Goal: Task Accomplishment & Management: Manage account settings

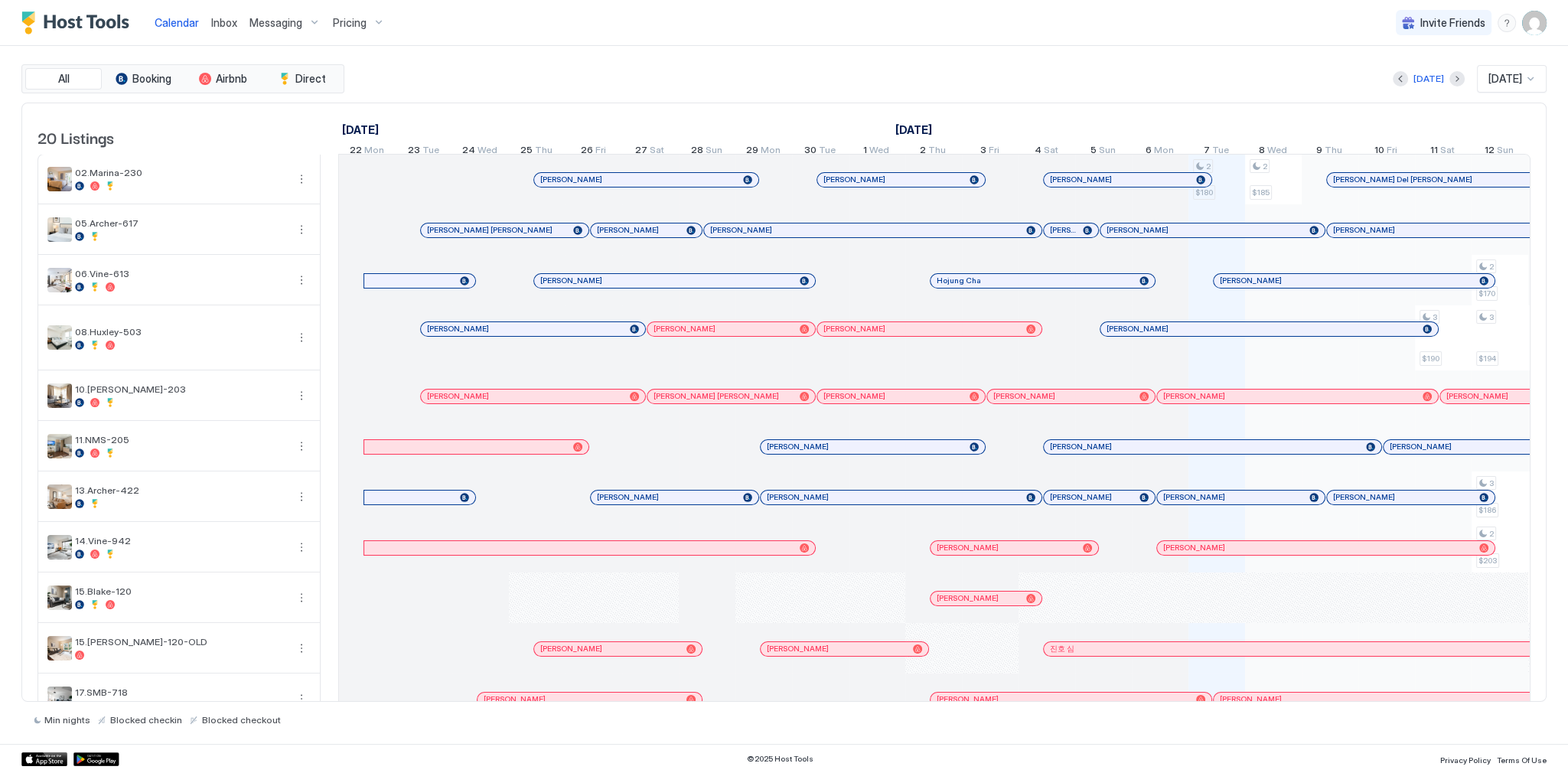
scroll to position [0, 851]
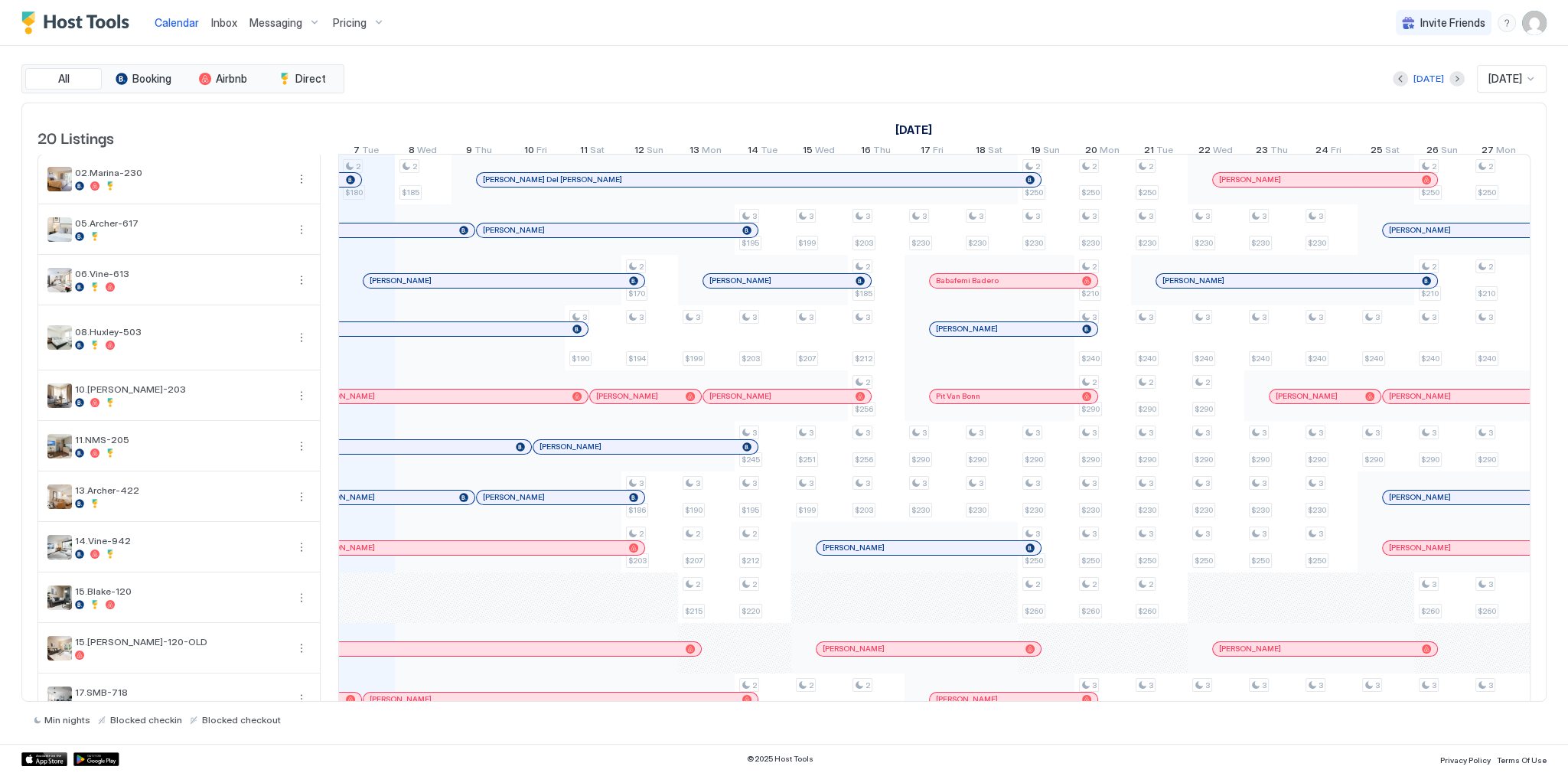
click at [1539, 25] on img "User profile" at bounding box center [1534, 23] width 25 height 25
click at [1476, 77] on div "Settings" at bounding box center [1449, 86] width 195 height 27
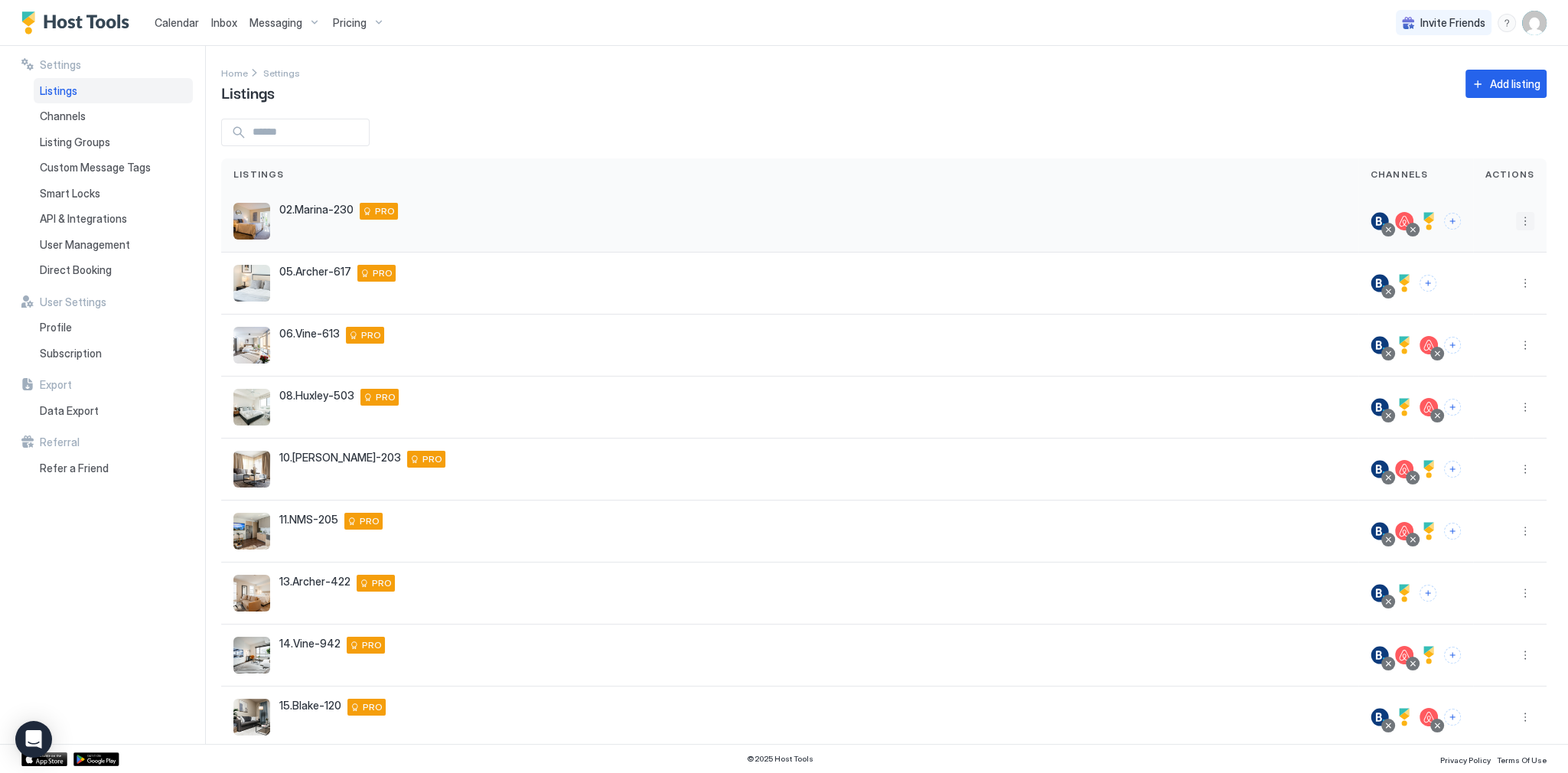
click at [1519, 219] on button "More options" at bounding box center [1525, 221] width 18 height 18
click at [1475, 290] on span "Listing Settings" at bounding box center [1481, 292] width 68 height 11
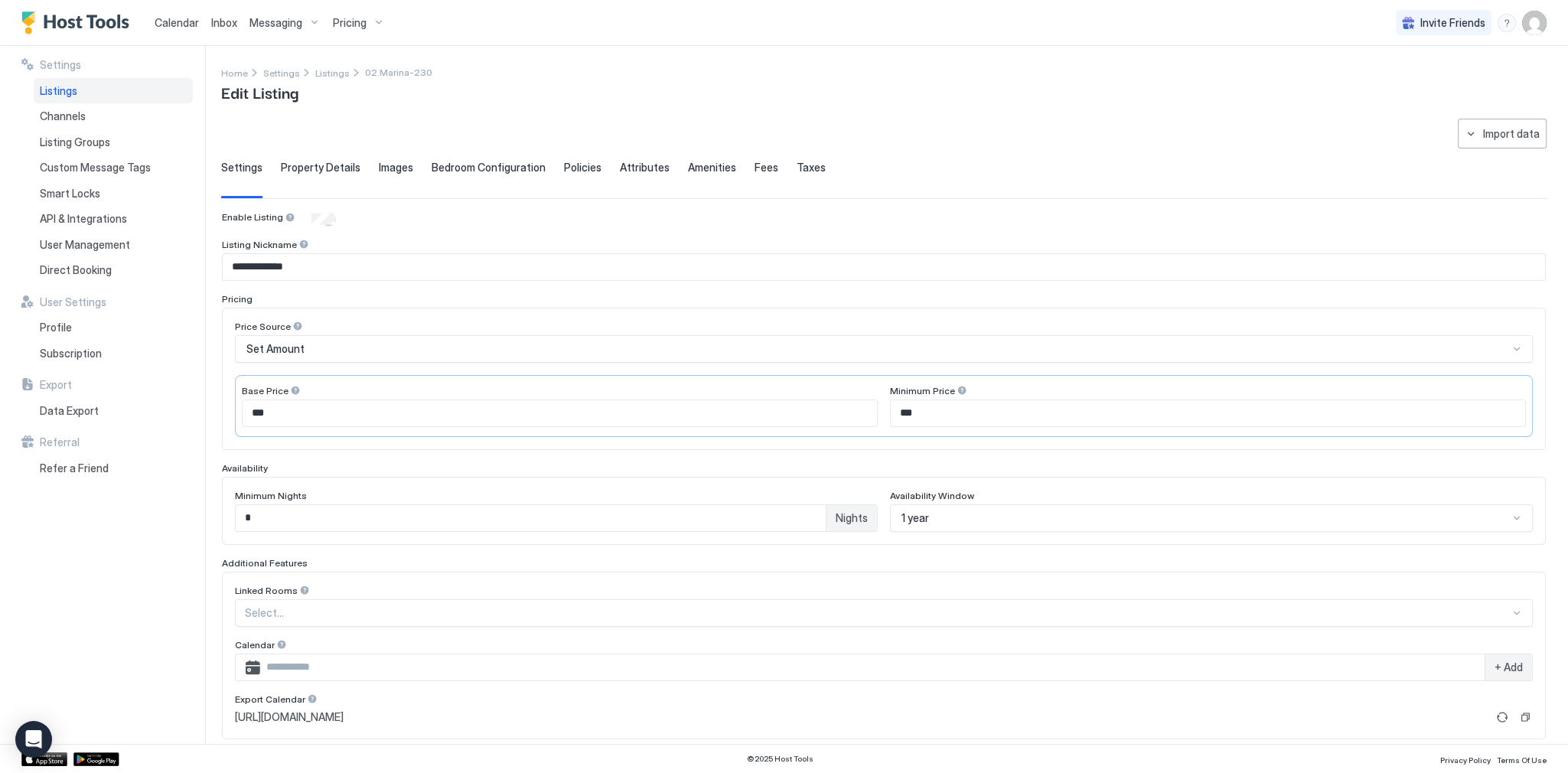
click at [298, 166] on span "Property Details" at bounding box center [321, 168] width 80 height 14
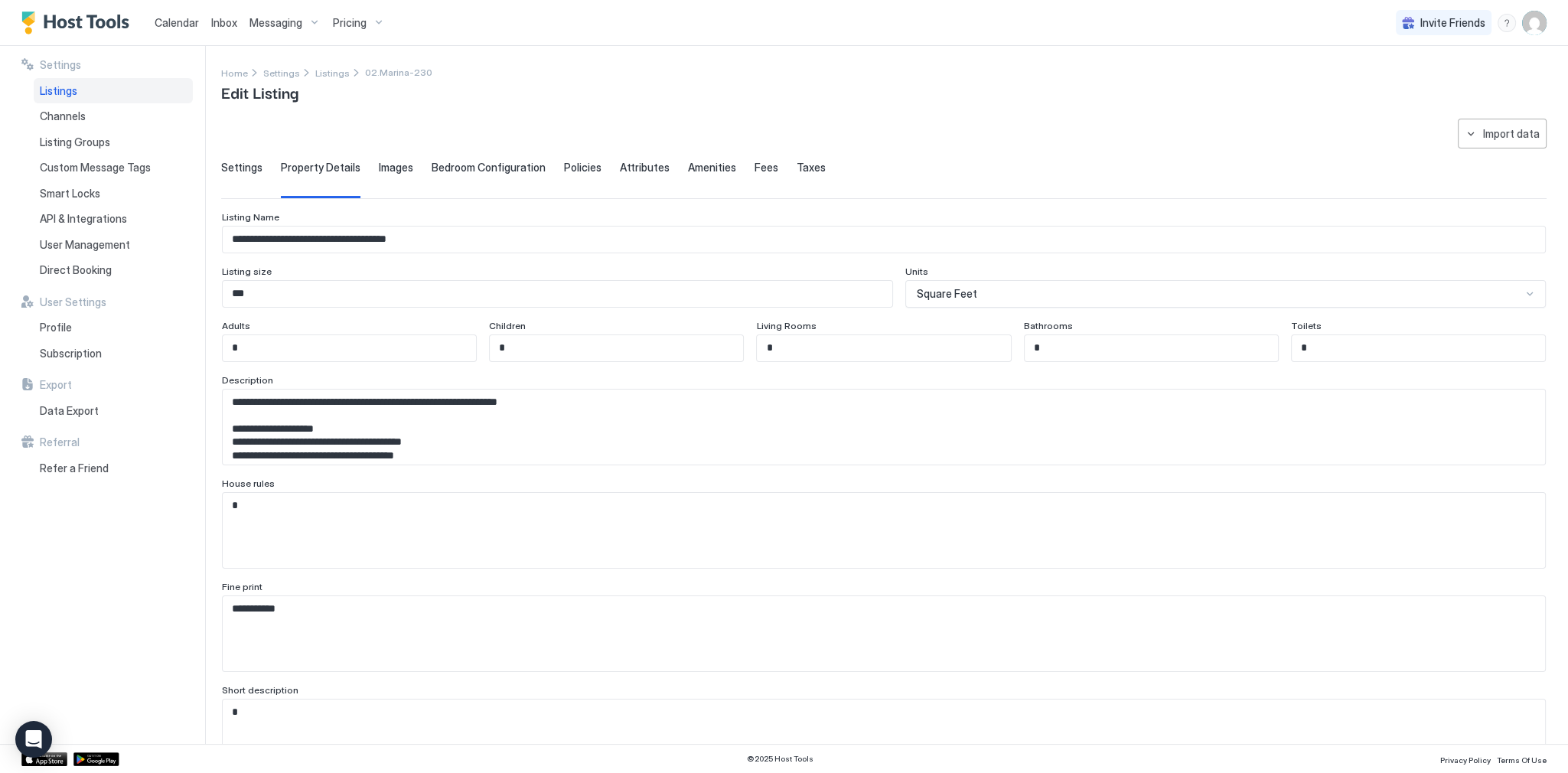
click at [1058, 391] on textarea "**********" at bounding box center [879, 426] width 1313 height 75
type textarea "**********"
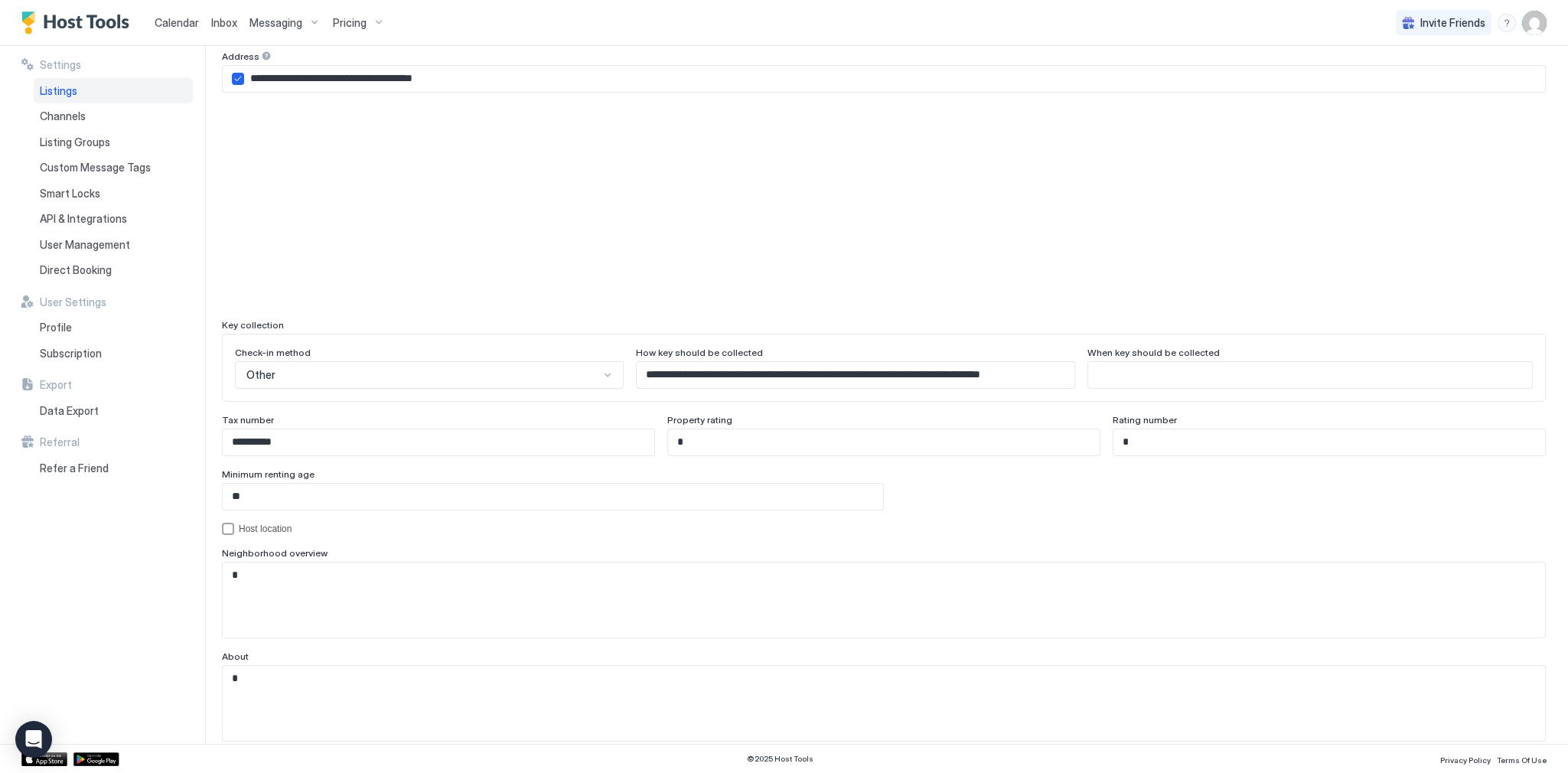
scroll to position [0, 0]
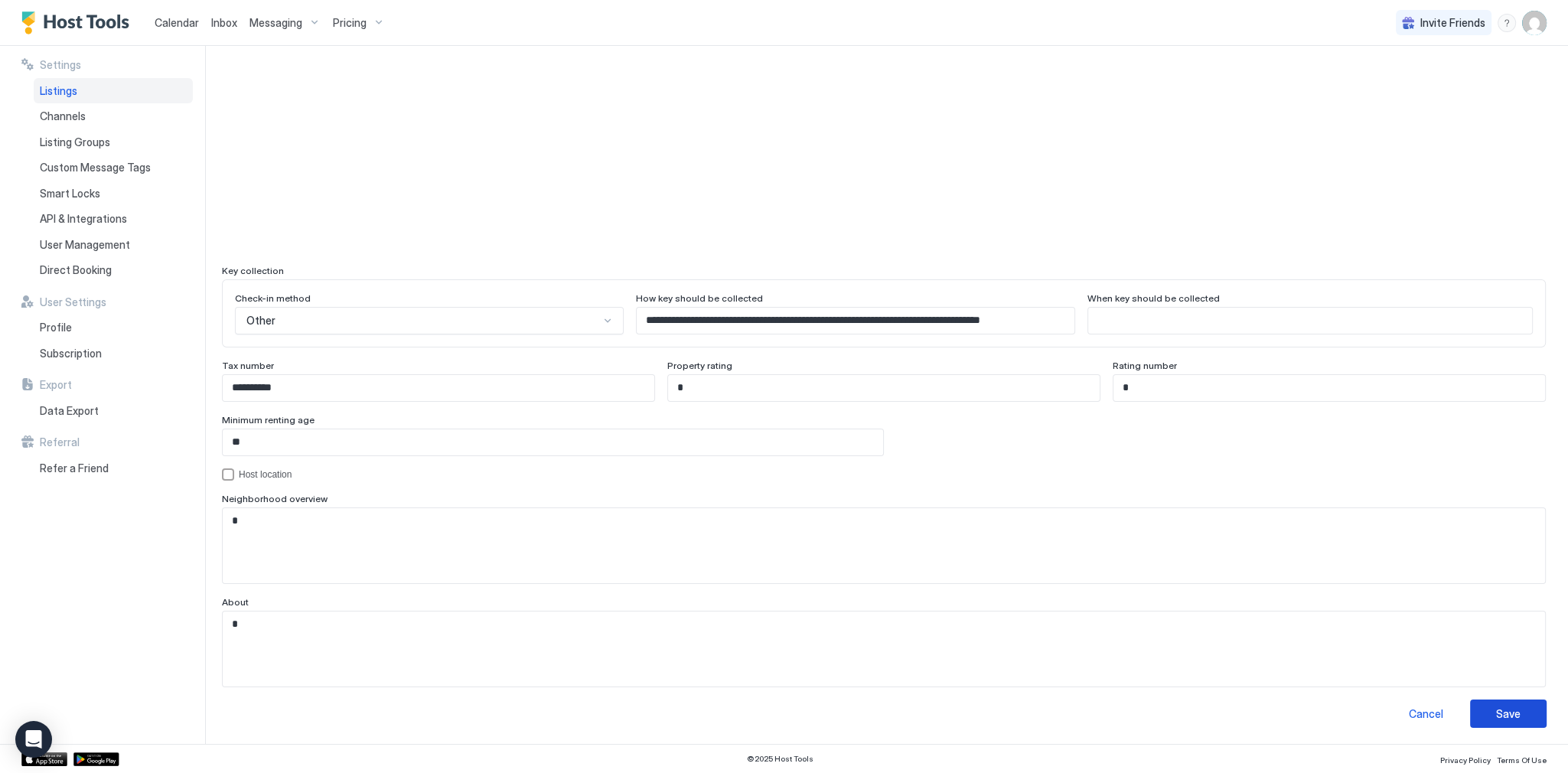
click at [1509, 706] on div "Save" at bounding box center [1508, 714] width 25 height 16
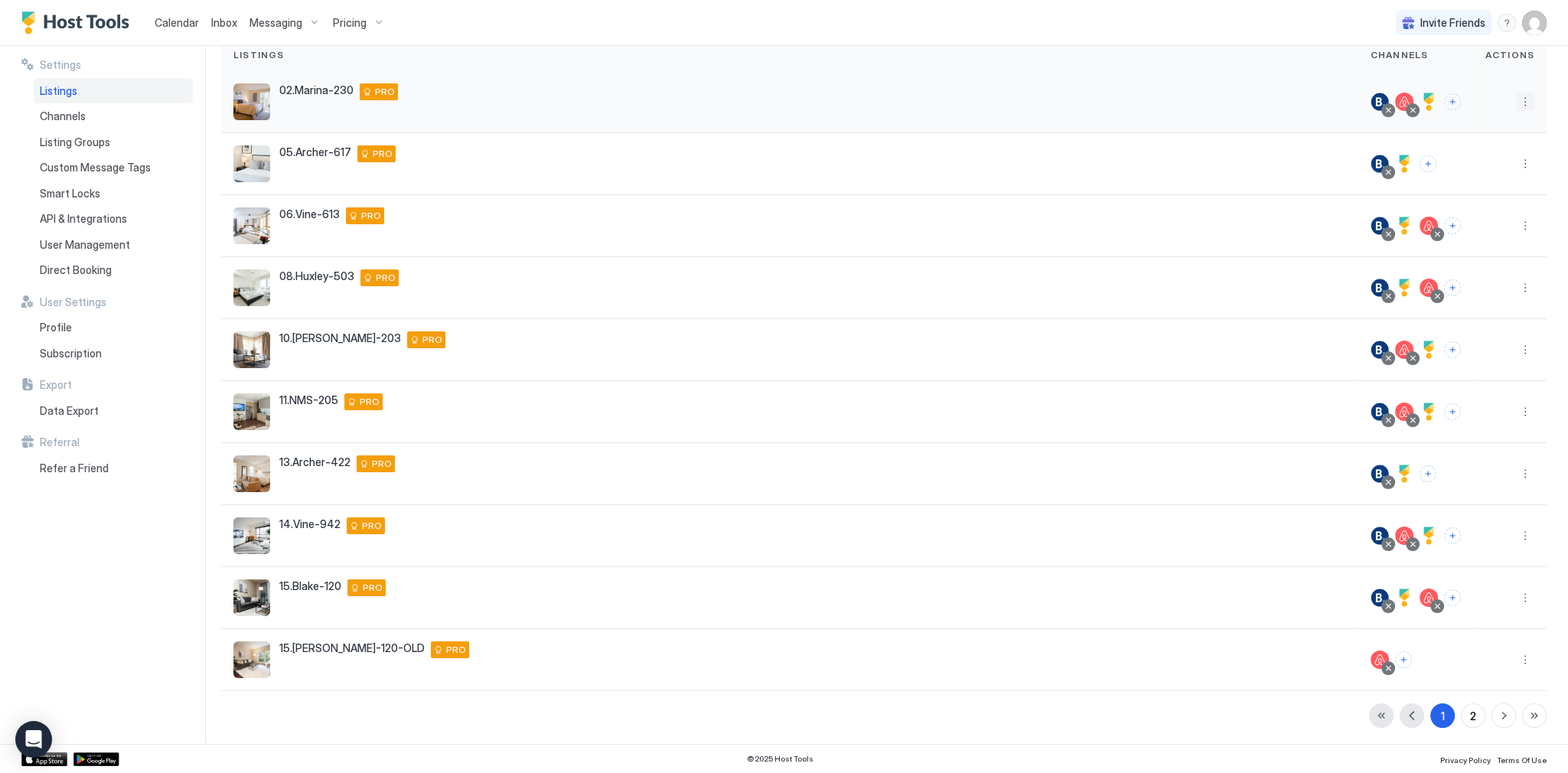
click at [1516, 110] on button "More options" at bounding box center [1525, 102] width 18 height 18
click at [1476, 174] on span "Listing Settings" at bounding box center [1481, 171] width 68 height 11
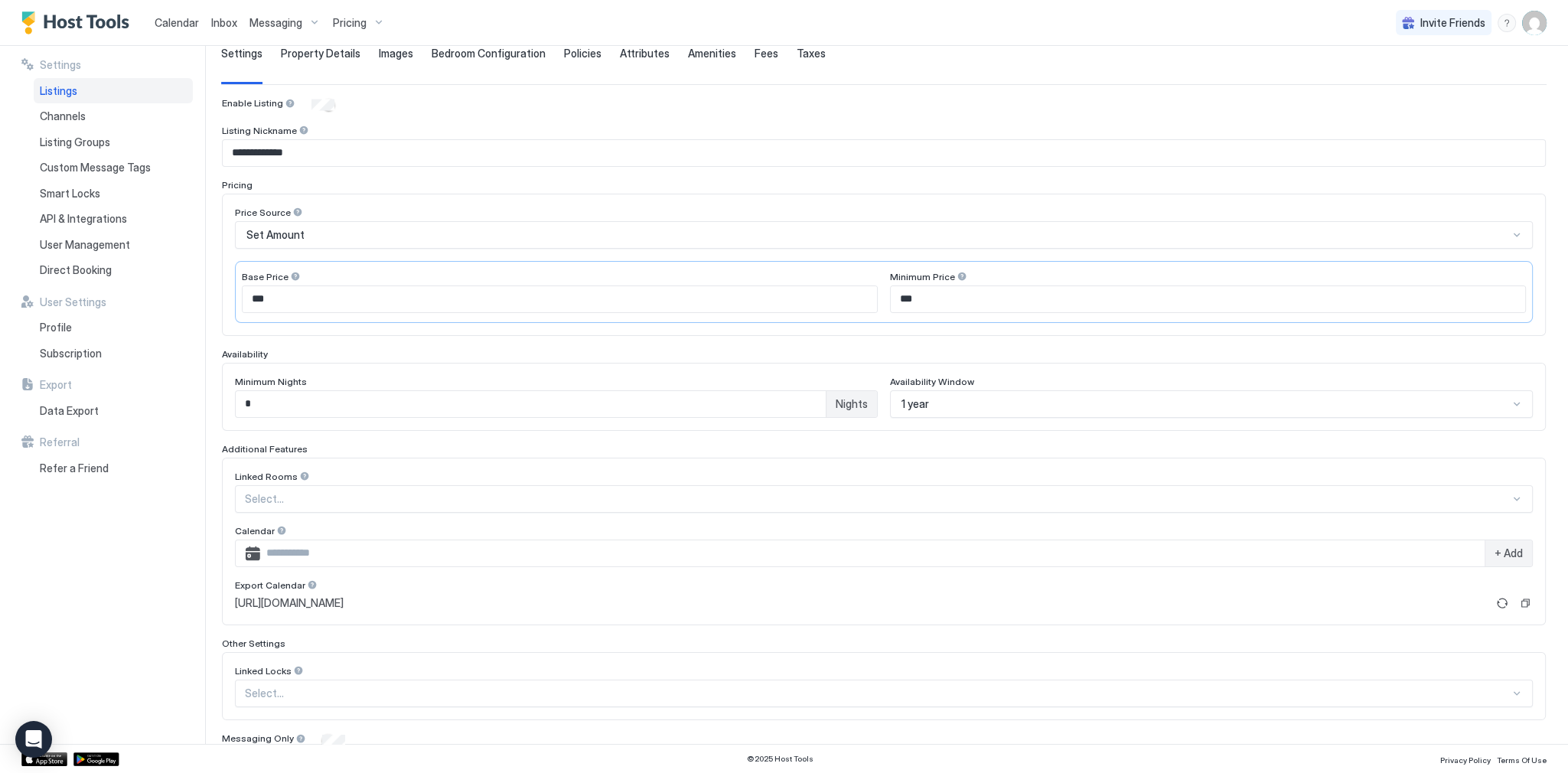
click at [310, 50] on span "Property Details" at bounding box center [321, 54] width 80 height 14
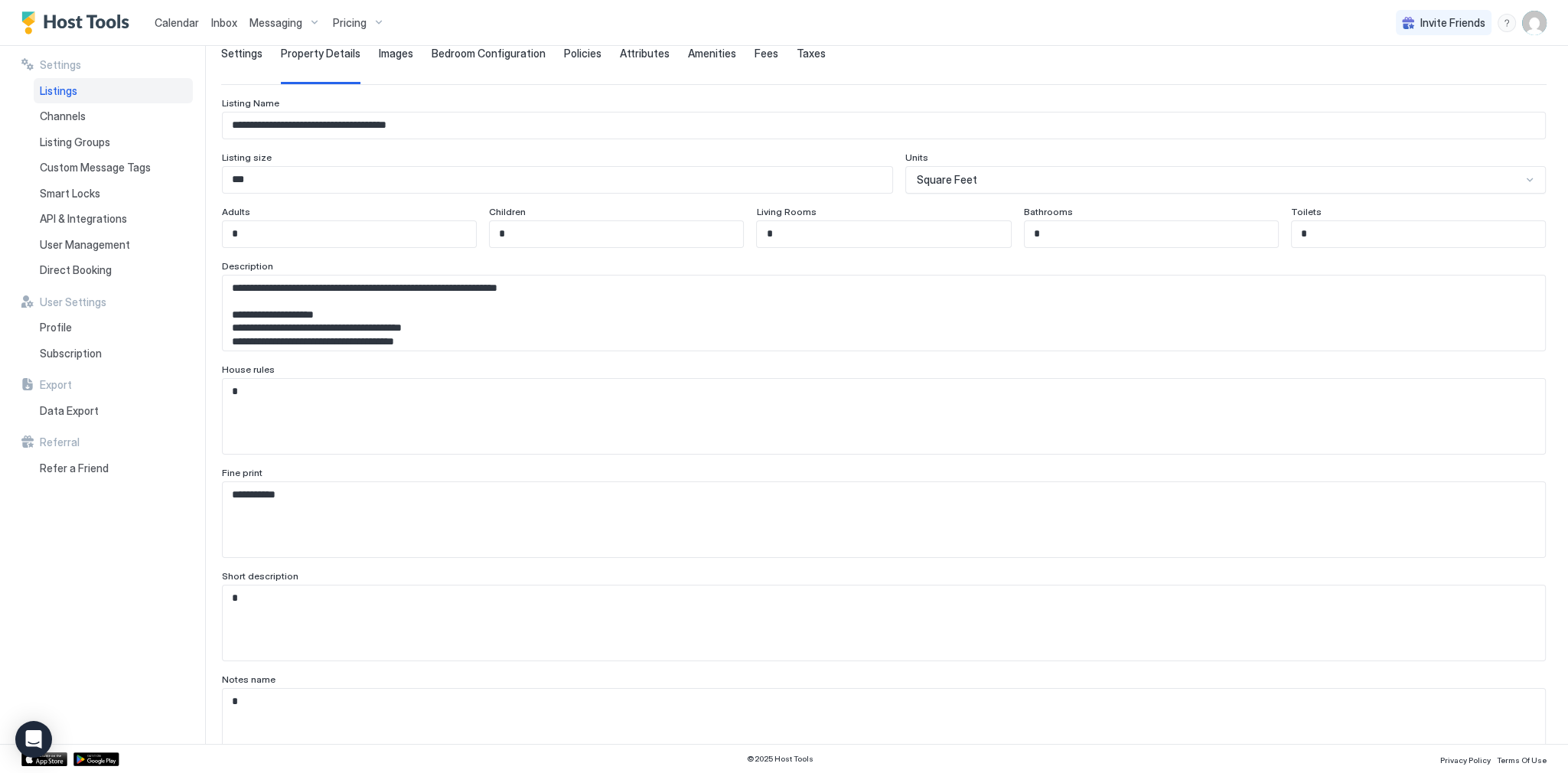
click at [605, 291] on textarea "**********" at bounding box center [879, 313] width 1313 height 75
click at [608, 293] on textarea "**********" at bounding box center [879, 313] width 1313 height 75
click at [609, 297] on textarea "**********" at bounding box center [879, 313] width 1313 height 75
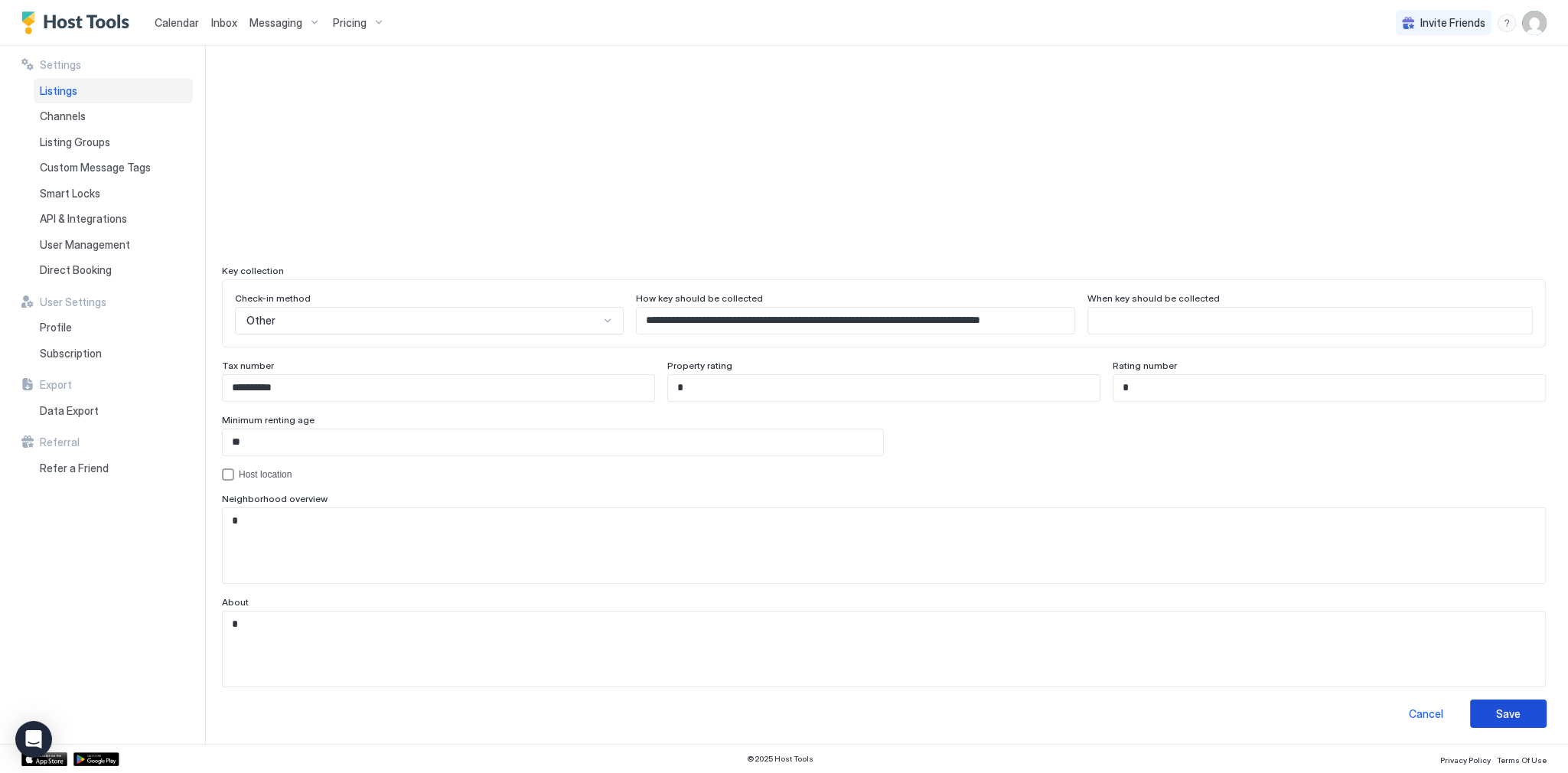
type textarea "**********"
click at [1479, 706] on button "Save" at bounding box center [1508, 714] width 77 height 28
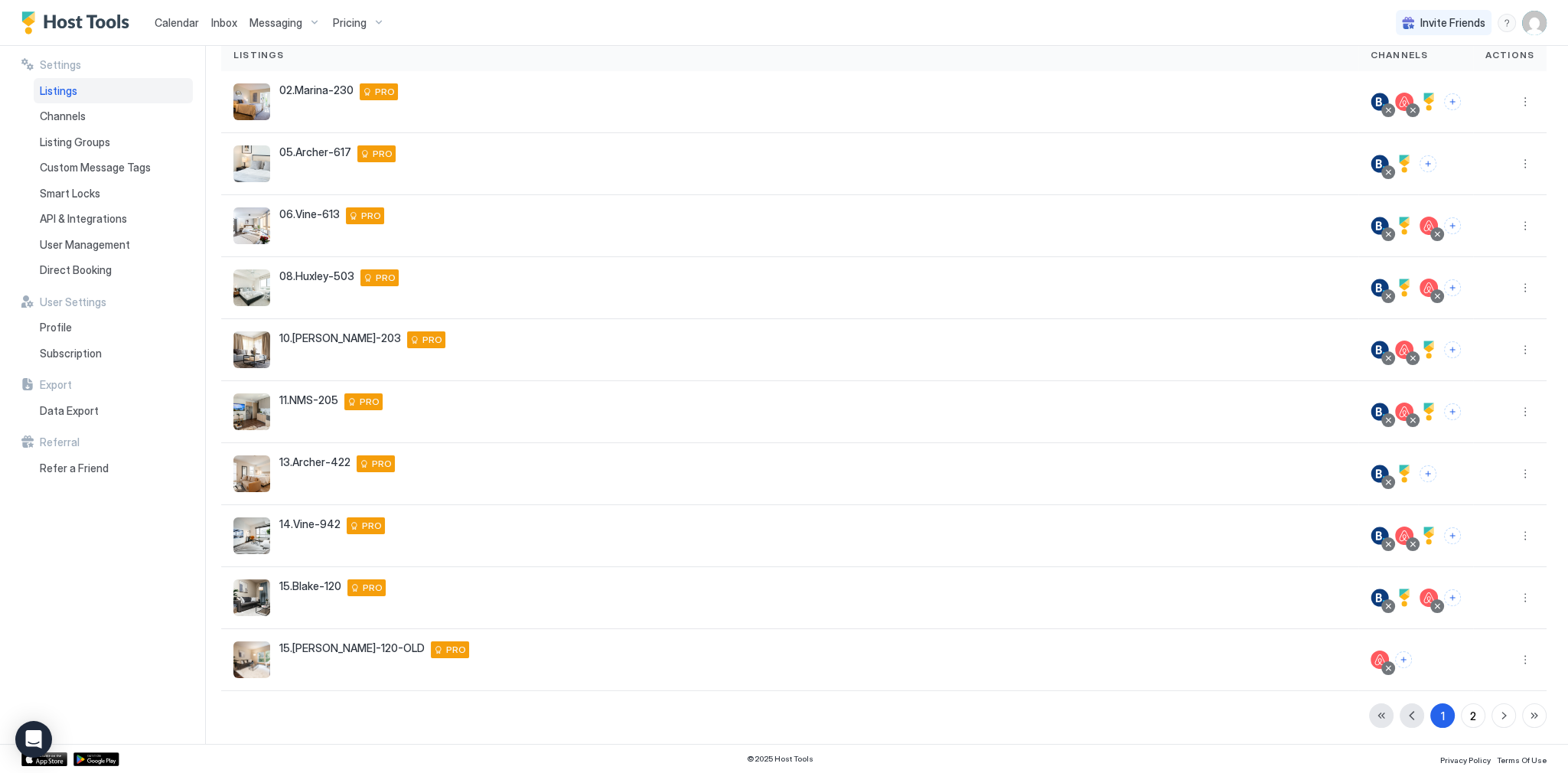
click at [175, 17] on span "Calendar" at bounding box center [177, 22] width 44 height 13
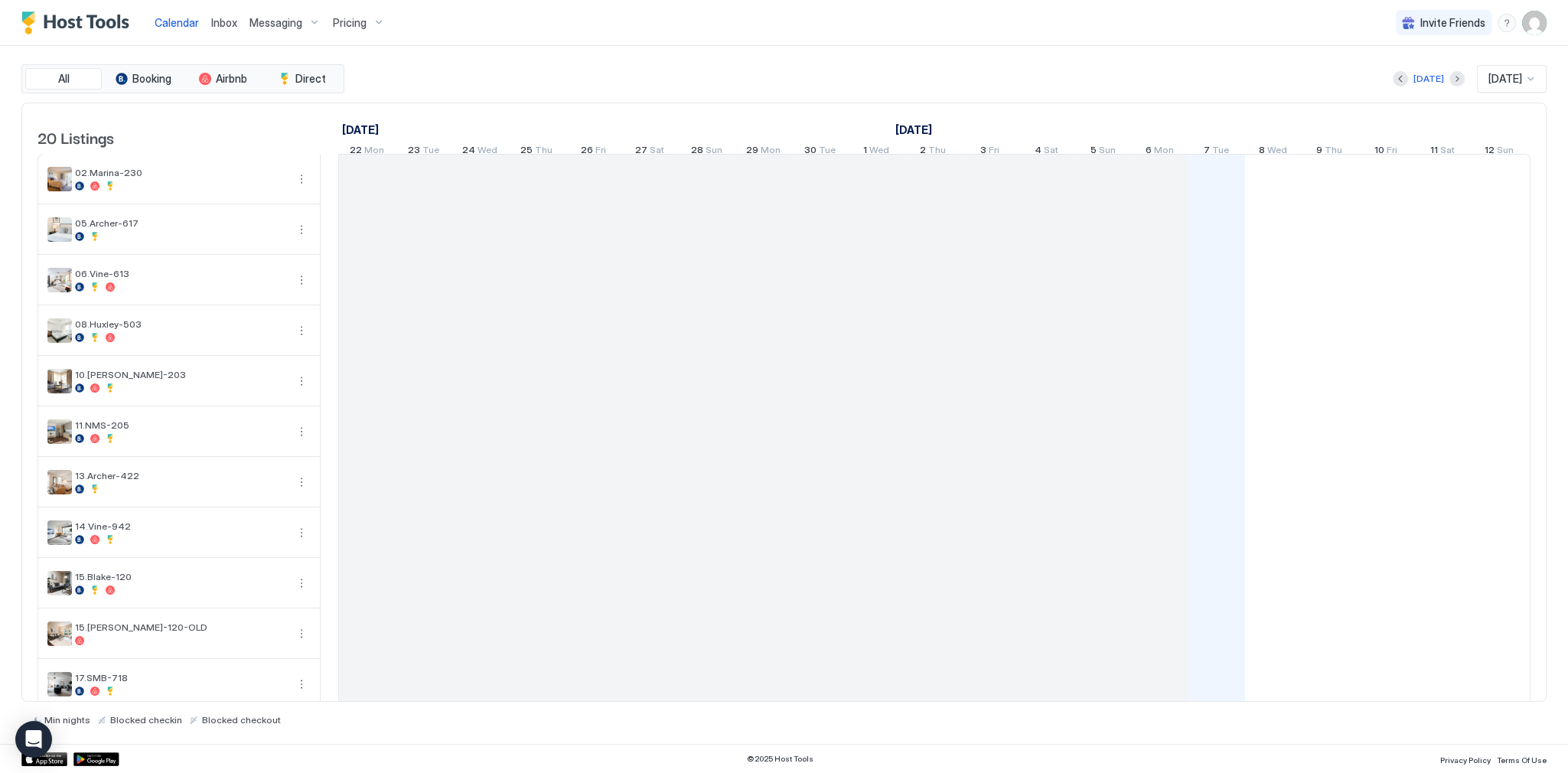
scroll to position [0, 851]
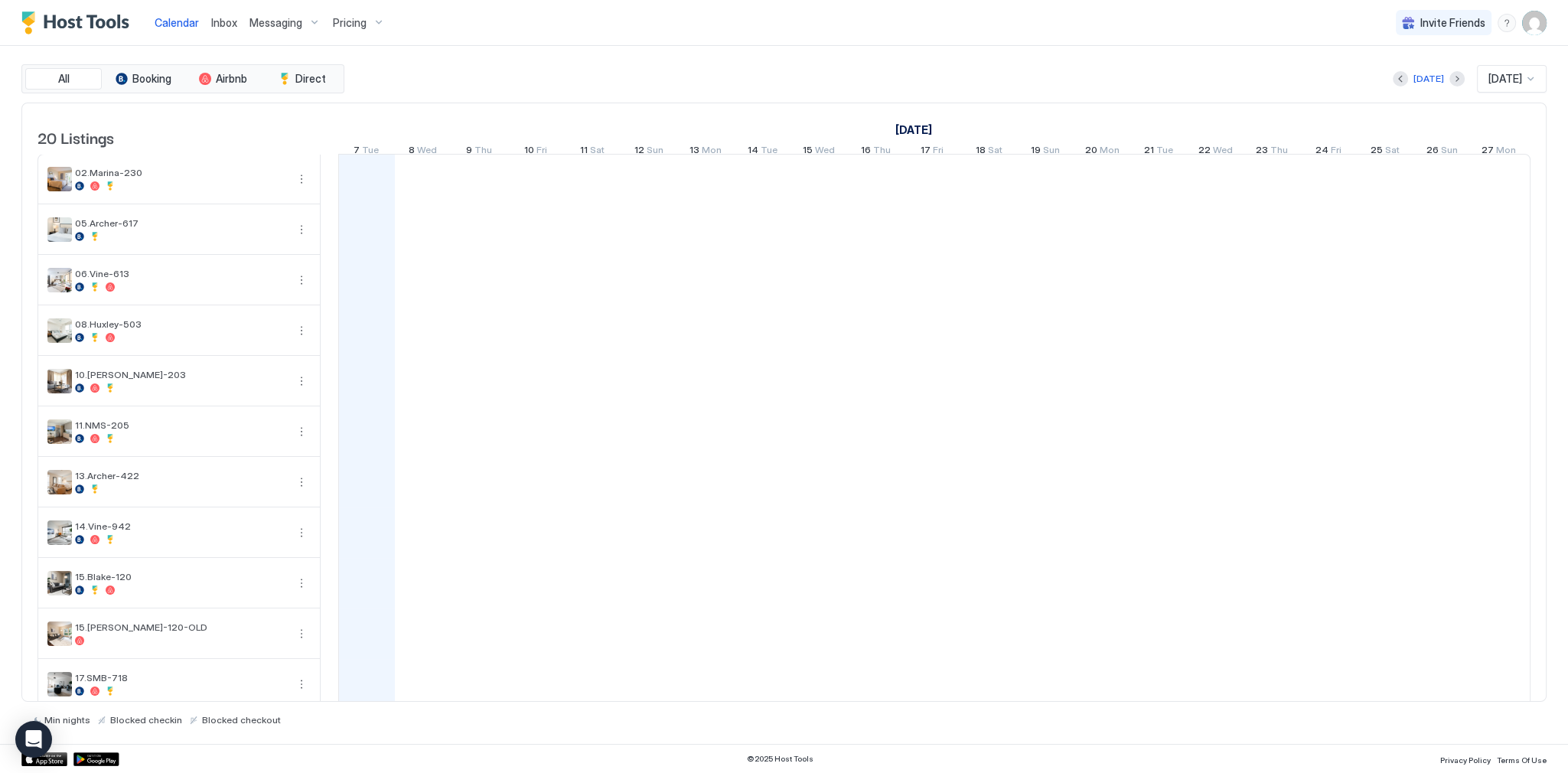
click at [667, 90] on div "[DATE] [DATE]" at bounding box center [947, 79] width 1199 height 28
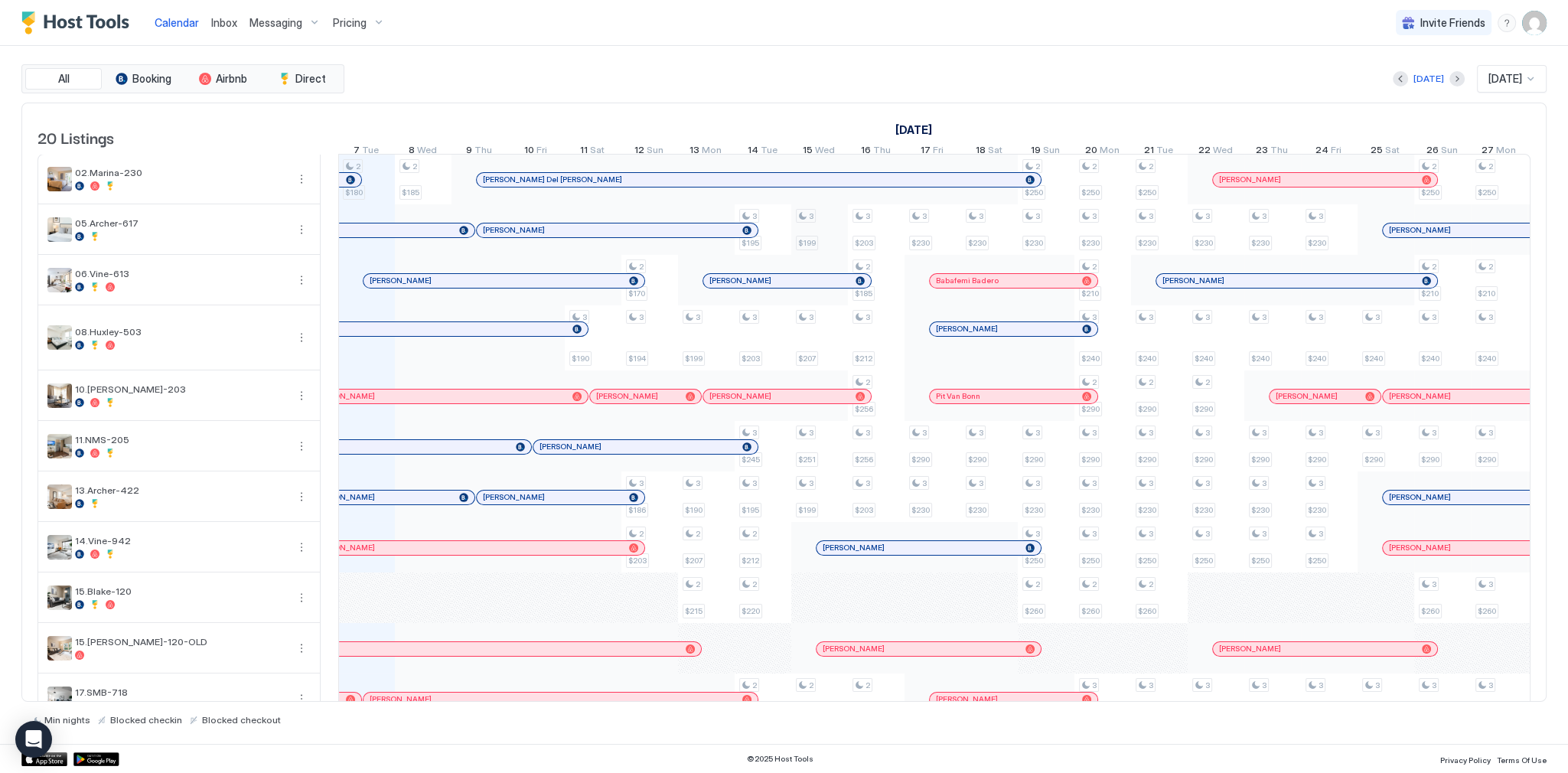
scroll to position [0, 851]
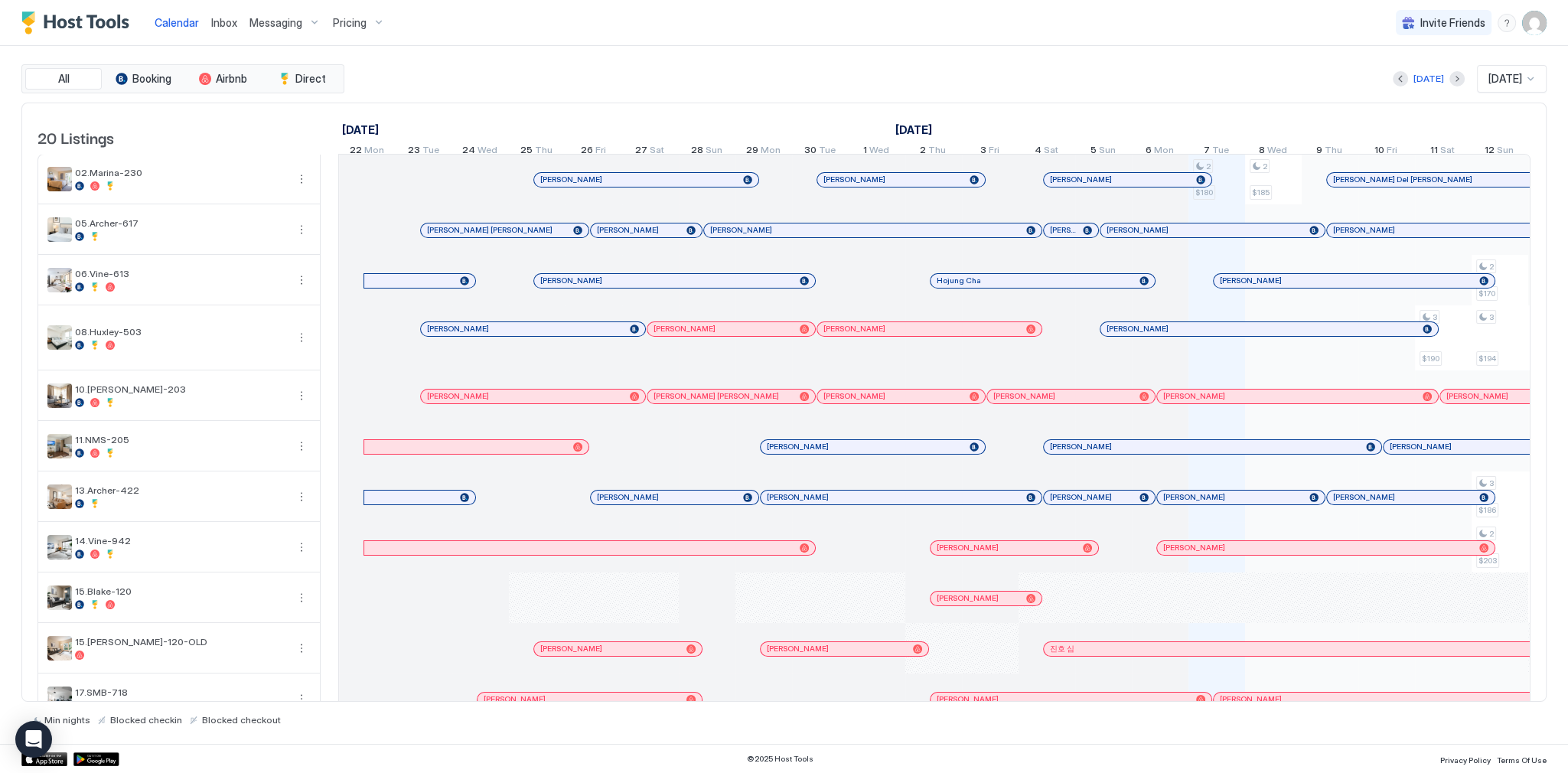
scroll to position [0, 851]
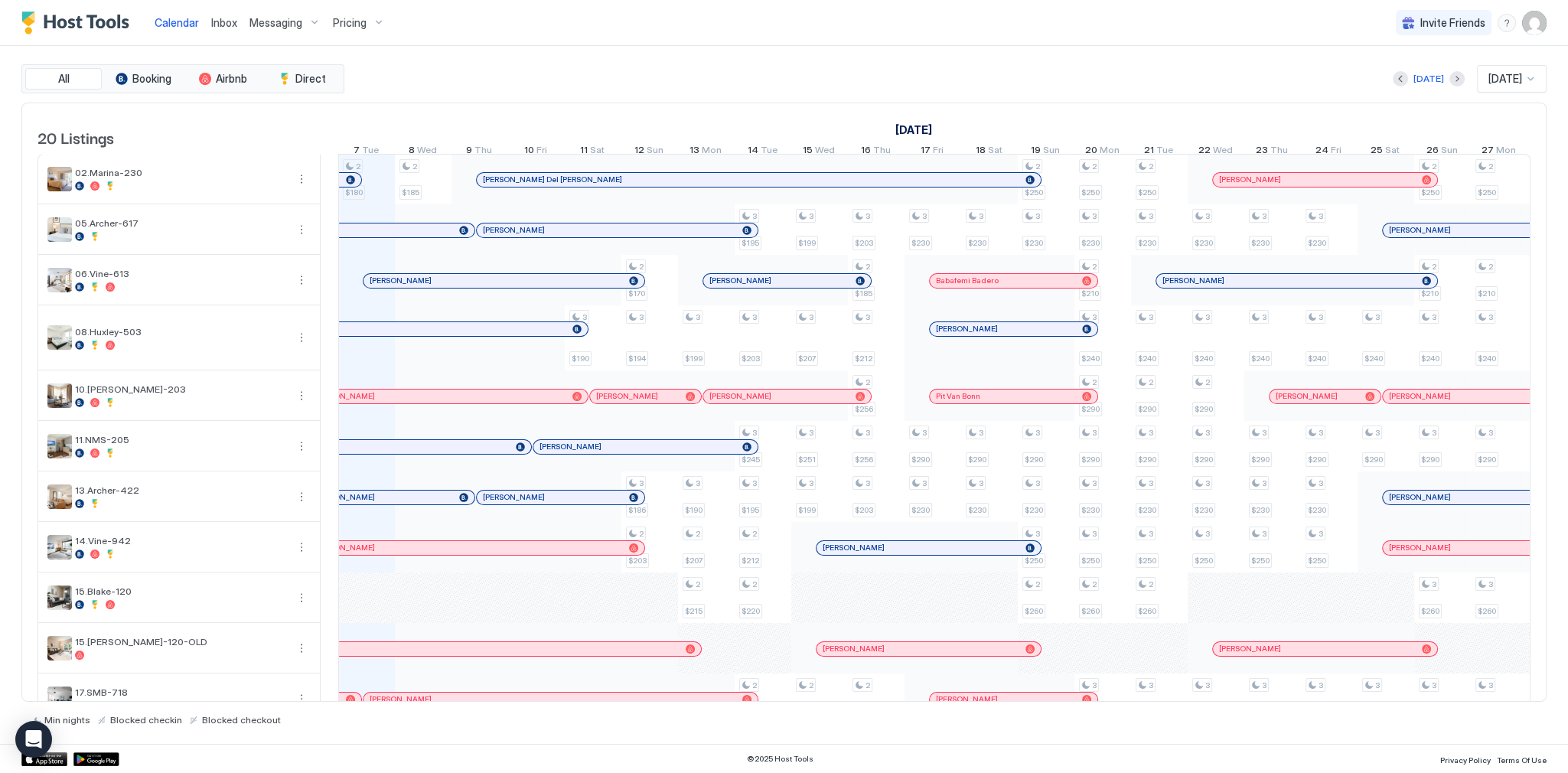
click at [235, 25] on span "Inbox" at bounding box center [225, 22] width 26 height 13
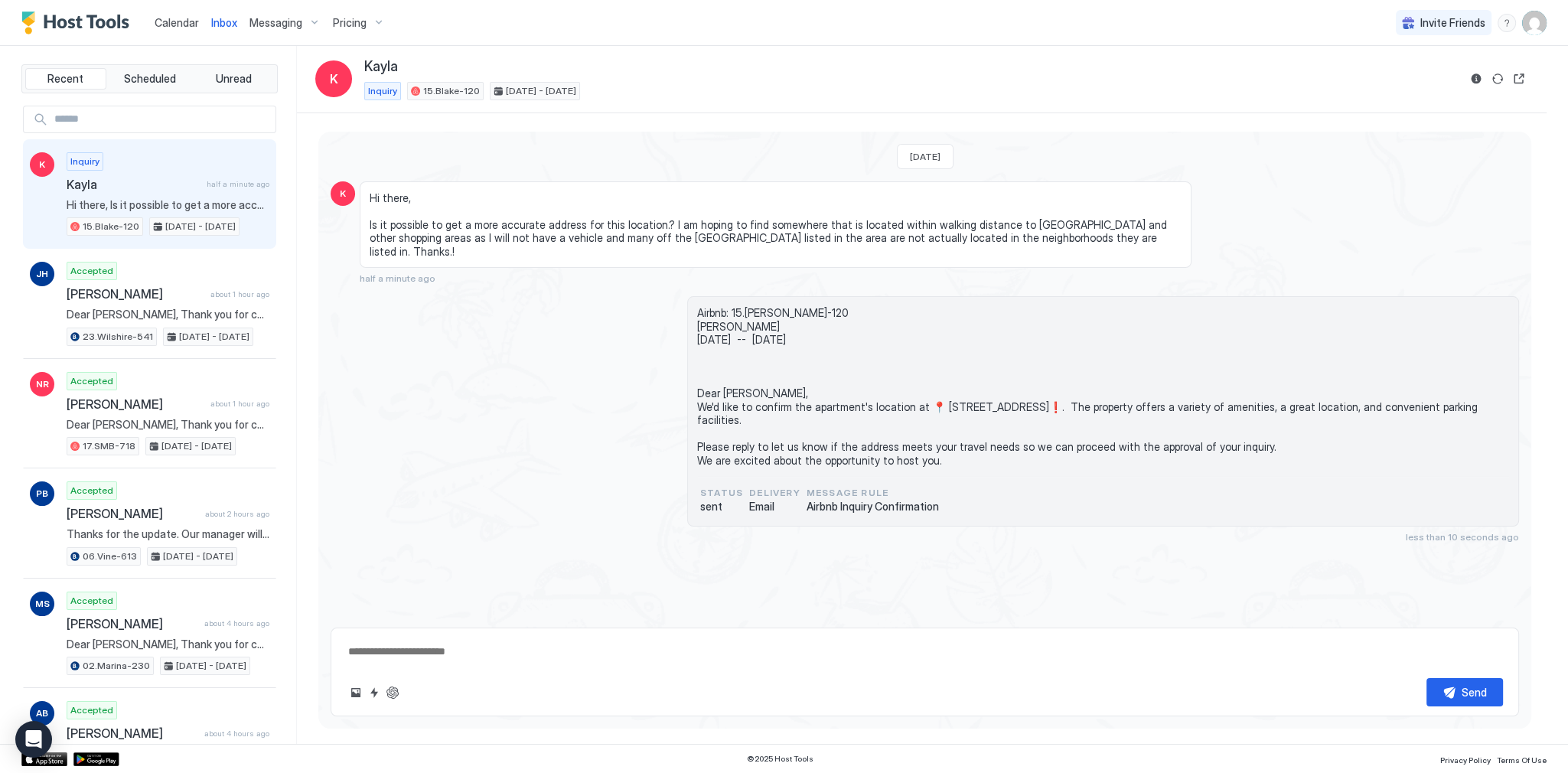
click at [732, 374] on span "Airbnb: 15.Blake-120 Kayla Wed, October 29th -- Sun, November 2nd Dear Kayla, W…" at bounding box center [1103, 386] width 812 height 161
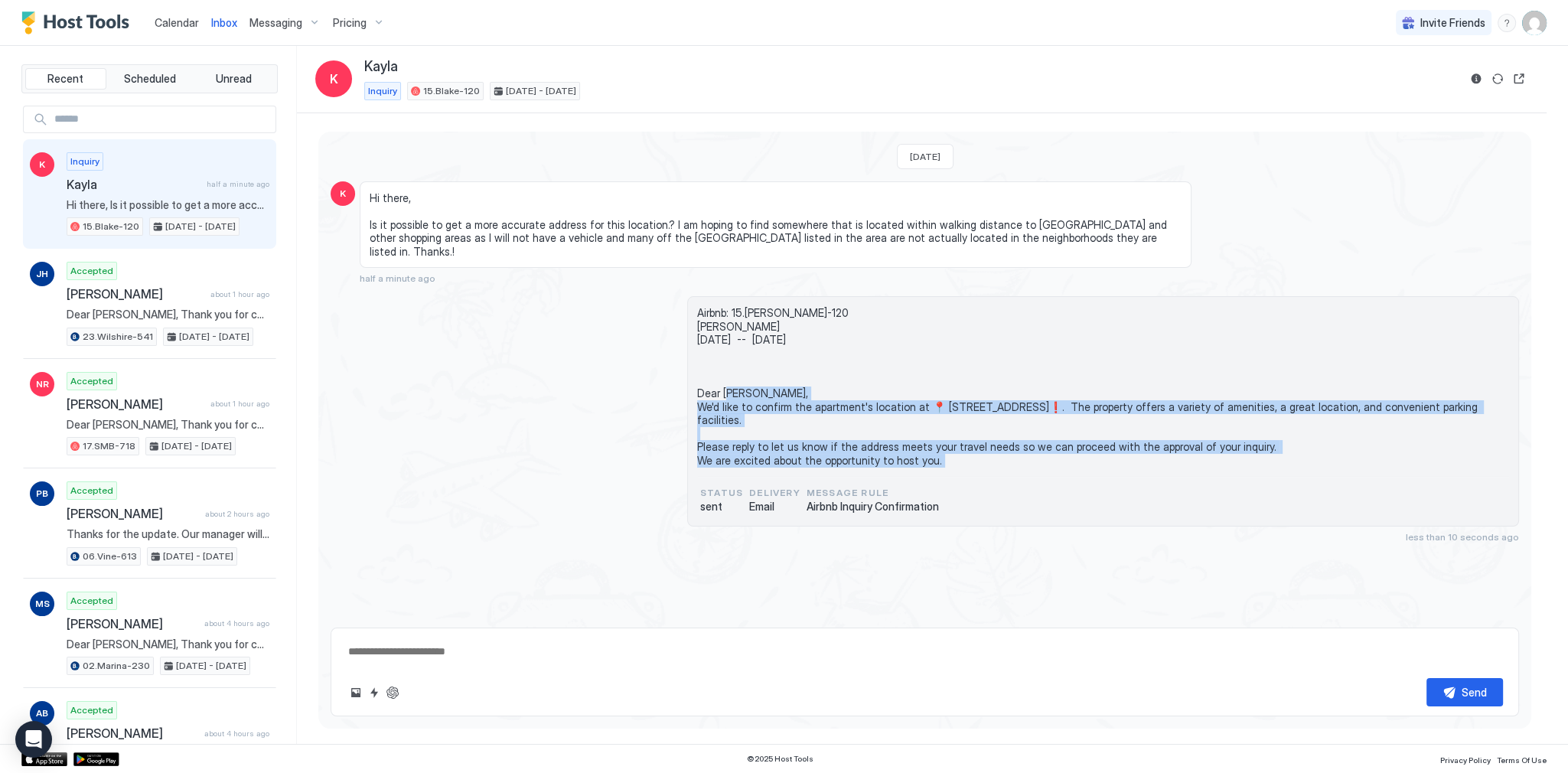
drag, startPoint x: 732, startPoint y: 374, endPoint x: 803, endPoint y: 456, distance: 108.5
click at [803, 456] on div "Airbnb: 15.Blake-120 Kayla Wed, October 29th -- Sun, November 2nd Dear Kayla, W…" at bounding box center [1103, 391] width 812 height 170
copy span "Dear Kayla, We'd like to confirm the apartment's location at 📍 733 Kings Rd, Lo…"
click at [511, 644] on textarea at bounding box center [925, 651] width 1157 height 28
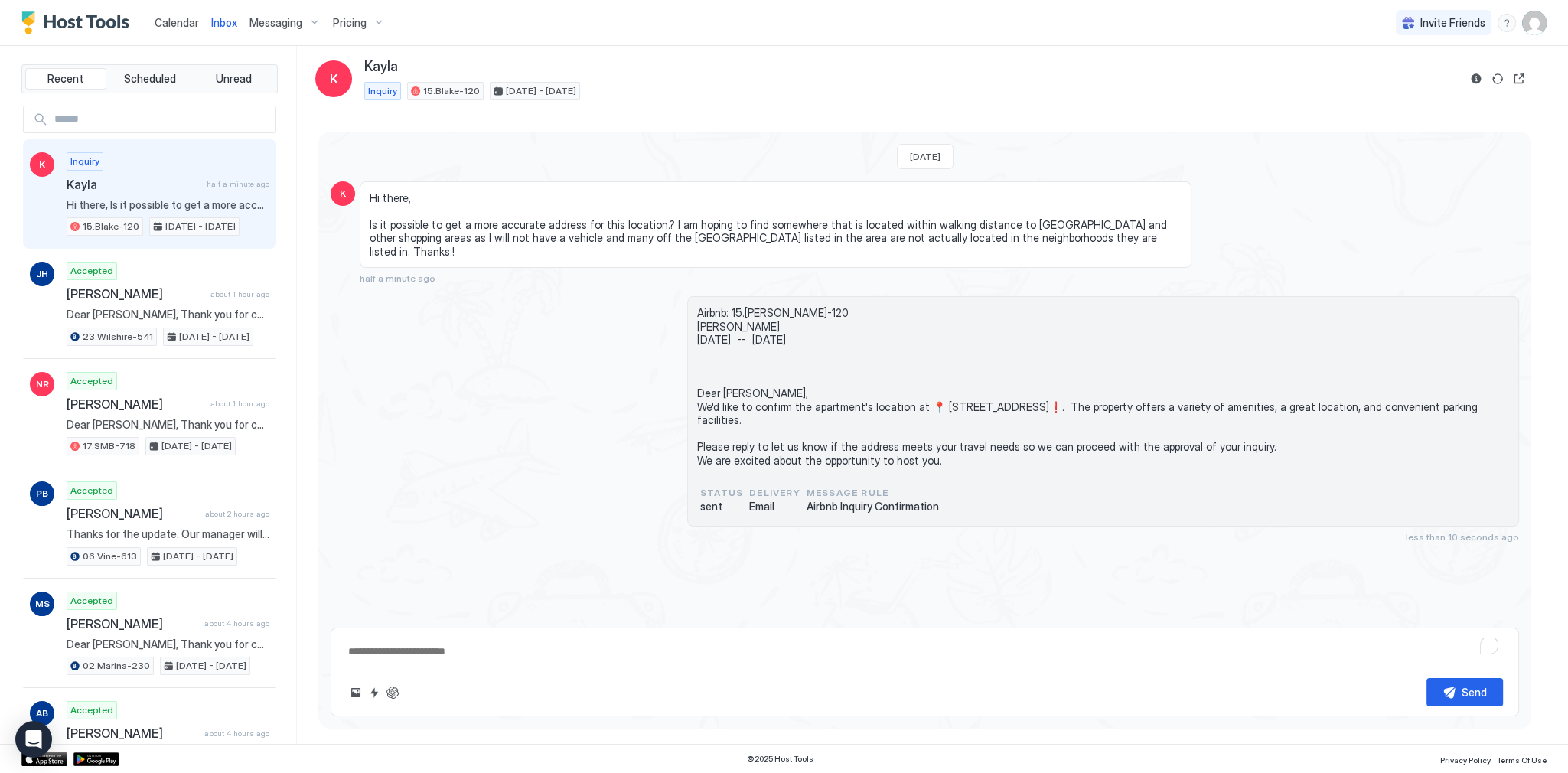
paste textarea "**********"
type textarea "*"
type textarea "**********"
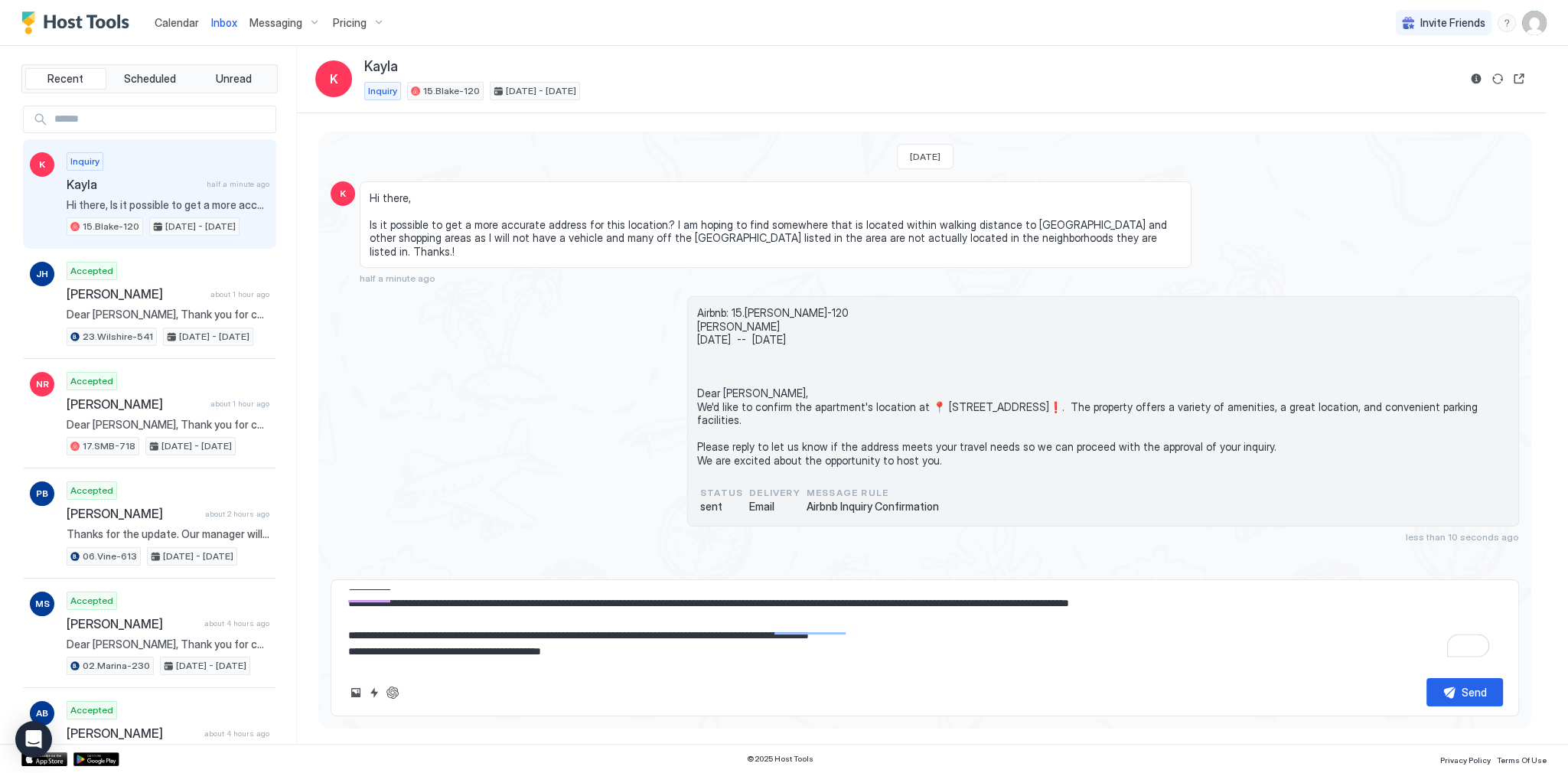
scroll to position [25, 0]
type textarea "*"
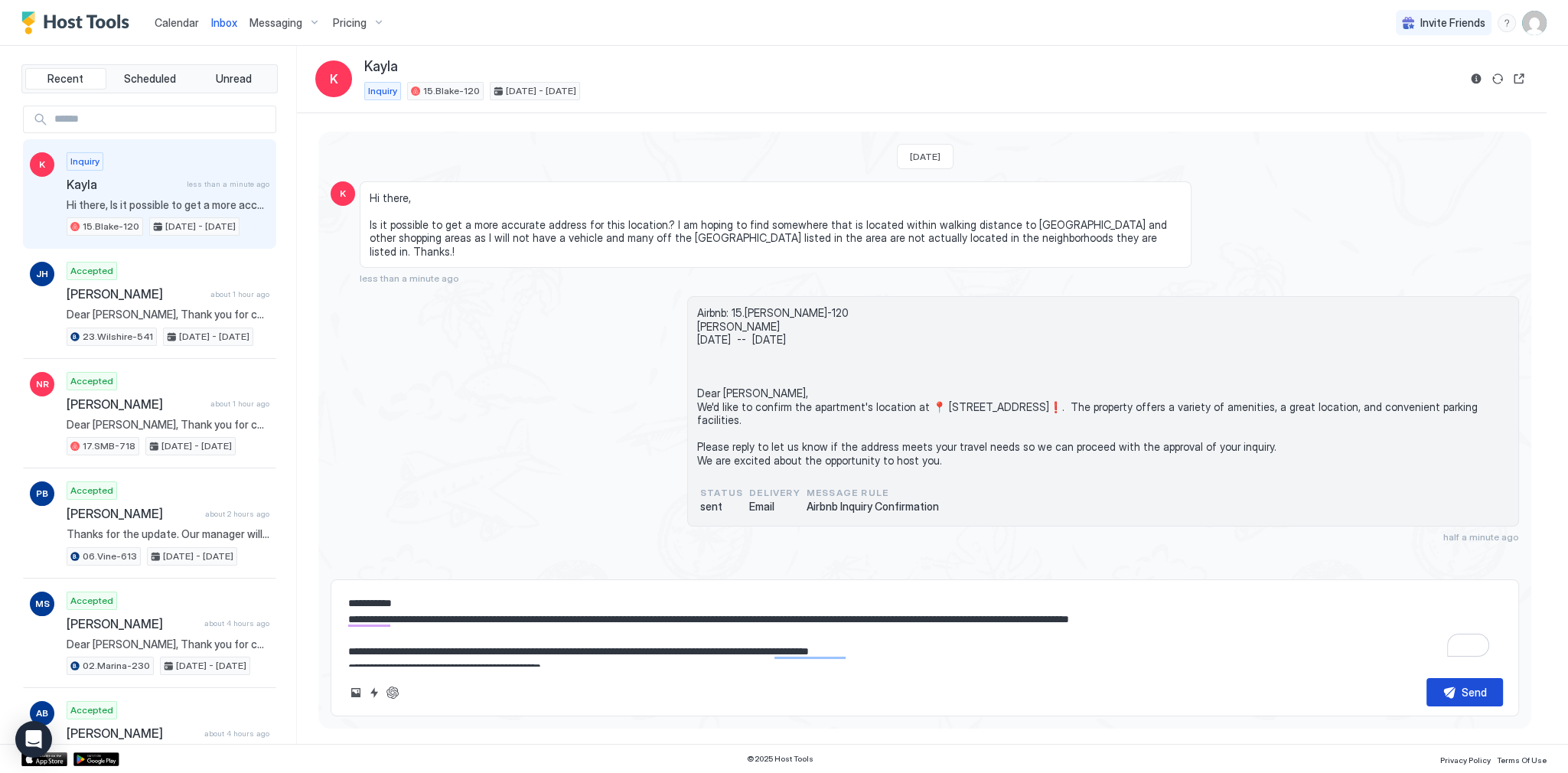
type textarea "**********"
click at [1448, 696] on button "Send" at bounding box center [1465, 692] width 77 height 28
type textarea "*"
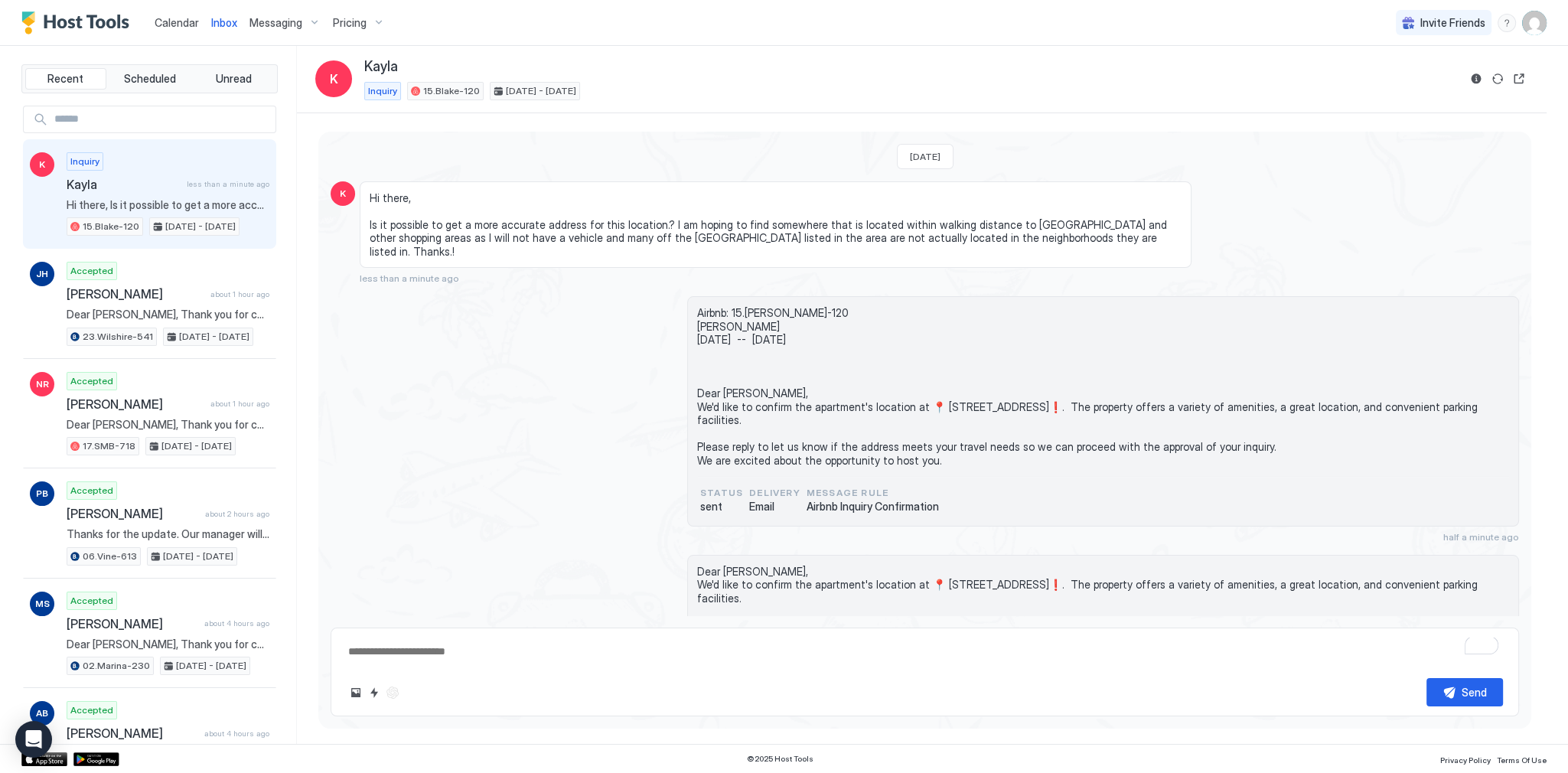
scroll to position [40, 0]
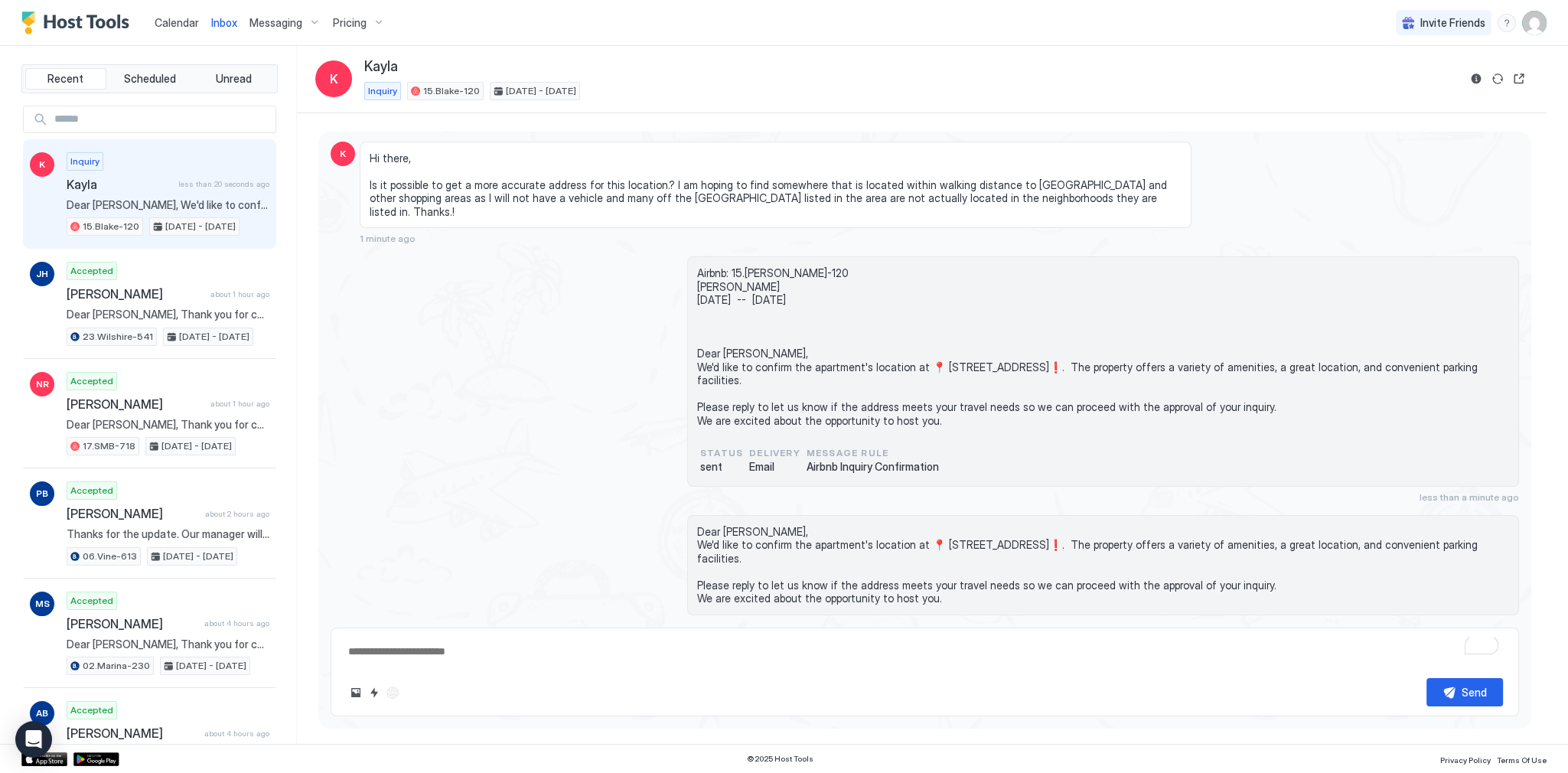
type textarea "*"
click at [1167, 343] on span "Airbnb: 15.Blake-120 Kayla Wed, October 29th -- Sun, November 2nd Dear Kayla, W…" at bounding box center [1103, 347] width 812 height 161
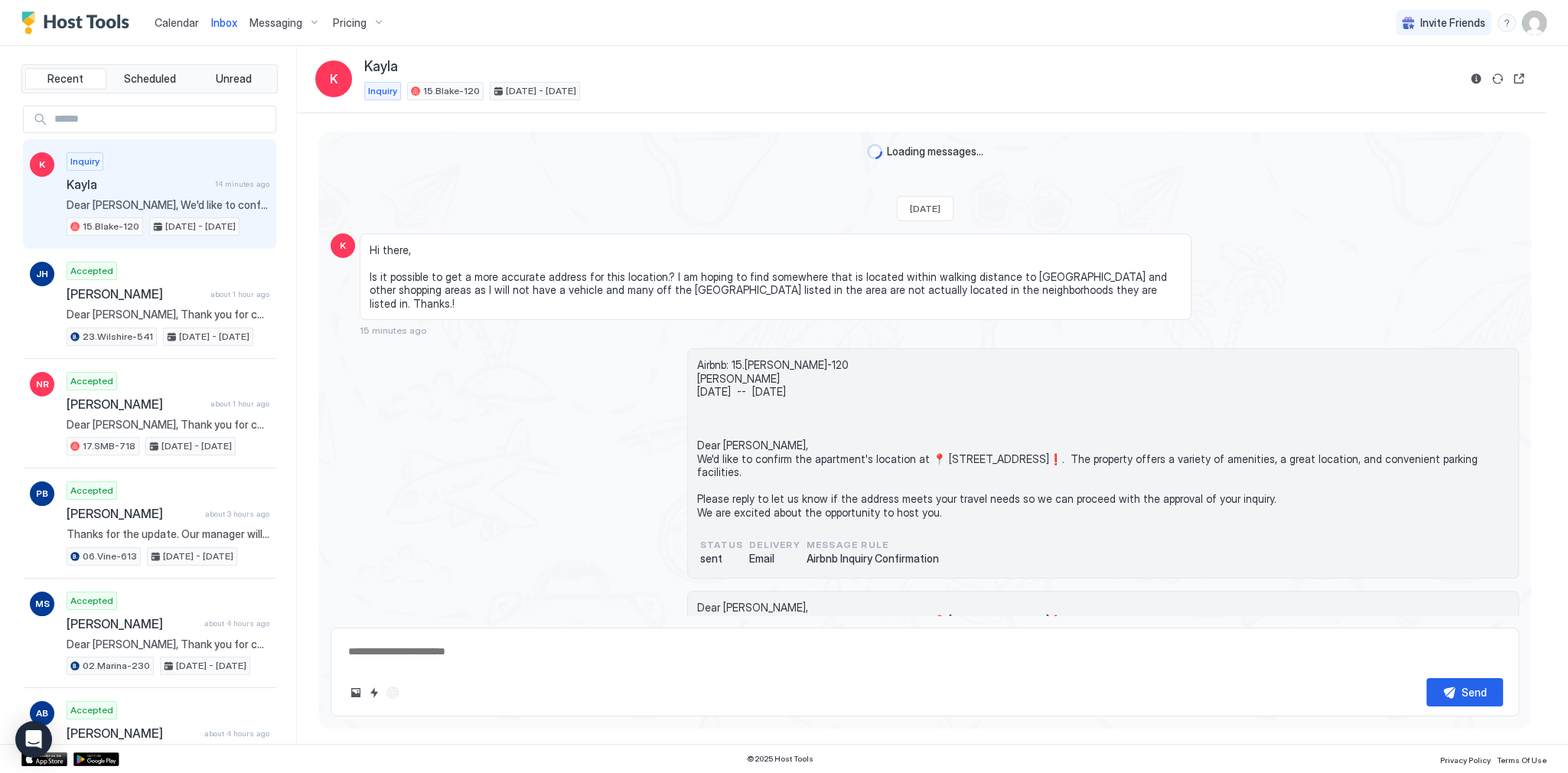
scroll to position [76, 0]
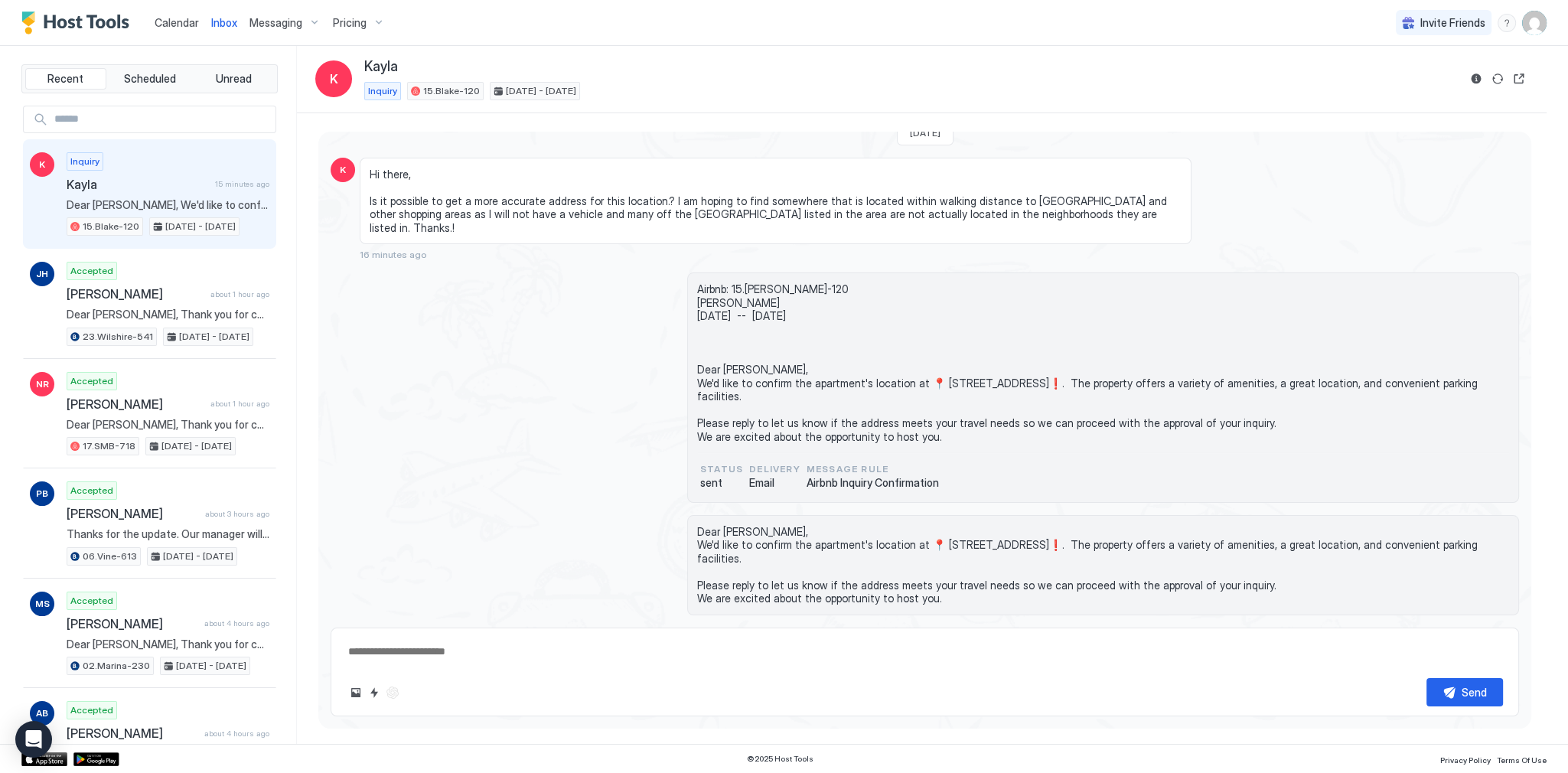
type textarea "*"
click at [792, 123] on div "Loading messages... Today K Hi there, Is it possible to get a more accurate add…" at bounding box center [922, 428] width 1250 height 631
click at [186, 20] on span "Calendar" at bounding box center [177, 22] width 44 height 13
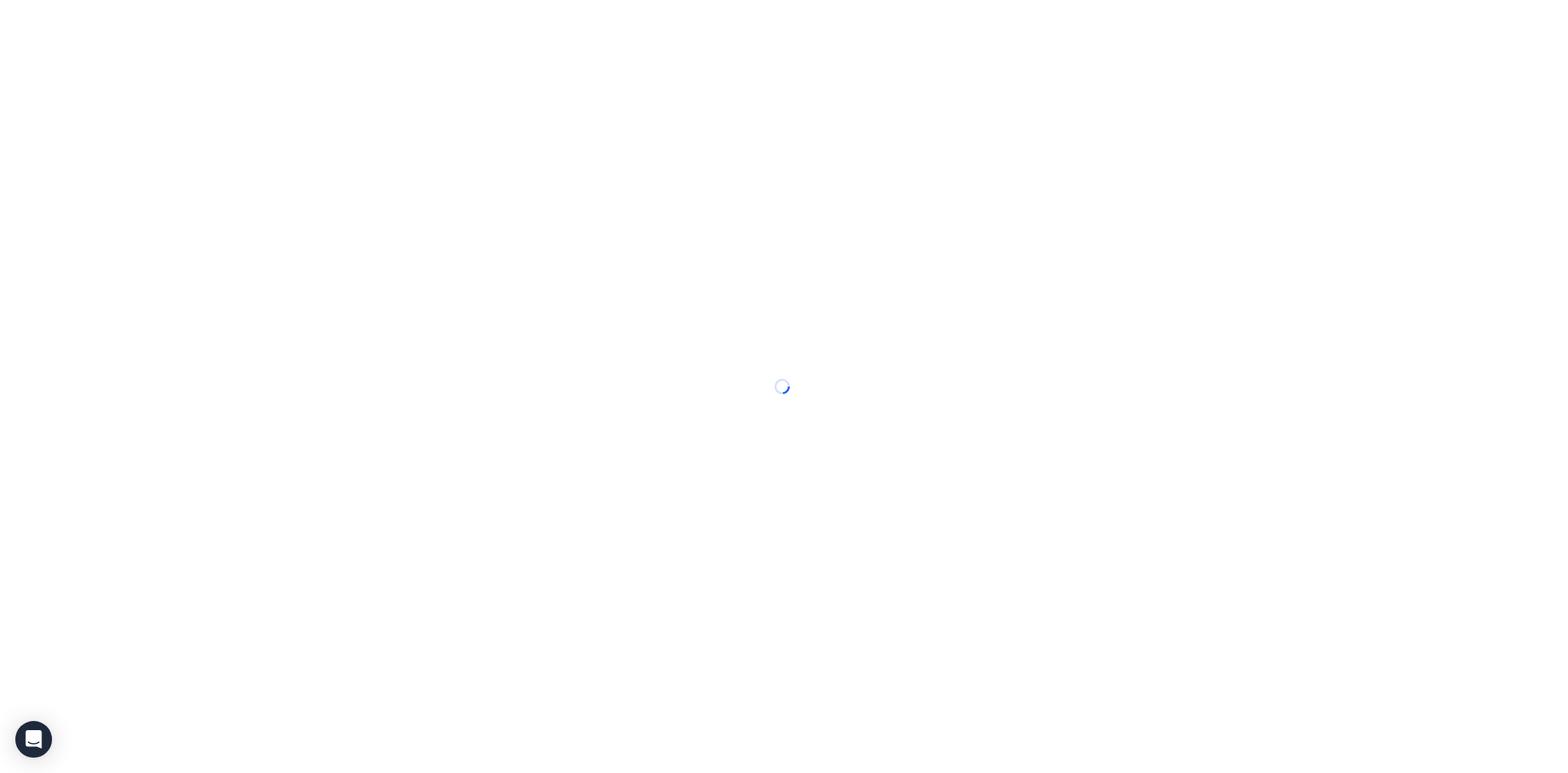
click at [186, 20] on div at bounding box center [784, 386] width 1568 height 773
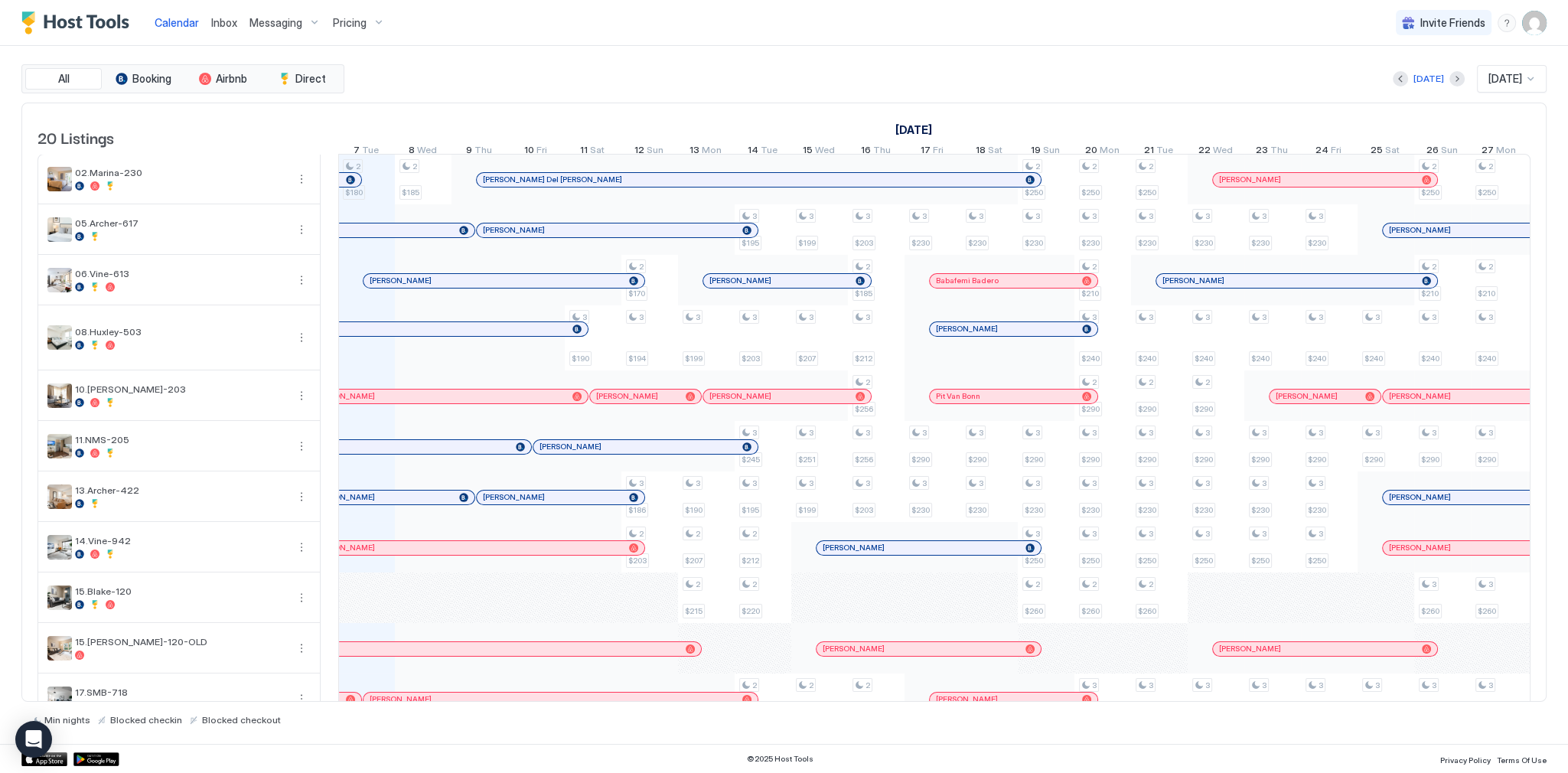
scroll to position [0, 851]
click at [990, 80] on div "Today Oct 2025" at bounding box center [947, 79] width 1199 height 28
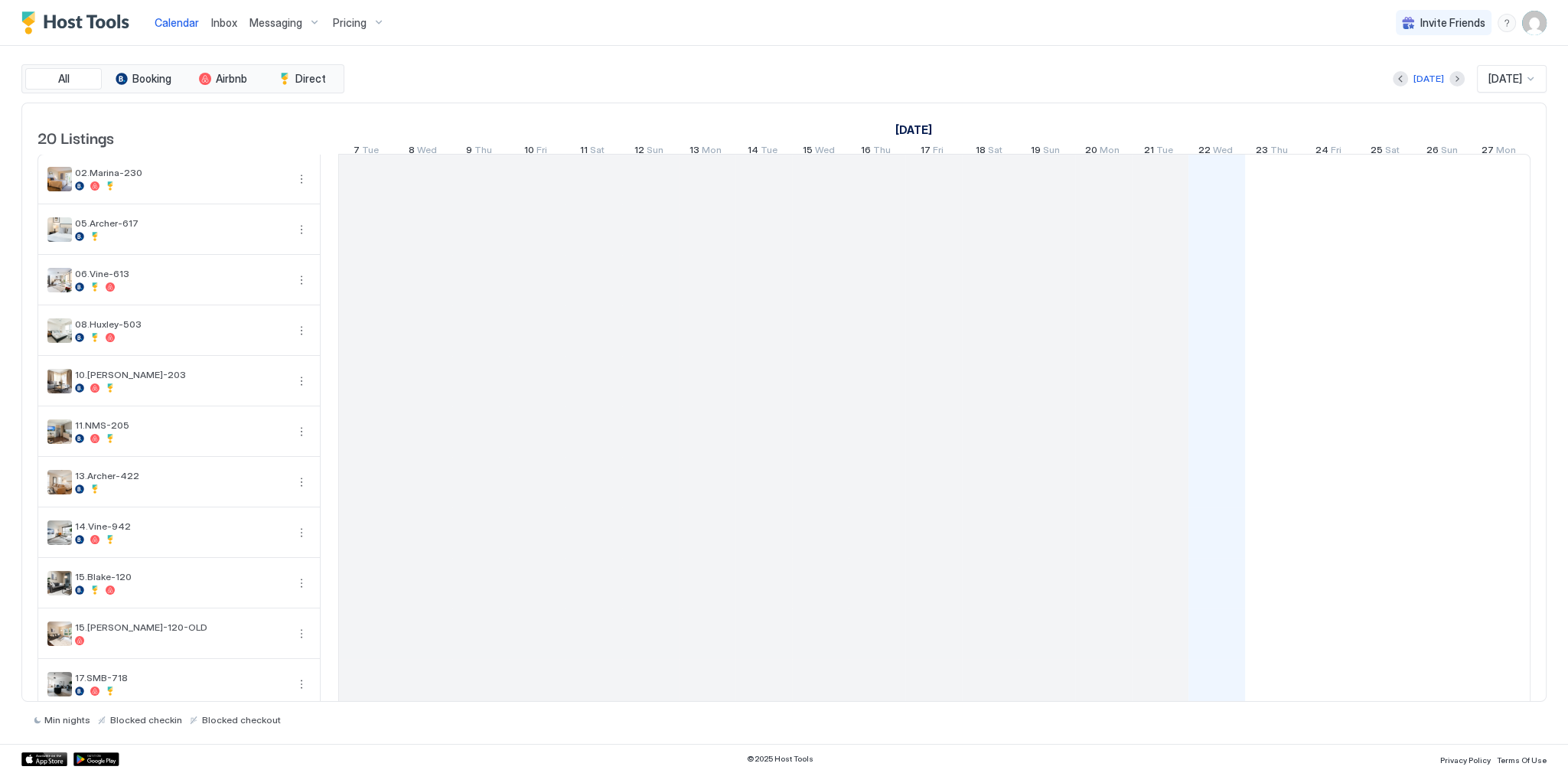
scroll to position [0, 851]
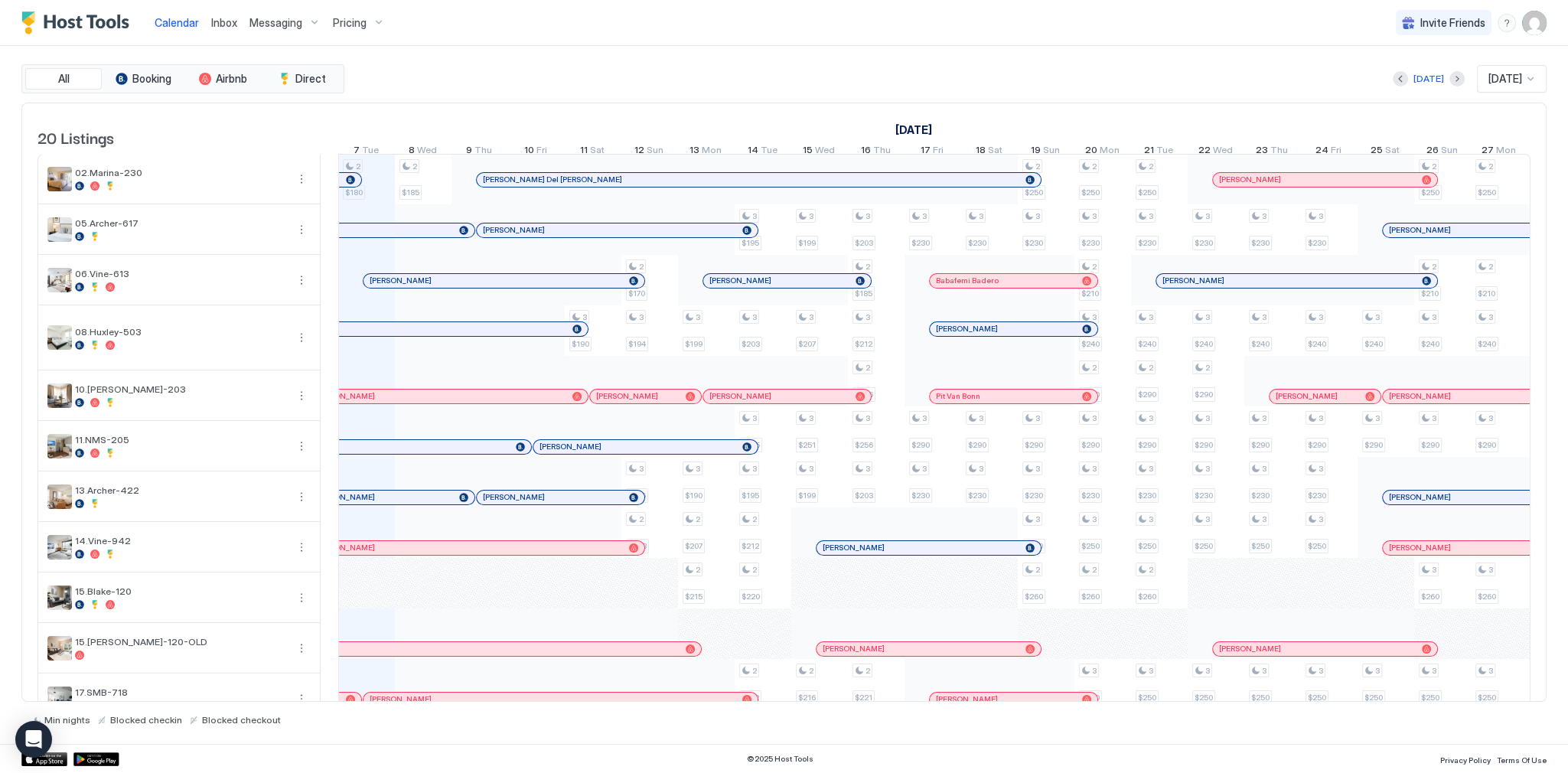
click at [236, 22] on div "Inbox" at bounding box center [224, 22] width 38 height 28
click at [232, 22] on span "Inbox" at bounding box center [225, 22] width 26 height 13
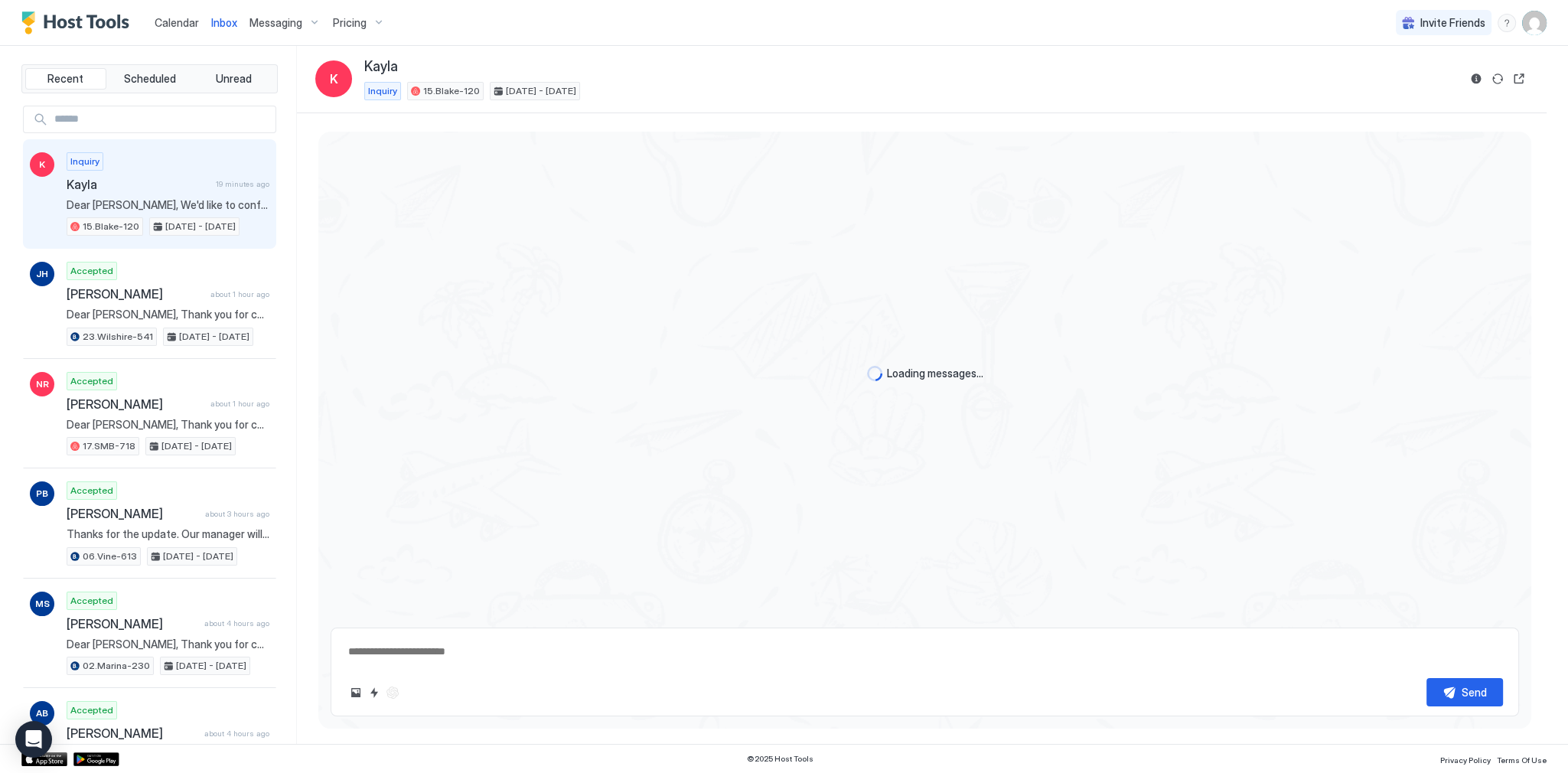
type textarea "*"
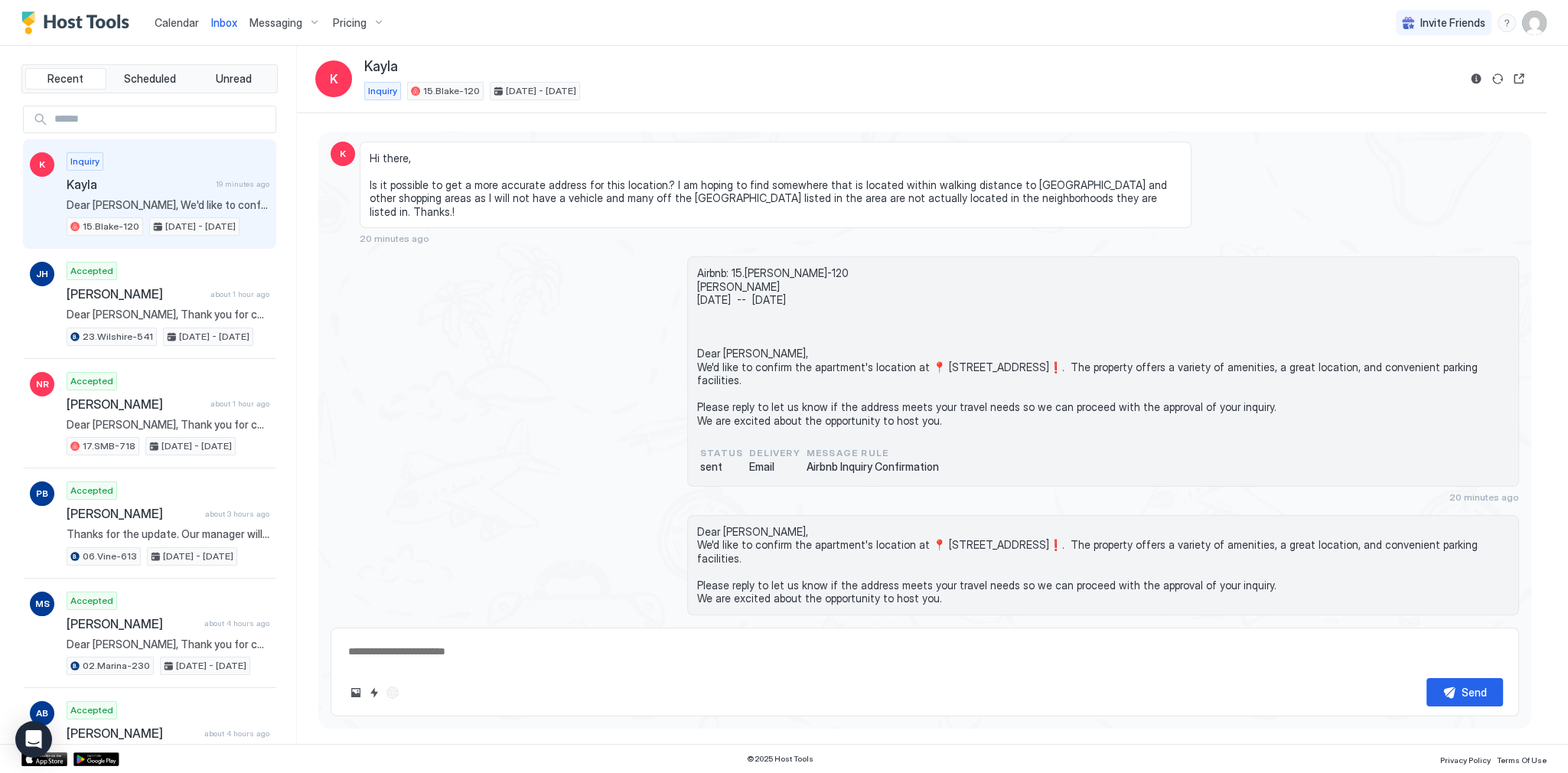
click at [196, 29] on link "Calendar" at bounding box center [177, 23] width 44 height 16
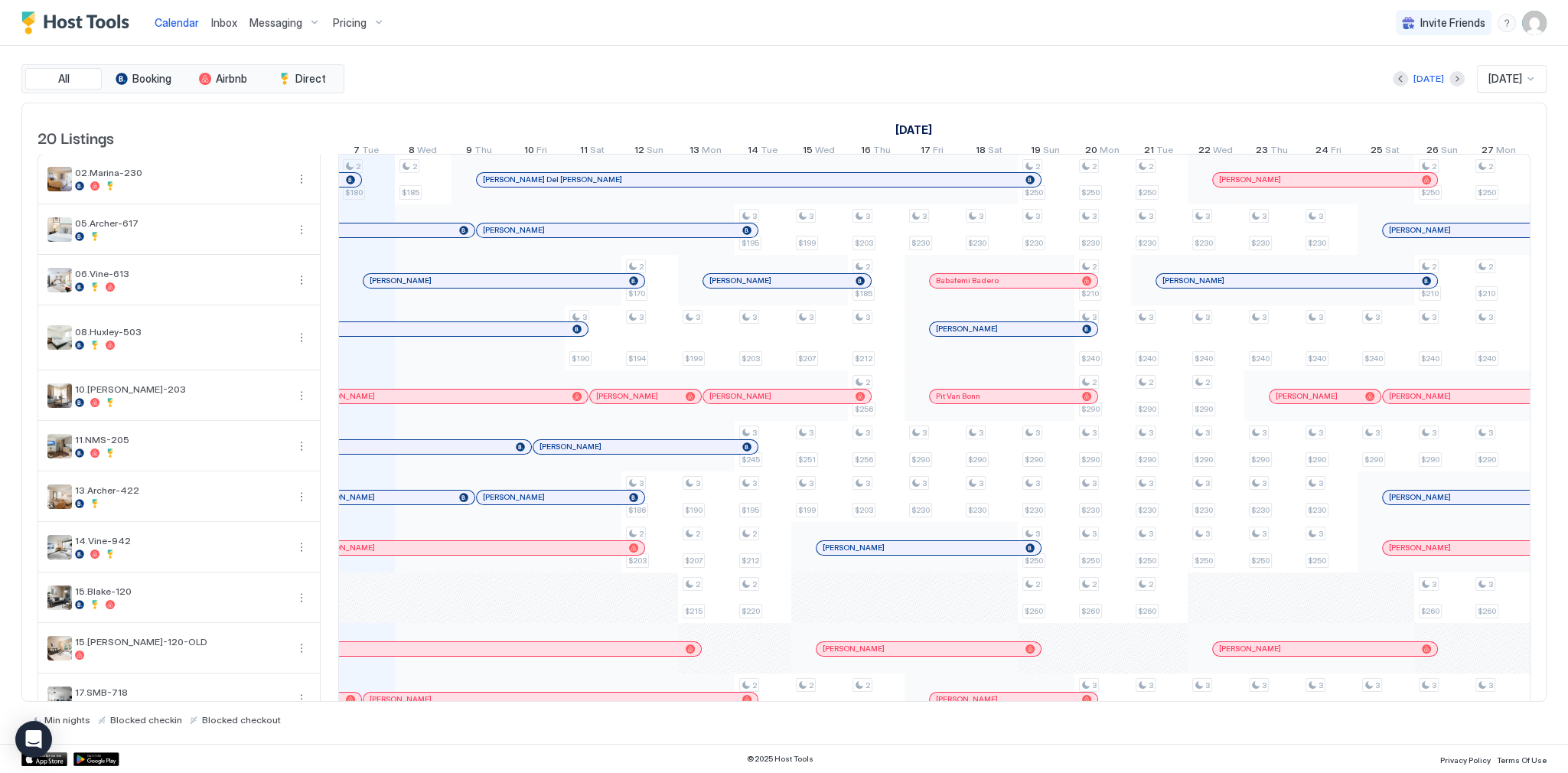
click at [493, 55] on div "All Booking Airbnb Direct Today Oct 2025 20 Listings September 2025 October 202…" at bounding box center [784, 394] width 1526 height 698
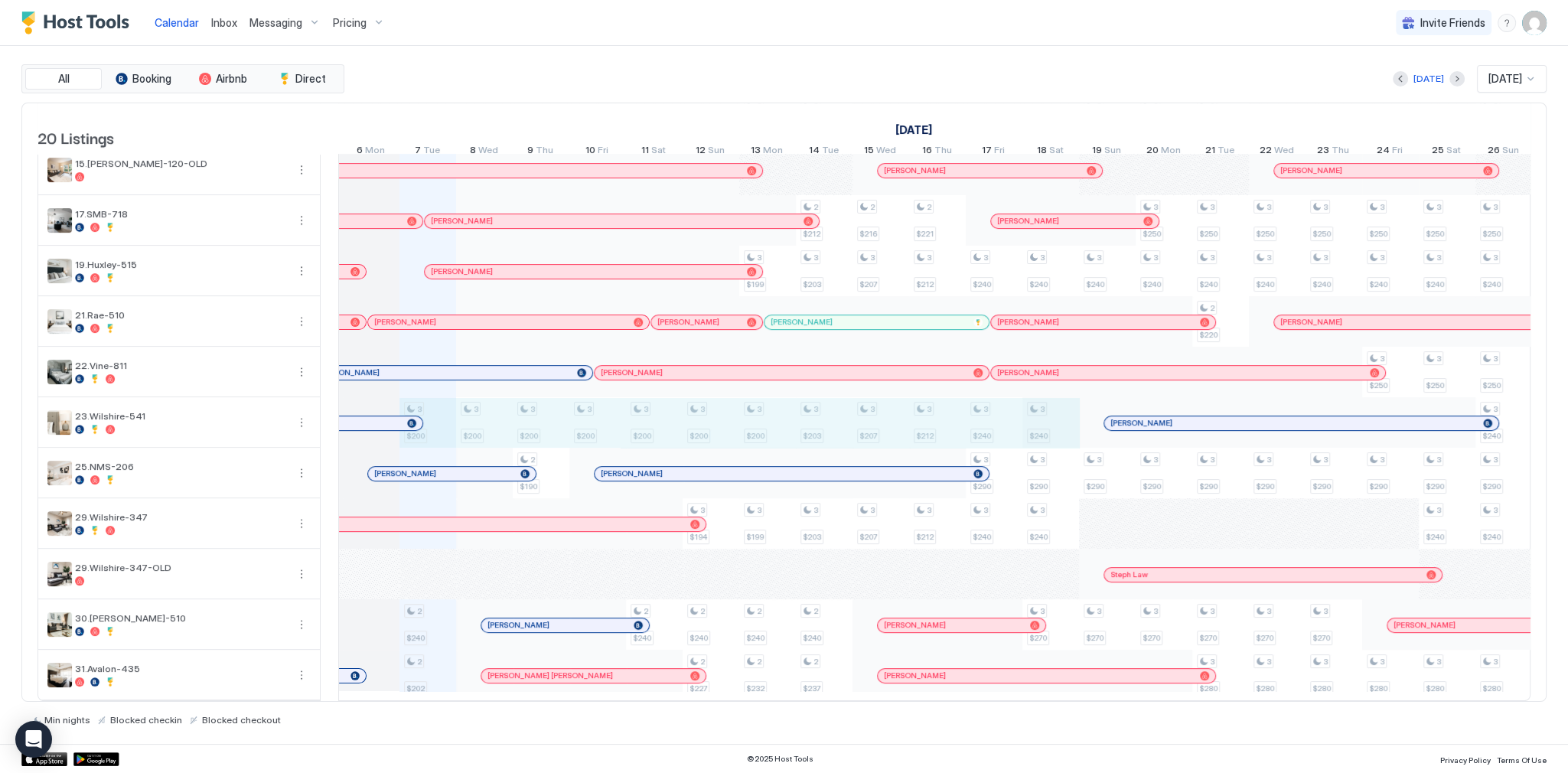
drag, startPoint x: 440, startPoint y: 421, endPoint x: 1051, endPoint y: 424, distance: 611.0
click at [1050, 424] on div "2 $180 3 $200 2 $240 2 $202 2 $185 3 $200 3 $200 2 $190 3 $200 3 $190 3 $200 2 …" at bounding box center [1277, 188] width 3456 height 1024
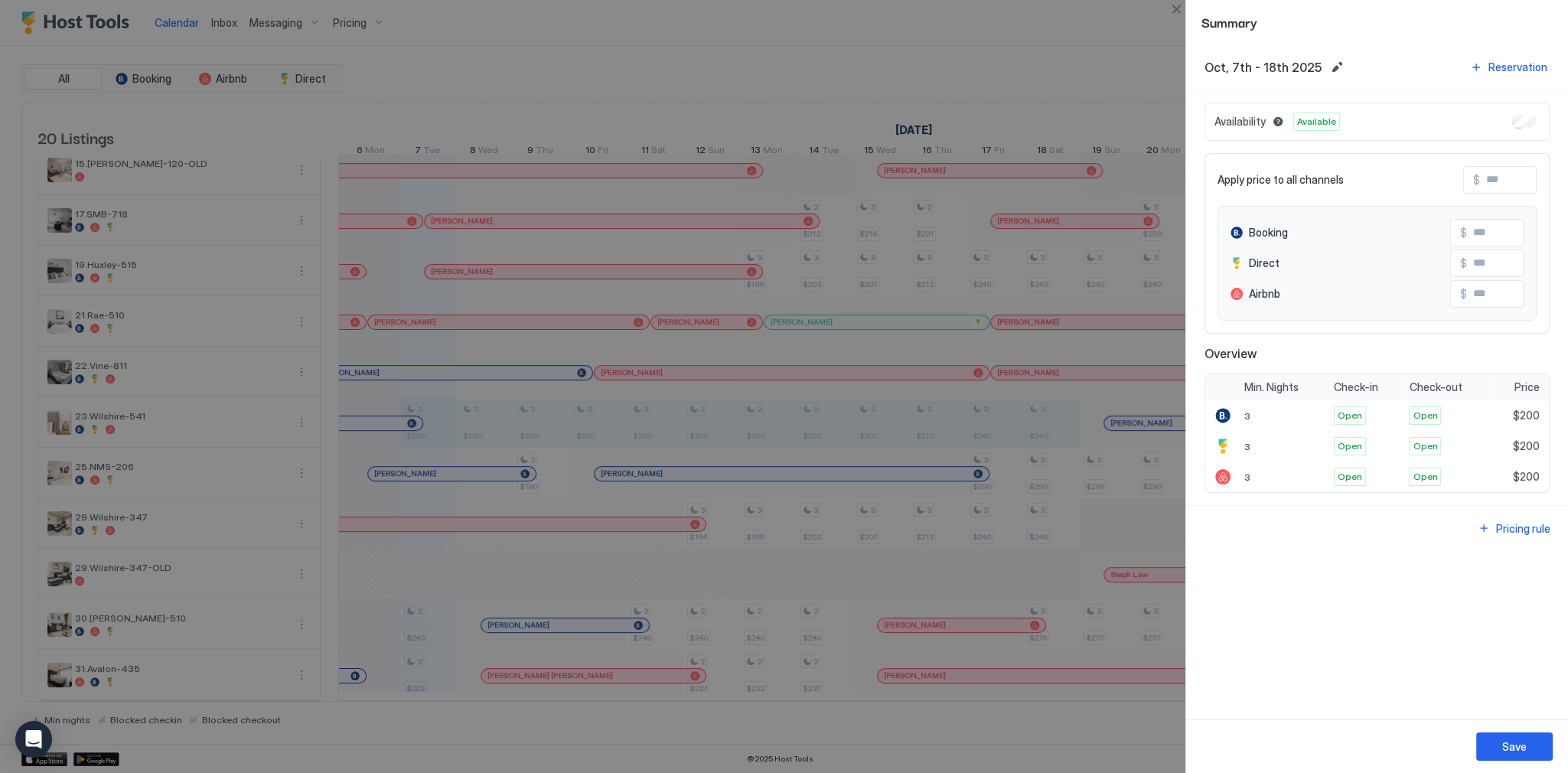
click at [1057, 407] on div at bounding box center [784, 386] width 1568 height 773
click at [1173, 18] on button "Close" at bounding box center [1176, 9] width 18 height 18
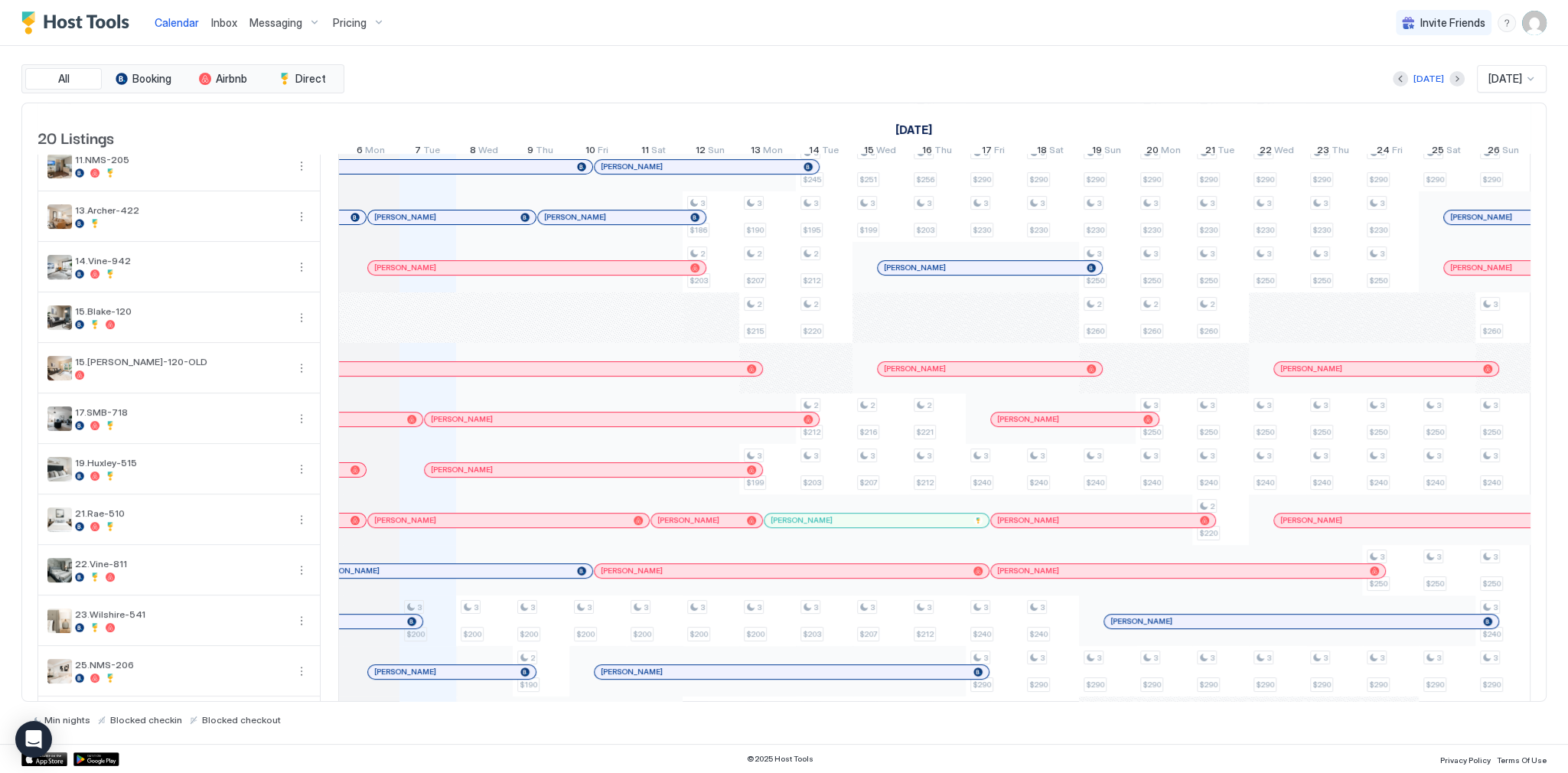
scroll to position [185, 0]
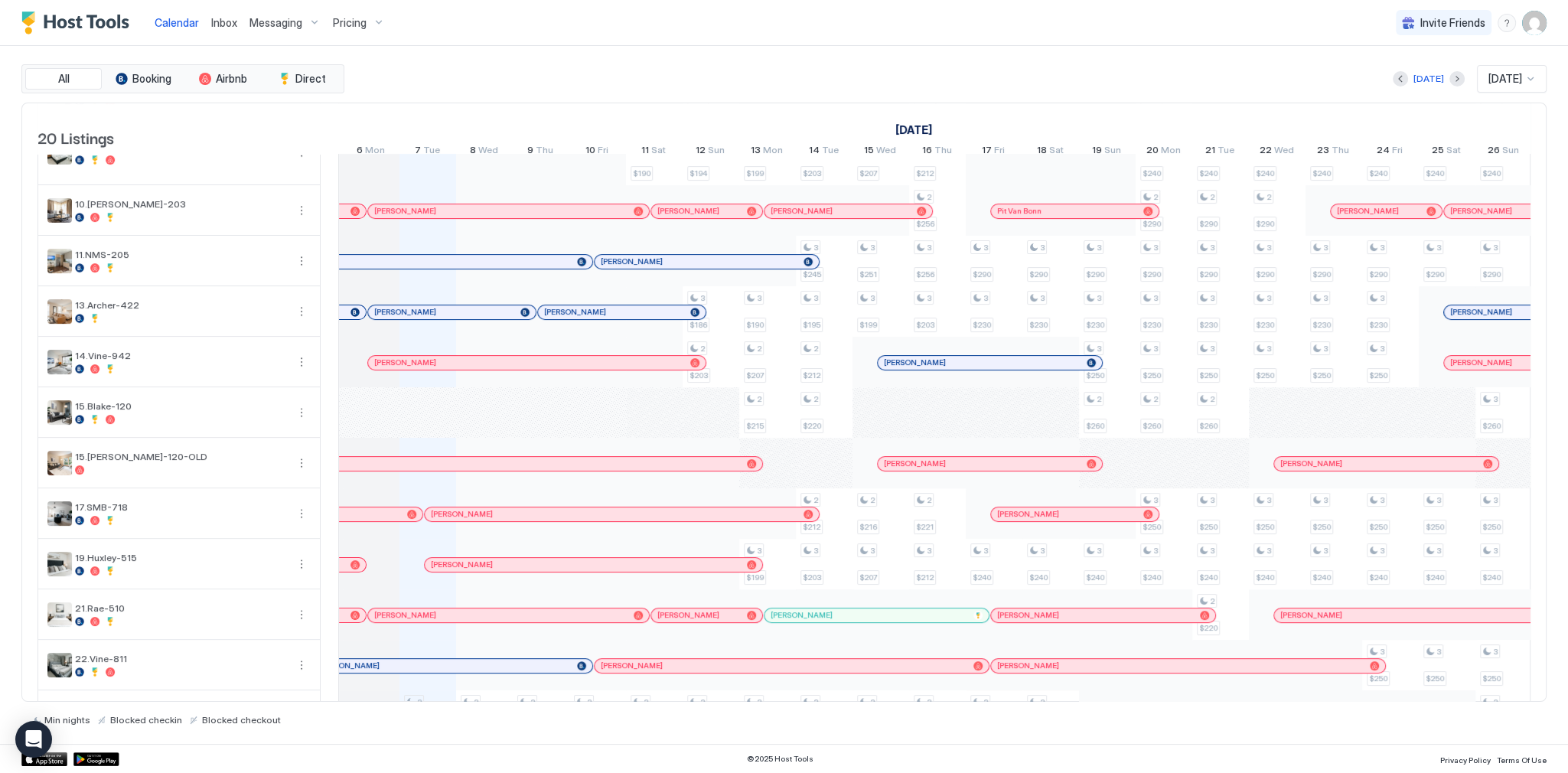
click at [808, 61] on div "All Booking Airbnb Direct Today Oct 2025 20 Listings September 2025 October 202…" at bounding box center [784, 394] width 1526 height 698
click at [1078, 96] on div "All Booking Airbnb Direct Today Oct 2025 20 Listings September 2025 October 202…" at bounding box center [784, 394] width 1526 height 661
click at [1184, 74] on div "Today Oct 2025" at bounding box center [947, 79] width 1199 height 28
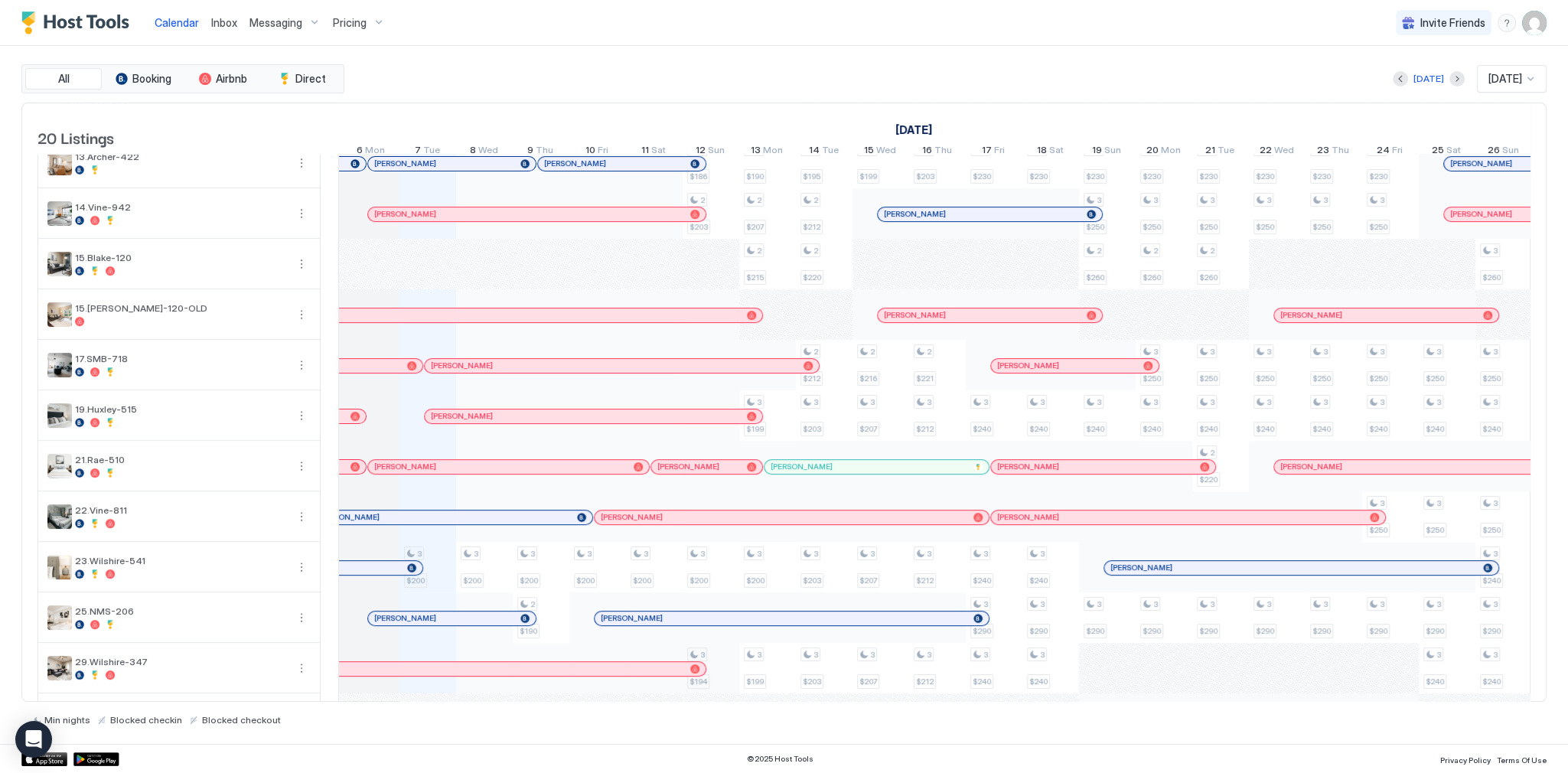
scroll to position [491, 0]
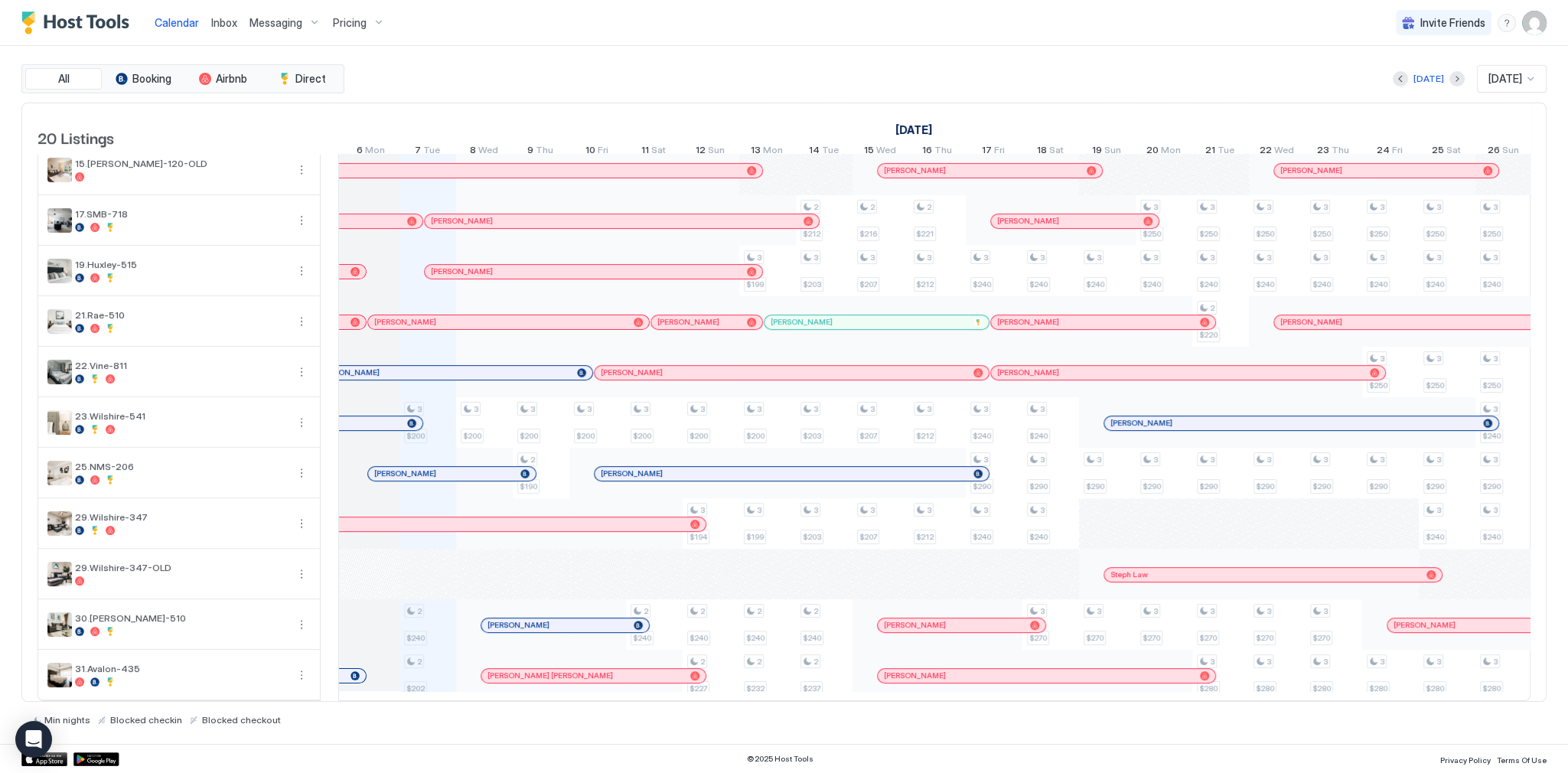
click at [1534, 30] on img "User profile" at bounding box center [1534, 23] width 25 height 25
click at [1427, 83] on div "Settings" at bounding box center [1449, 86] width 195 height 27
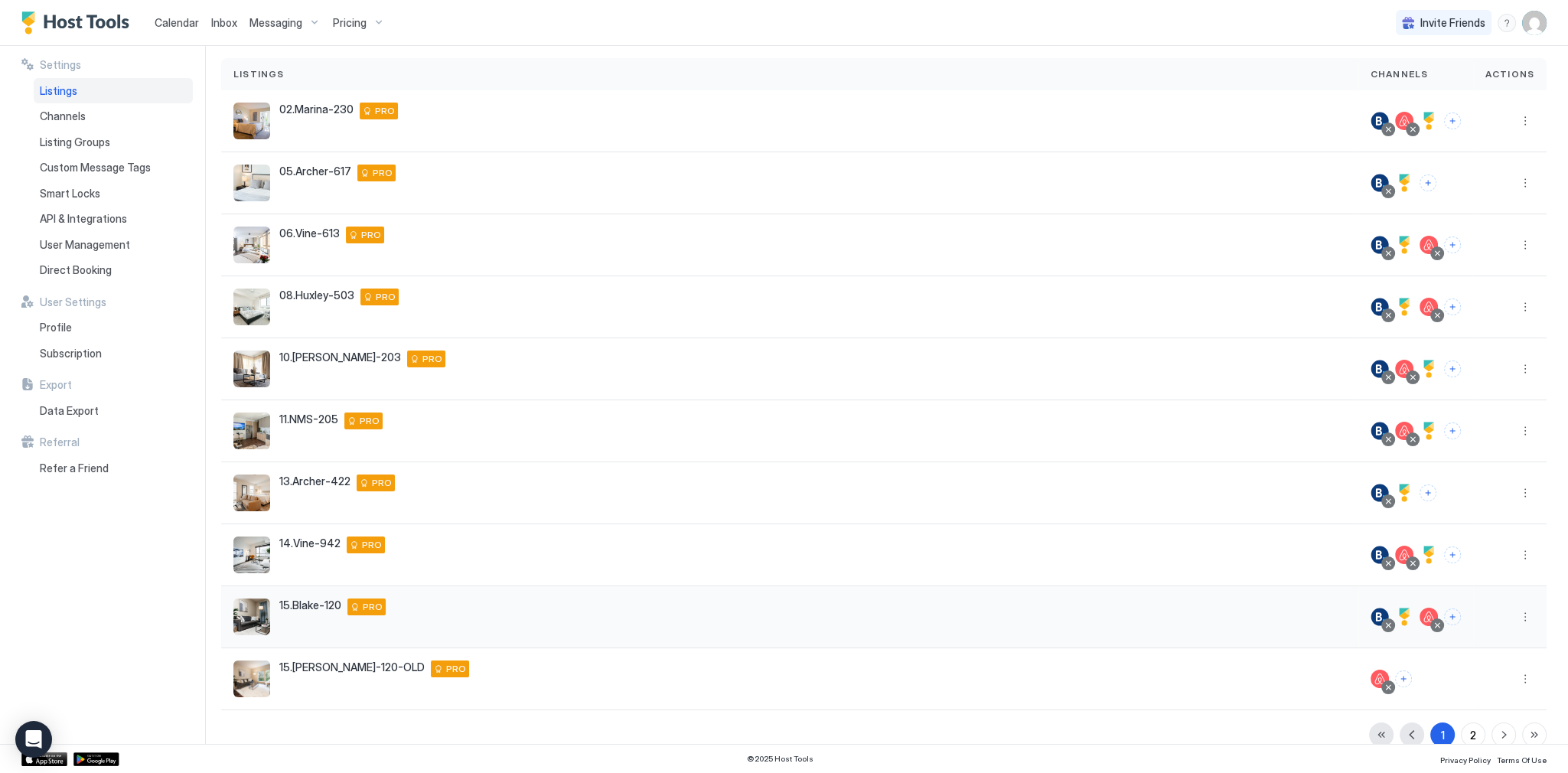
scroll to position [120, 0]
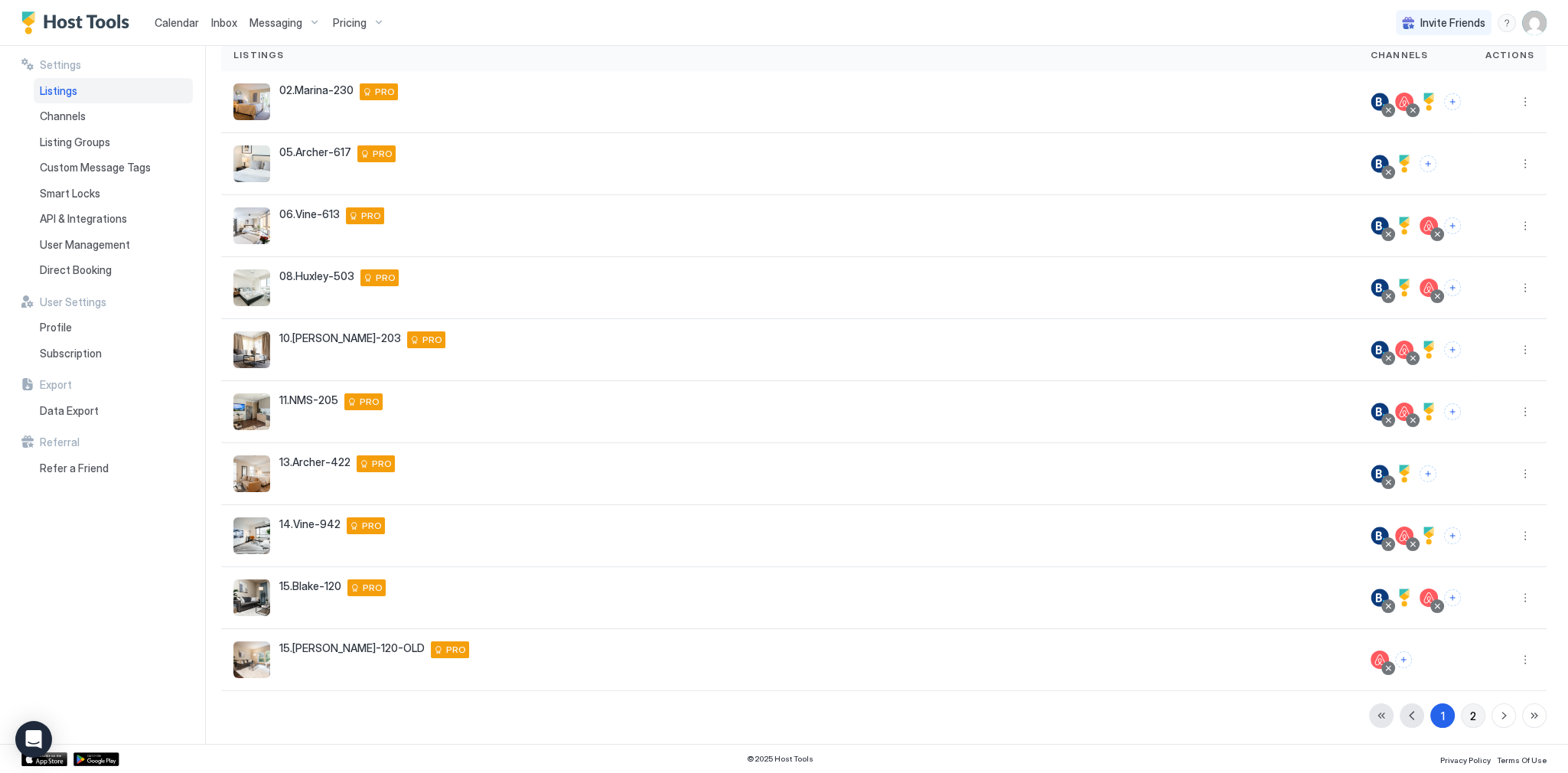
click at [1461, 710] on button "2" at bounding box center [1473, 715] width 25 height 25
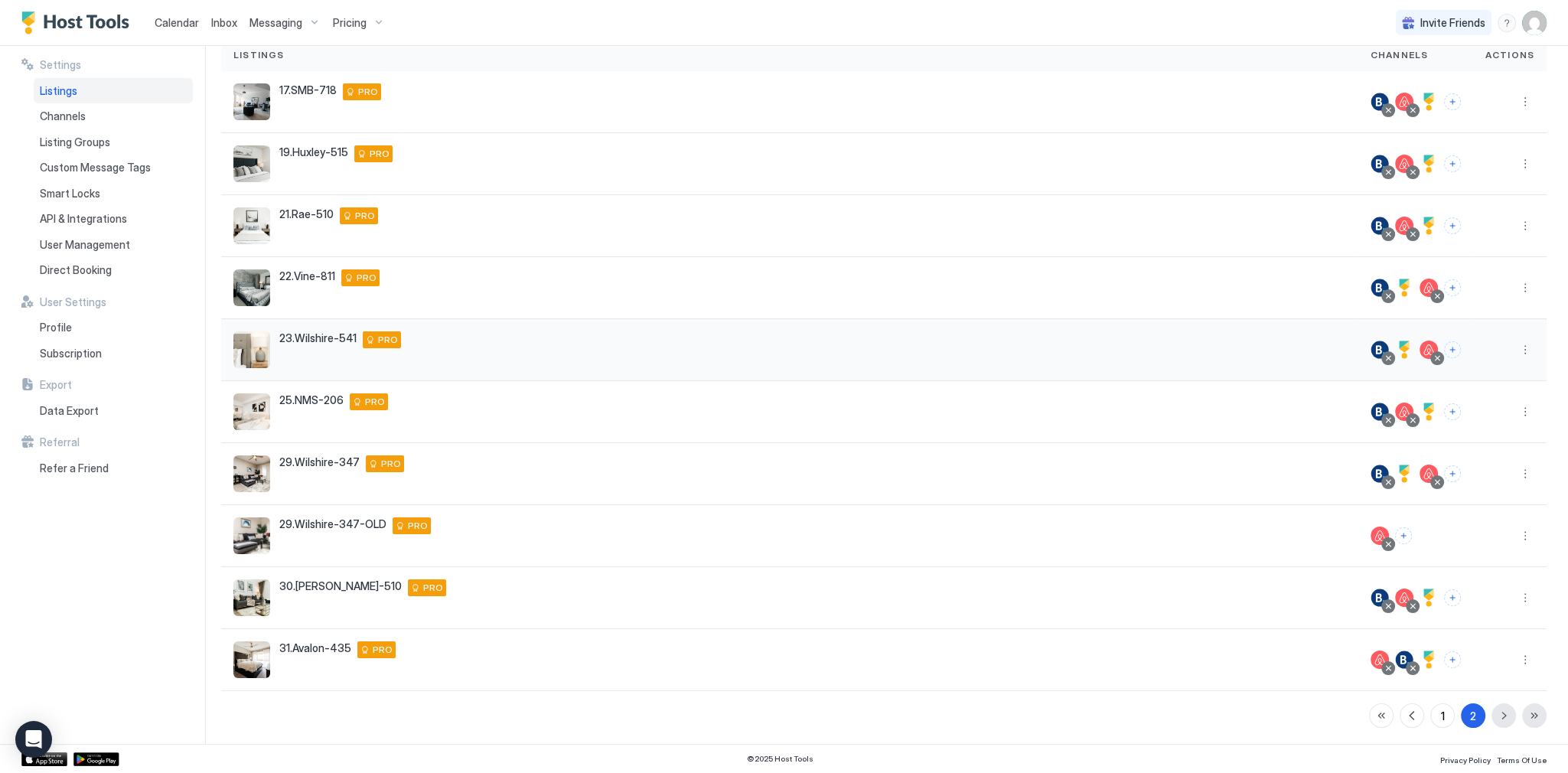
drag, startPoint x: 1537, startPoint y: 348, endPoint x: 1523, endPoint y: 349, distance: 14.0
click at [1537, 349] on div "Settings Home Settings Listings Add listing Listings Channels Actions 17.SMB-71…" at bounding box center [895, 394] width 1347 height 698
click at [1521, 349] on button "More options" at bounding box center [1525, 350] width 18 height 18
click at [1506, 415] on span "Listing Settings" at bounding box center [1481, 418] width 68 height 11
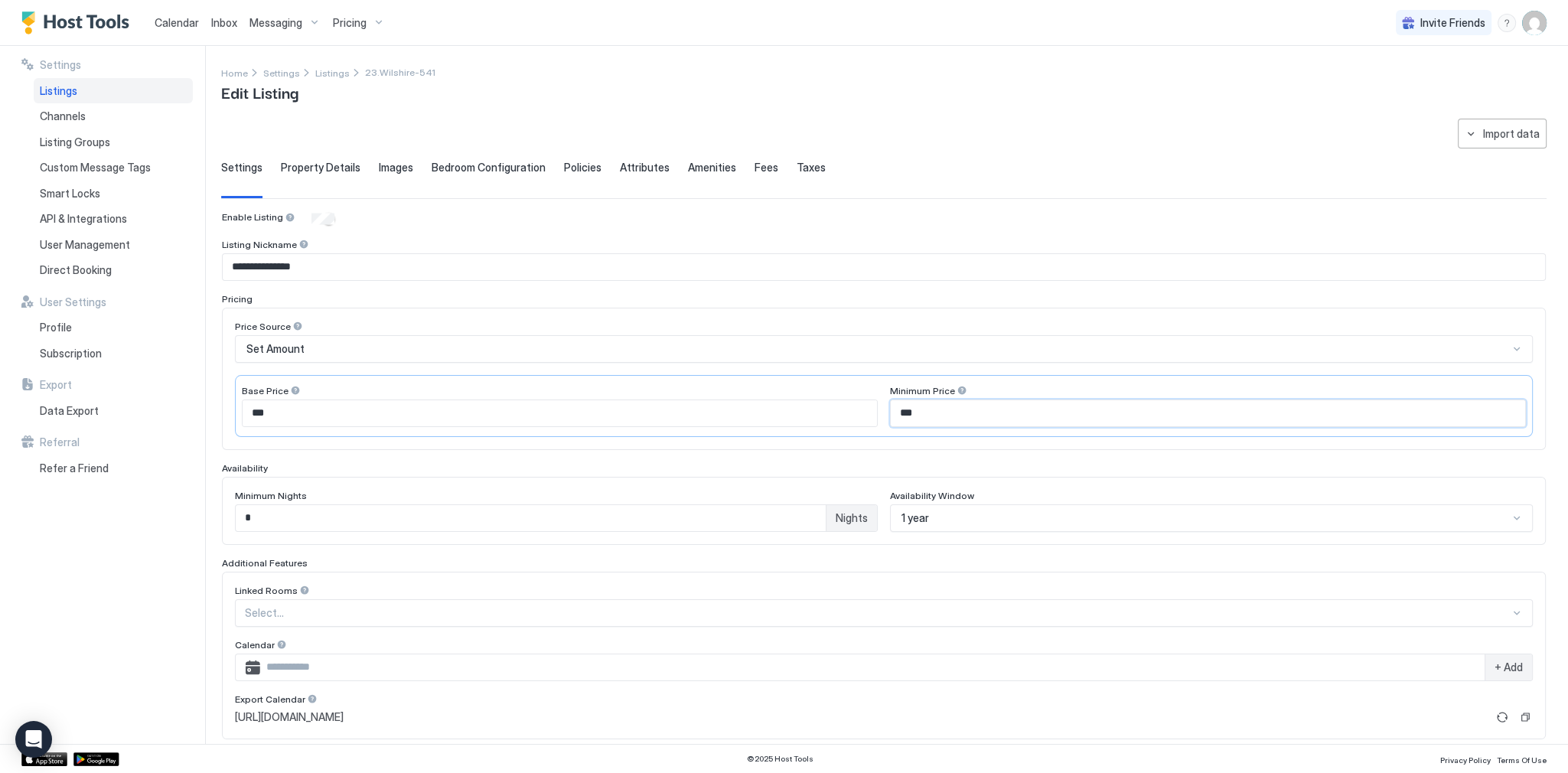
click at [1009, 419] on input "***" at bounding box center [1207, 413] width 634 height 26
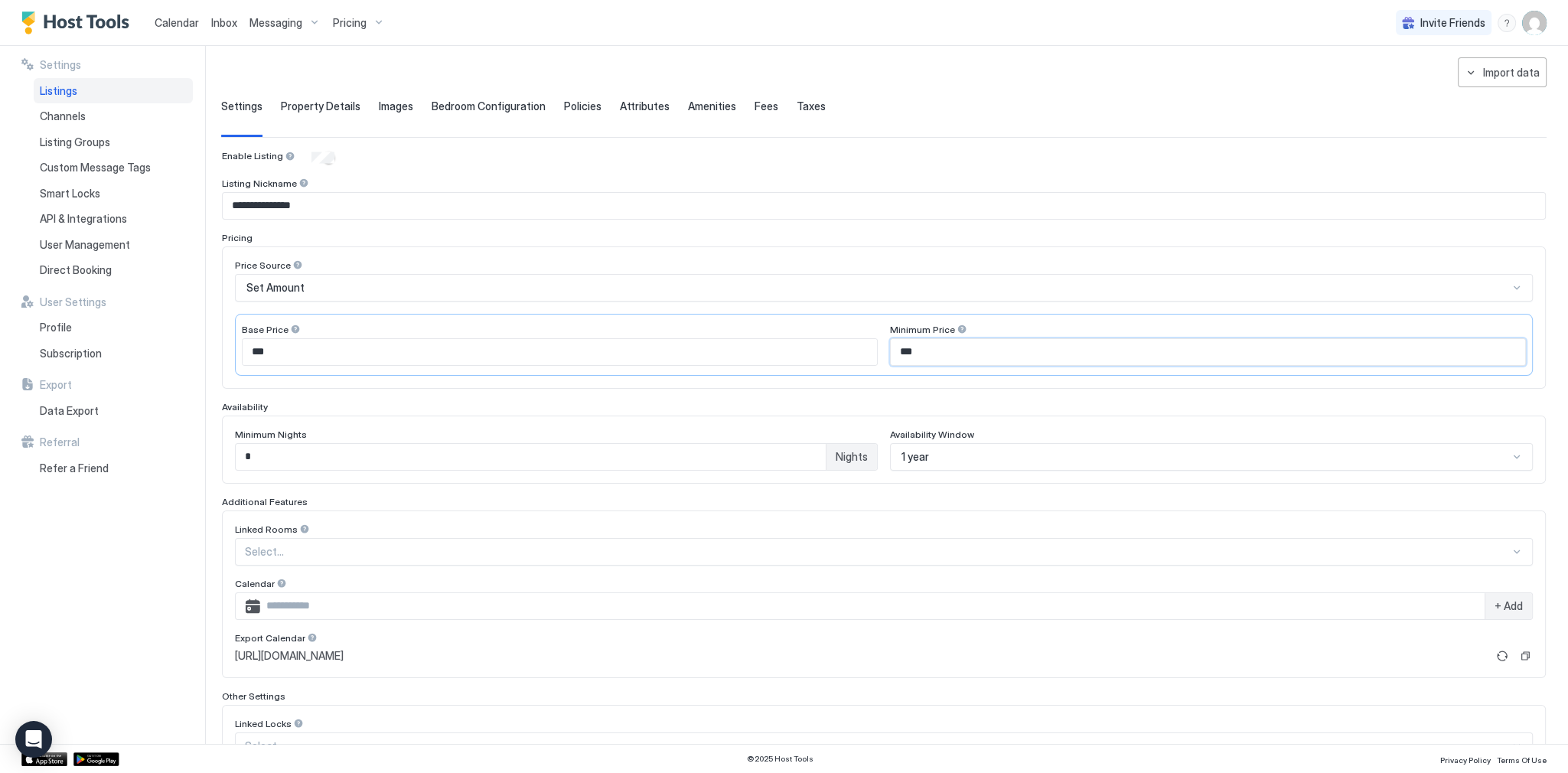
scroll to position [173, 0]
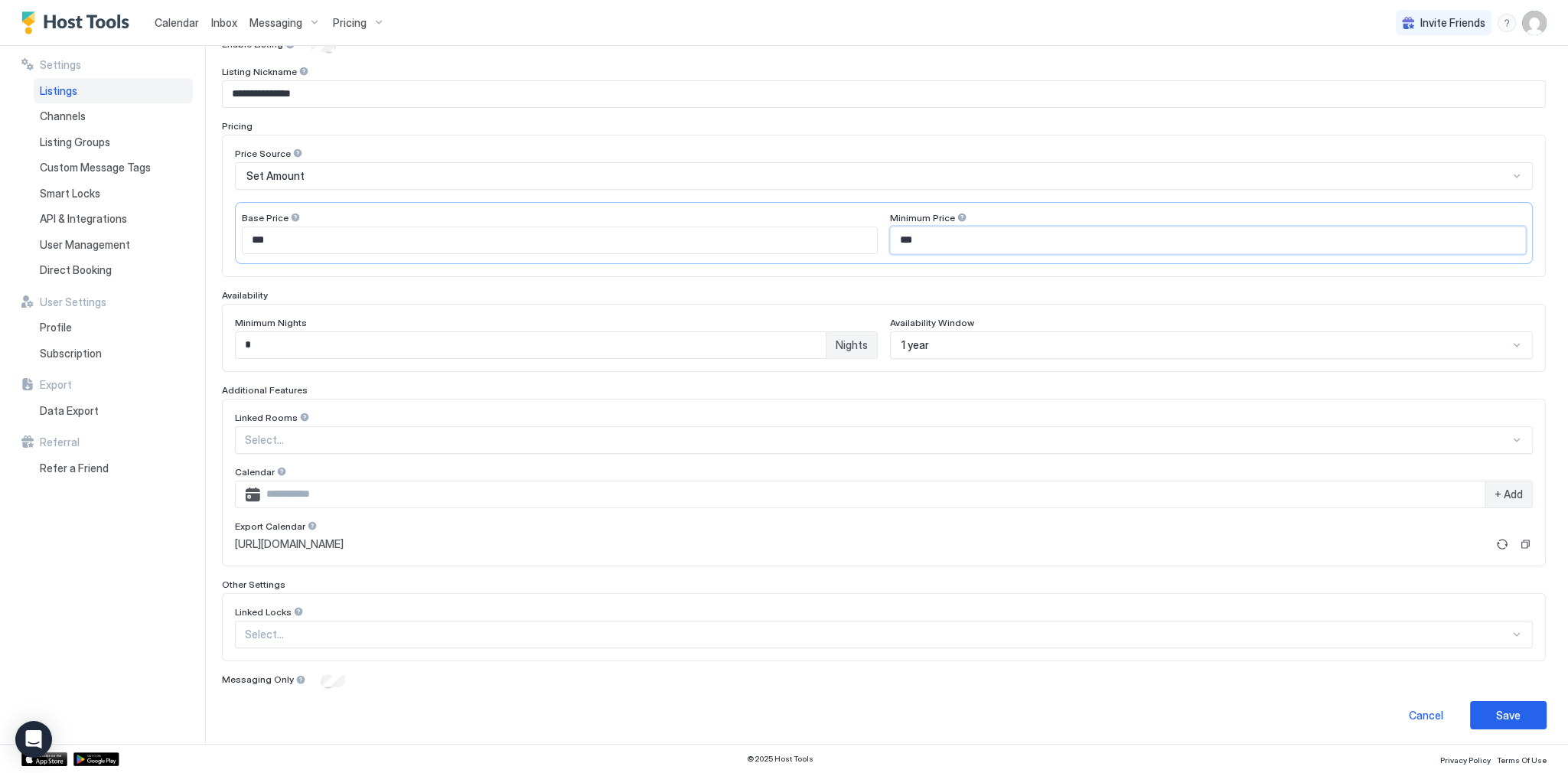
type input "***"
click at [1483, 707] on button "Save" at bounding box center [1508, 715] width 77 height 28
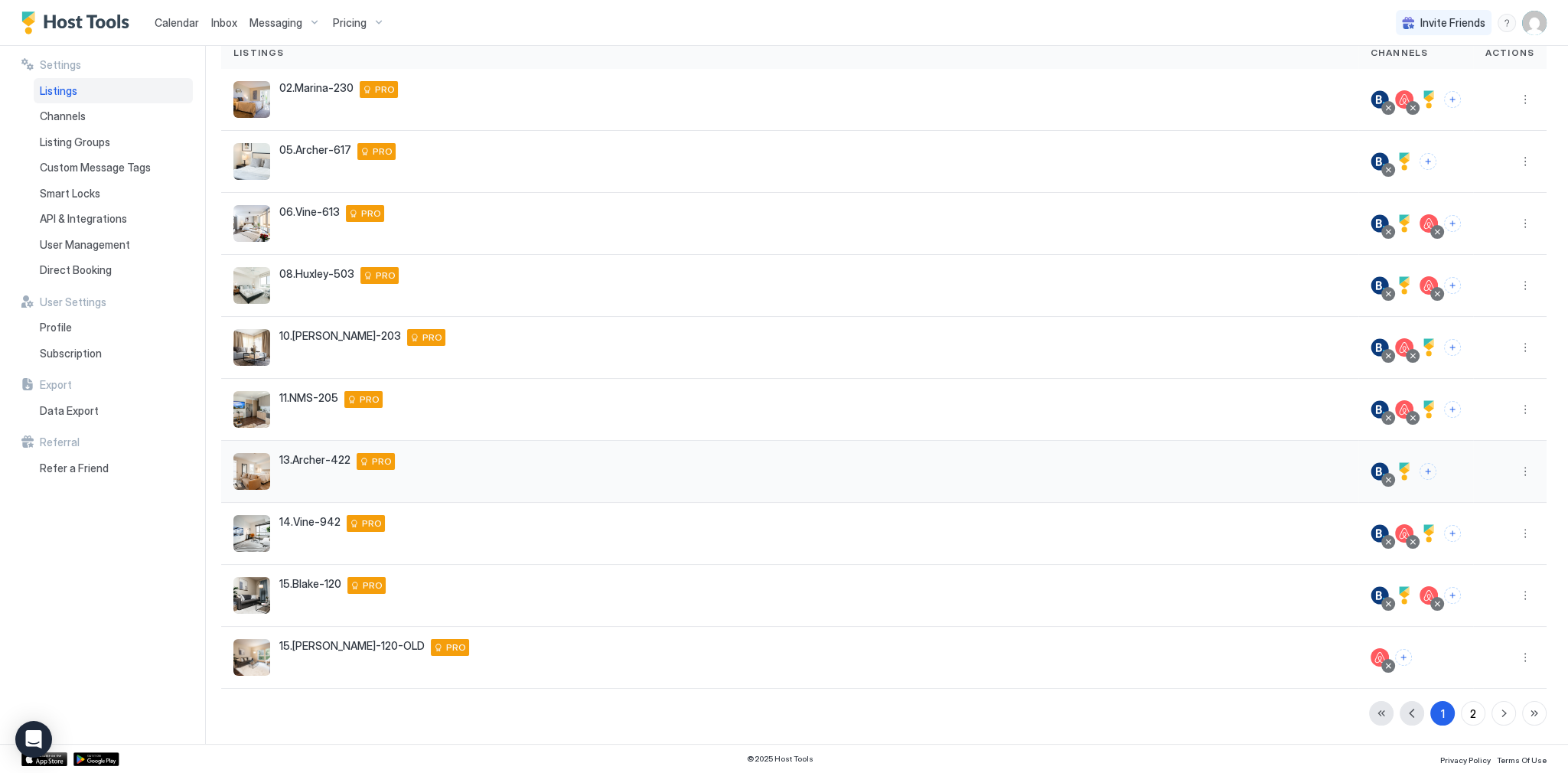
scroll to position [120, 0]
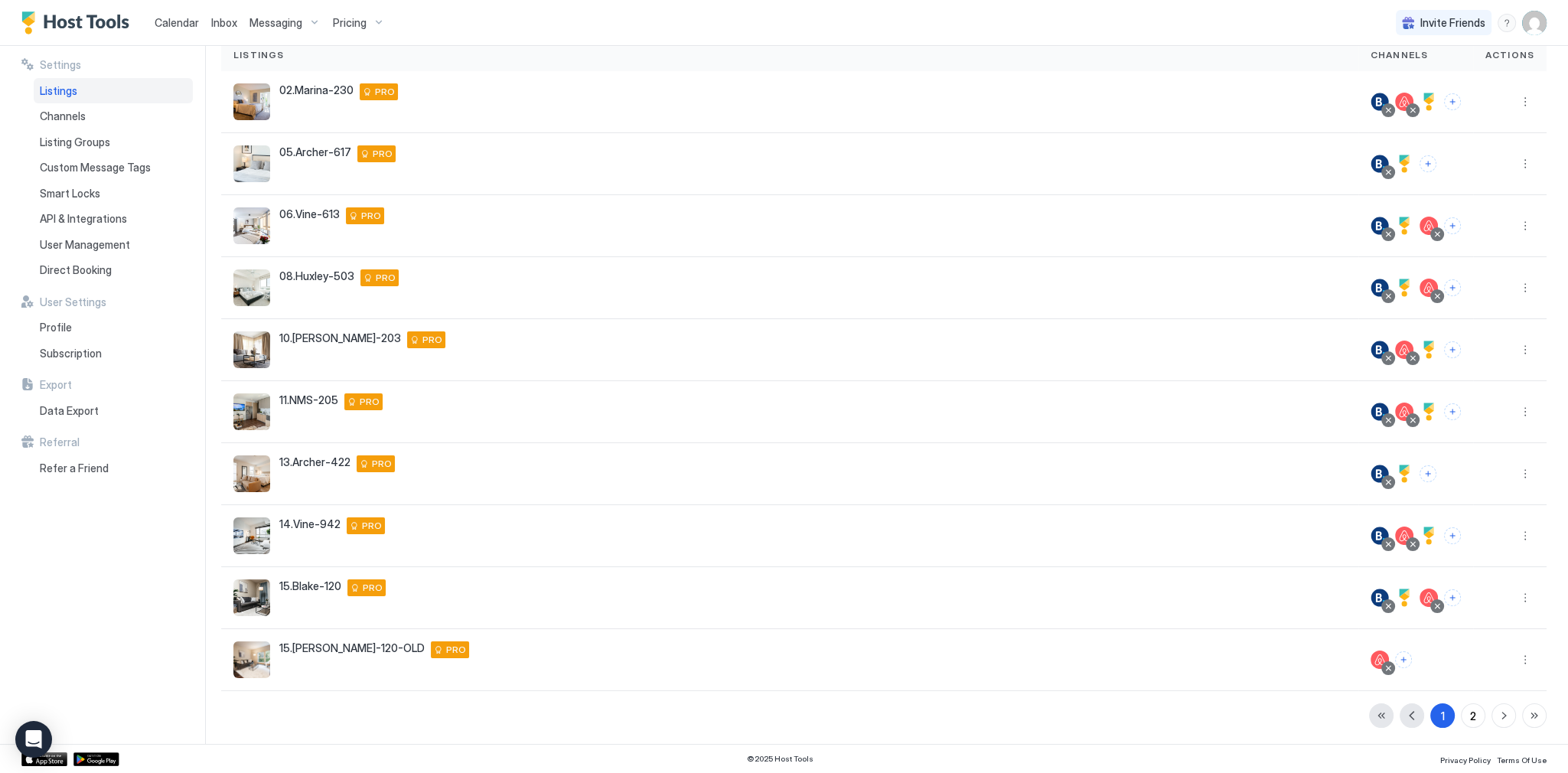
click at [107, 31] on img "Host Tools Logo" at bounding box center [78, 22] width 115 height 23
click at [107, 30] on img "Host Tools Logo" at bounding box center [78, 22] width 115 height 23
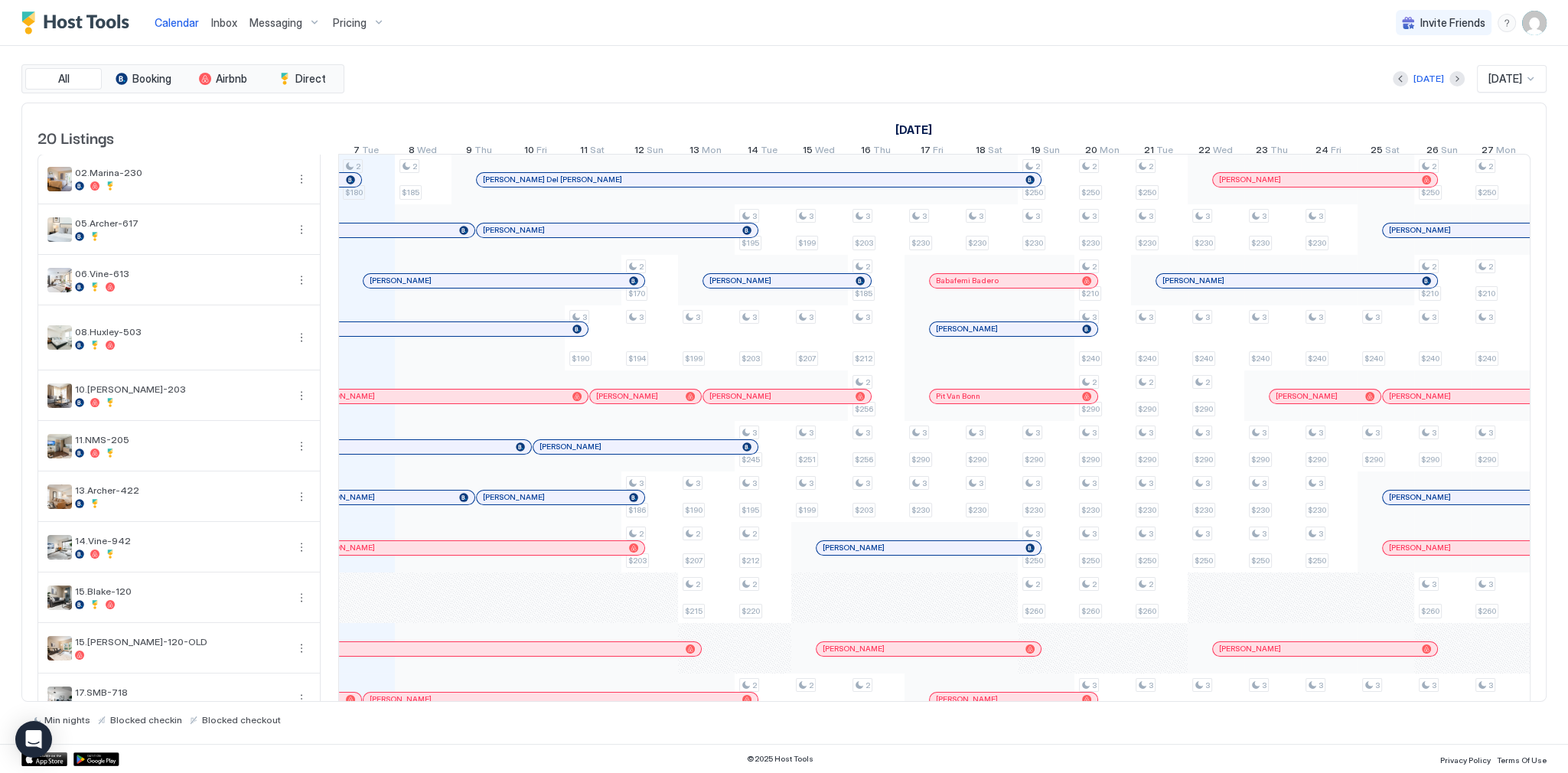
scroll to position [491, 0]
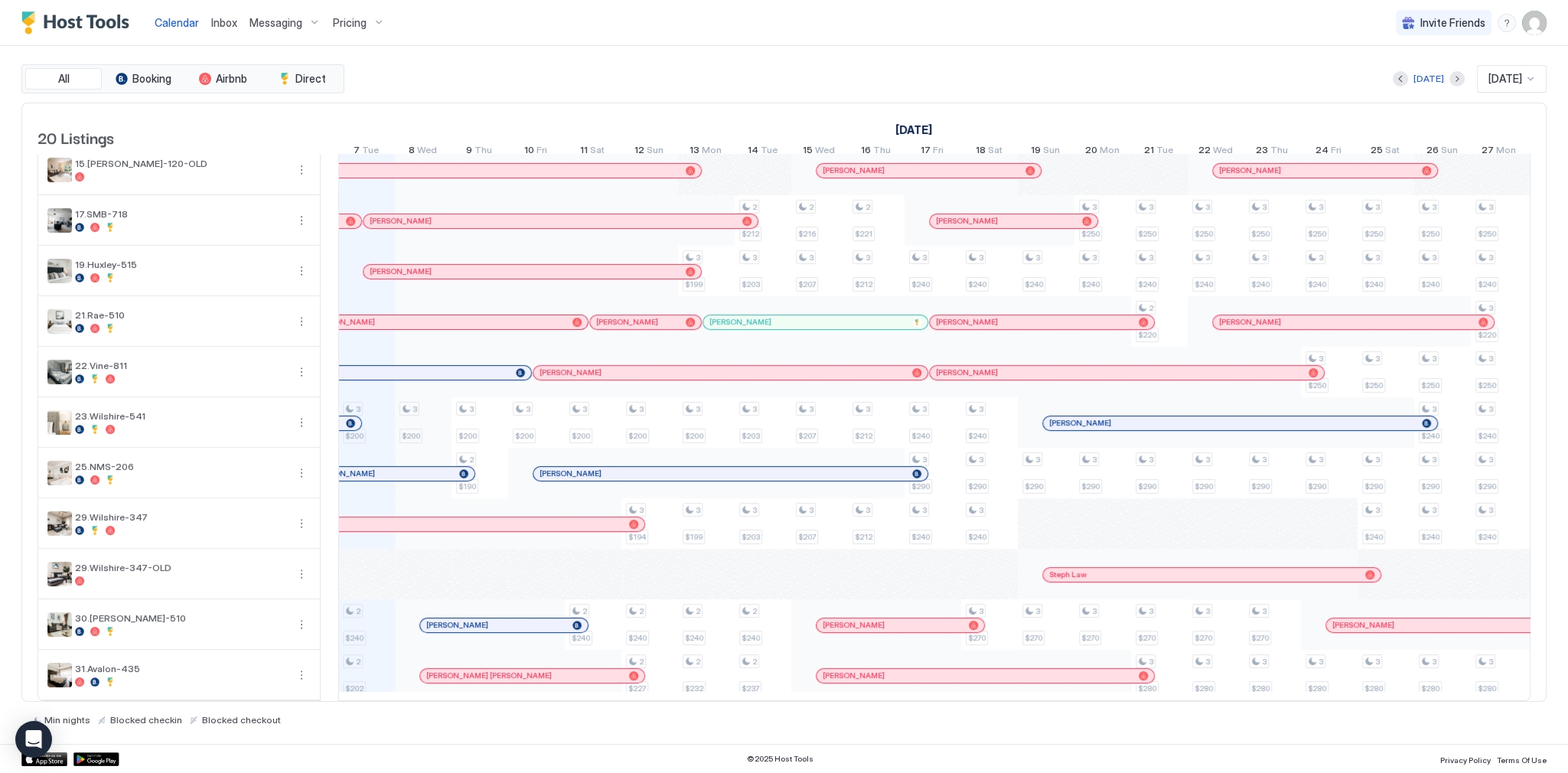
click at [420, 425] on div "2 $180 3 $200 2 $240 2 $202 2 $185 3 $200 3 $200 2 $190 3 $200 3 $190 3 $200 2 …" at bounding box center [1216, 188] width 3456 height 1024
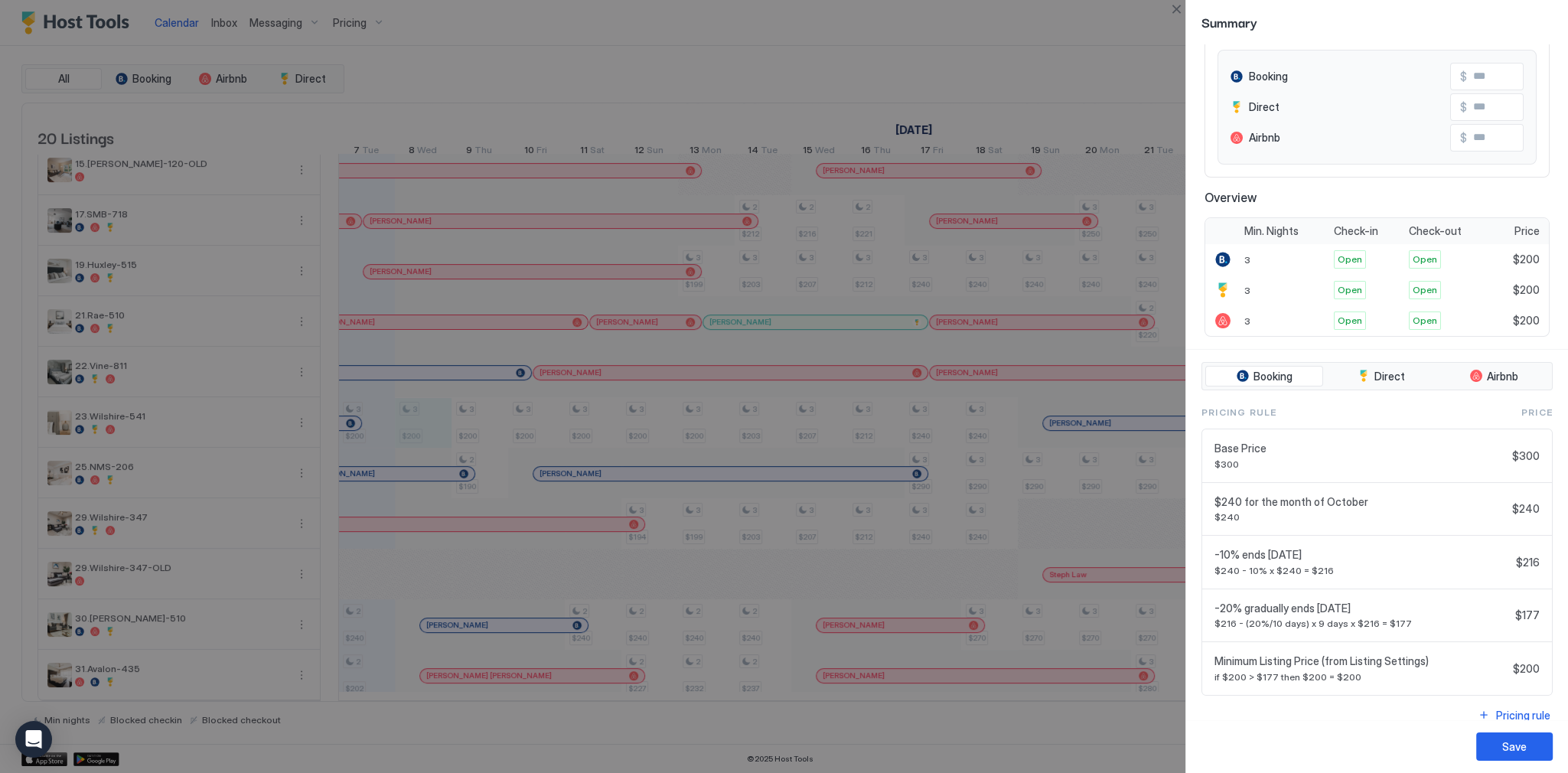
scroll to position [169, 0]
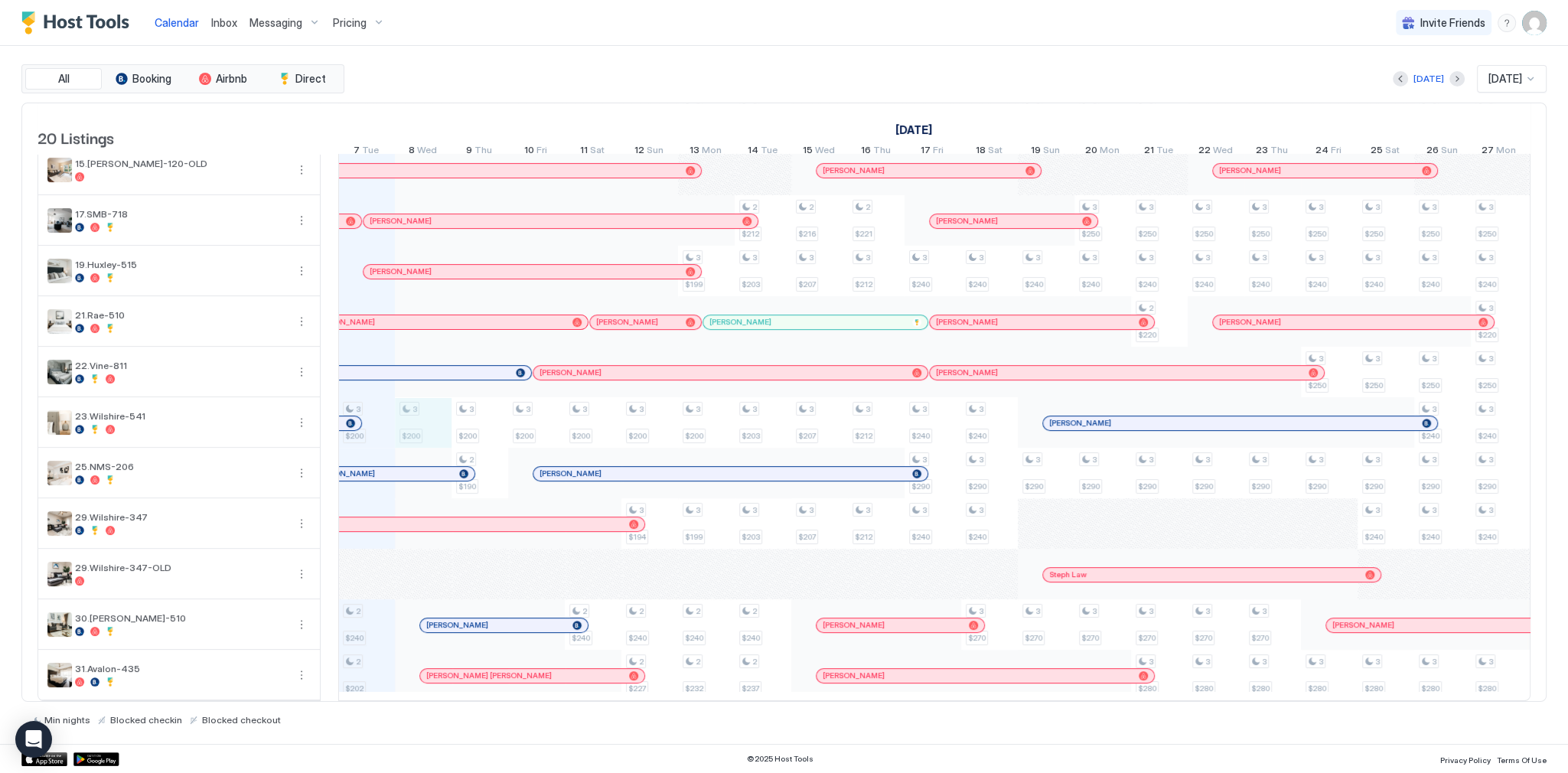
click at [1011, 77] on div "Today Oct 2025" at bounding box center [947, 79] width 1199 height 28
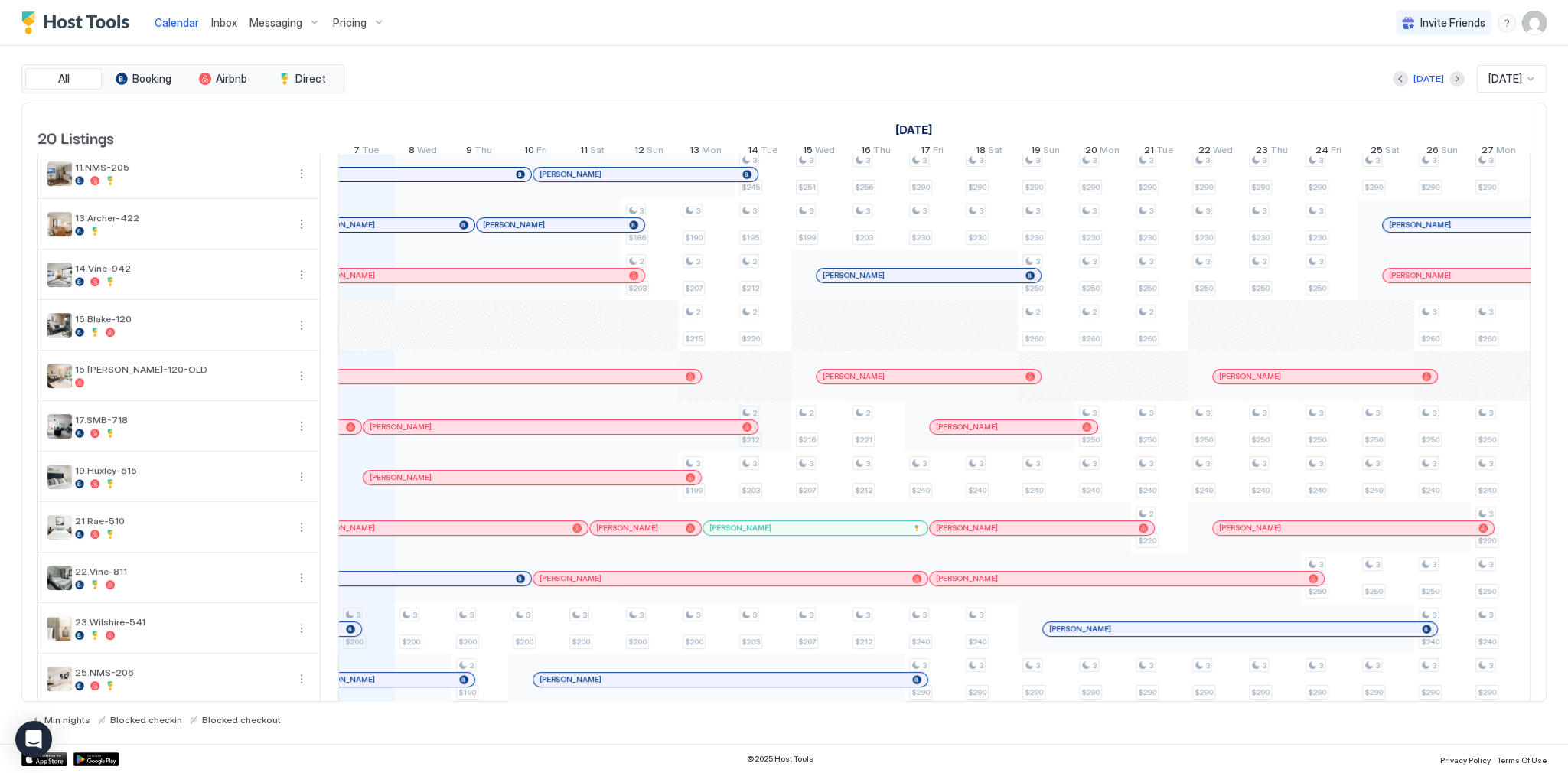
scroll to position [490, 0]
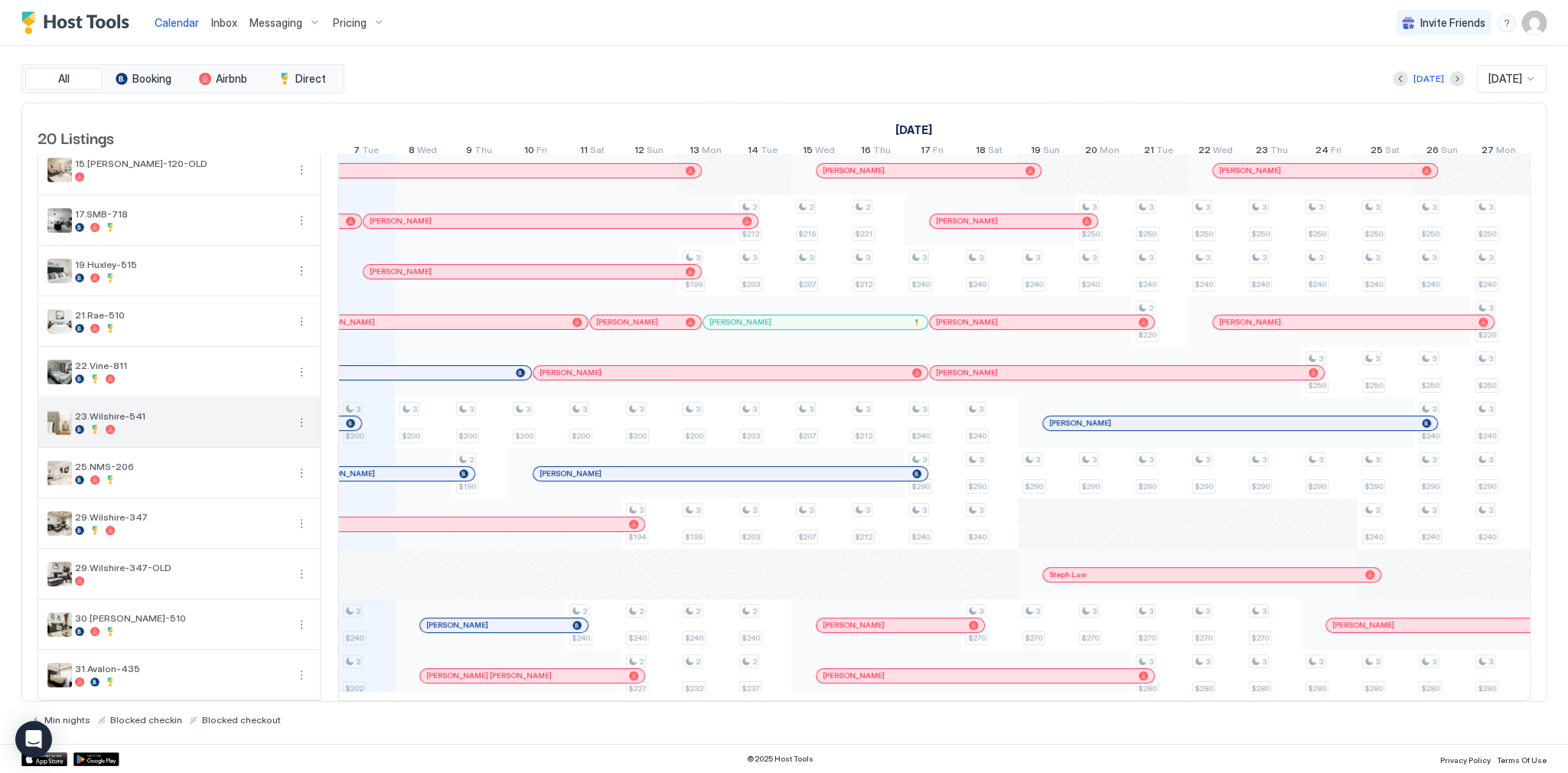
click at [297, 418] on button "More options" at bounding box center [302, 422] width 18 height 18
click at [286, 490] on span "Listing Settings" at bounding box center [275, 486] width 68 height 11
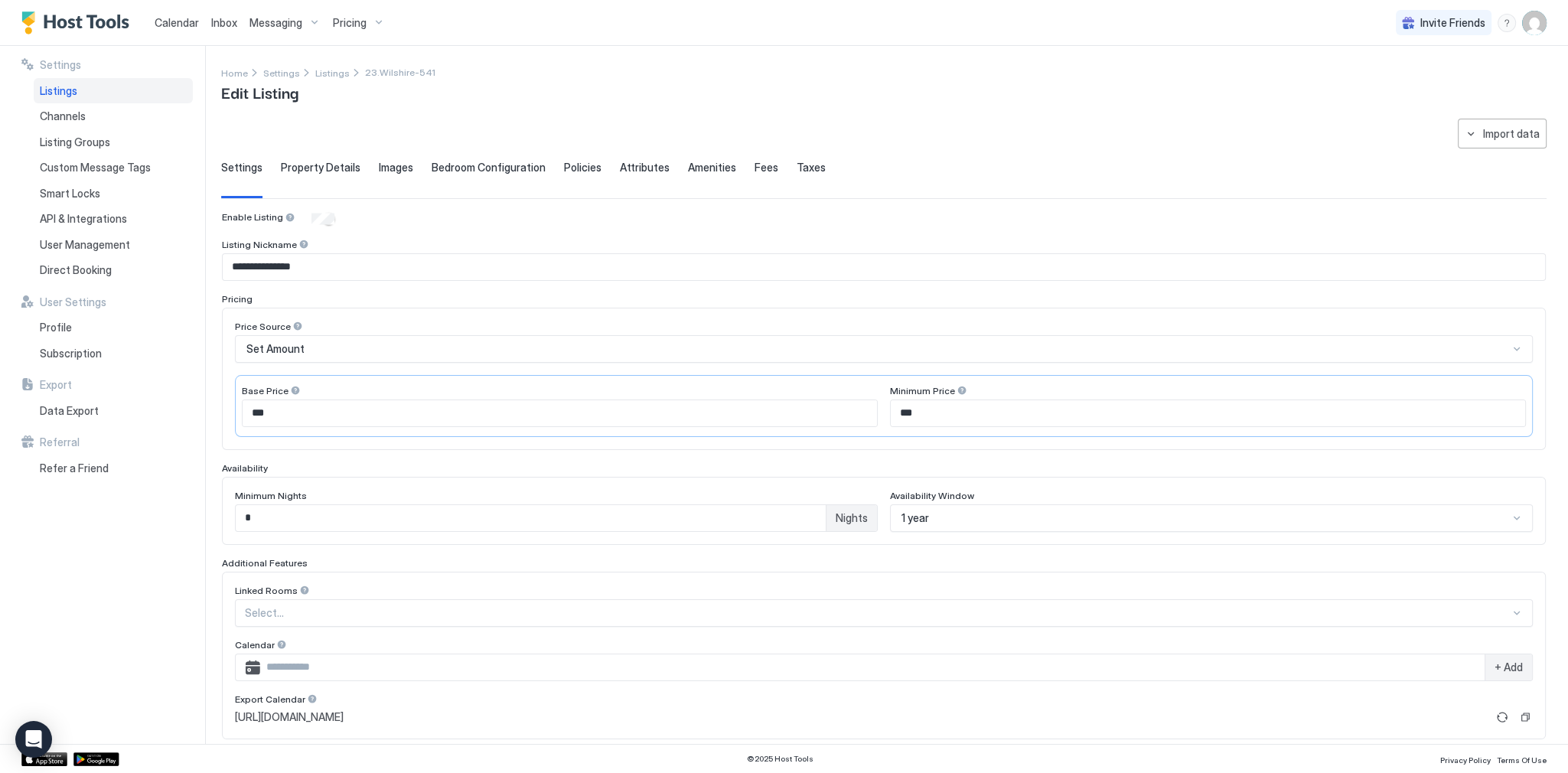
click at [336, 17] on span "Pricing" at bounding box center [350, 23] width 34 height 14
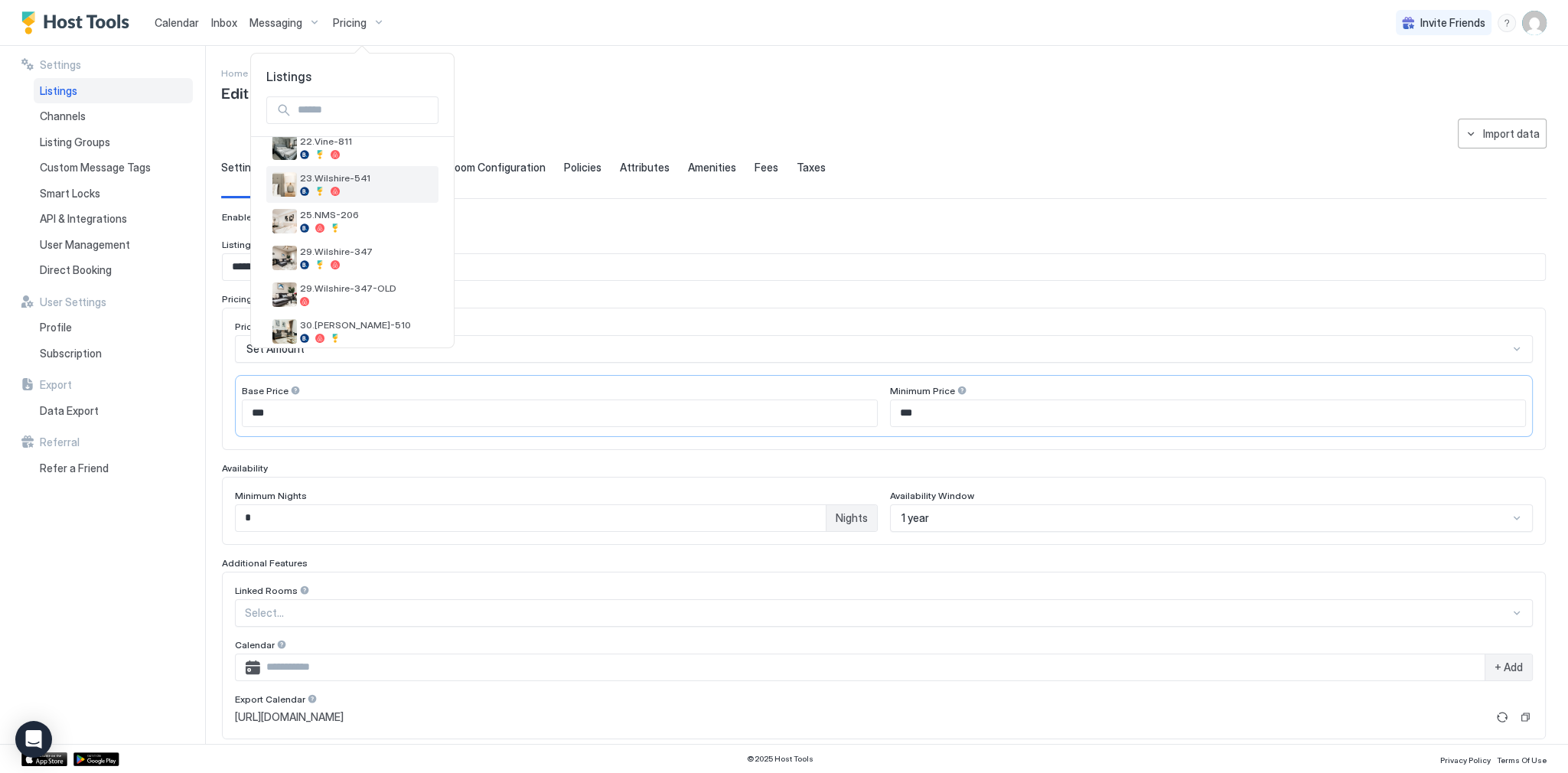
scroll to position [523, 0]
click at [344, 195] on div at bounding box center [366, 199] width 133 height 9
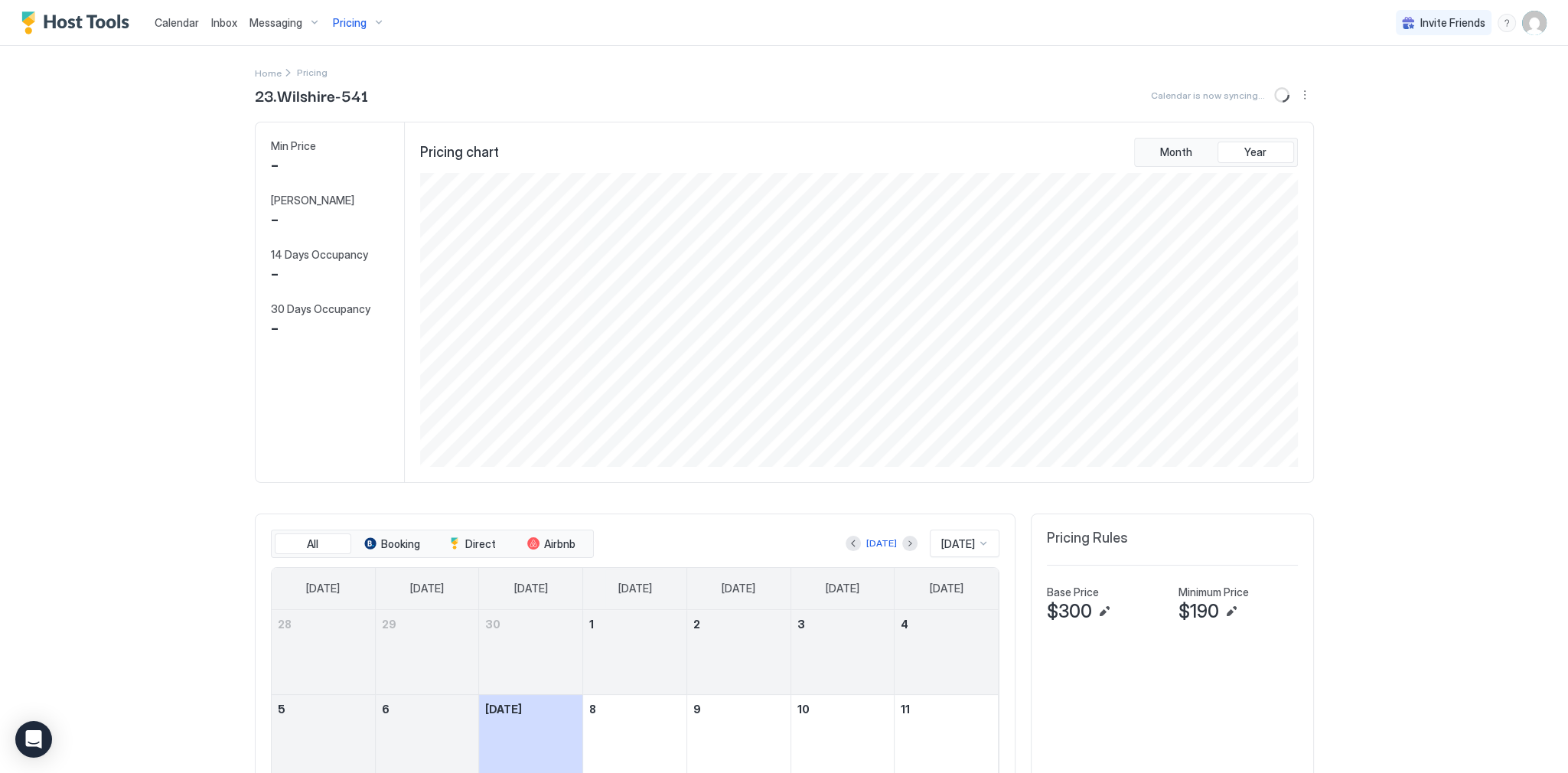
scroll to position [294, 882]
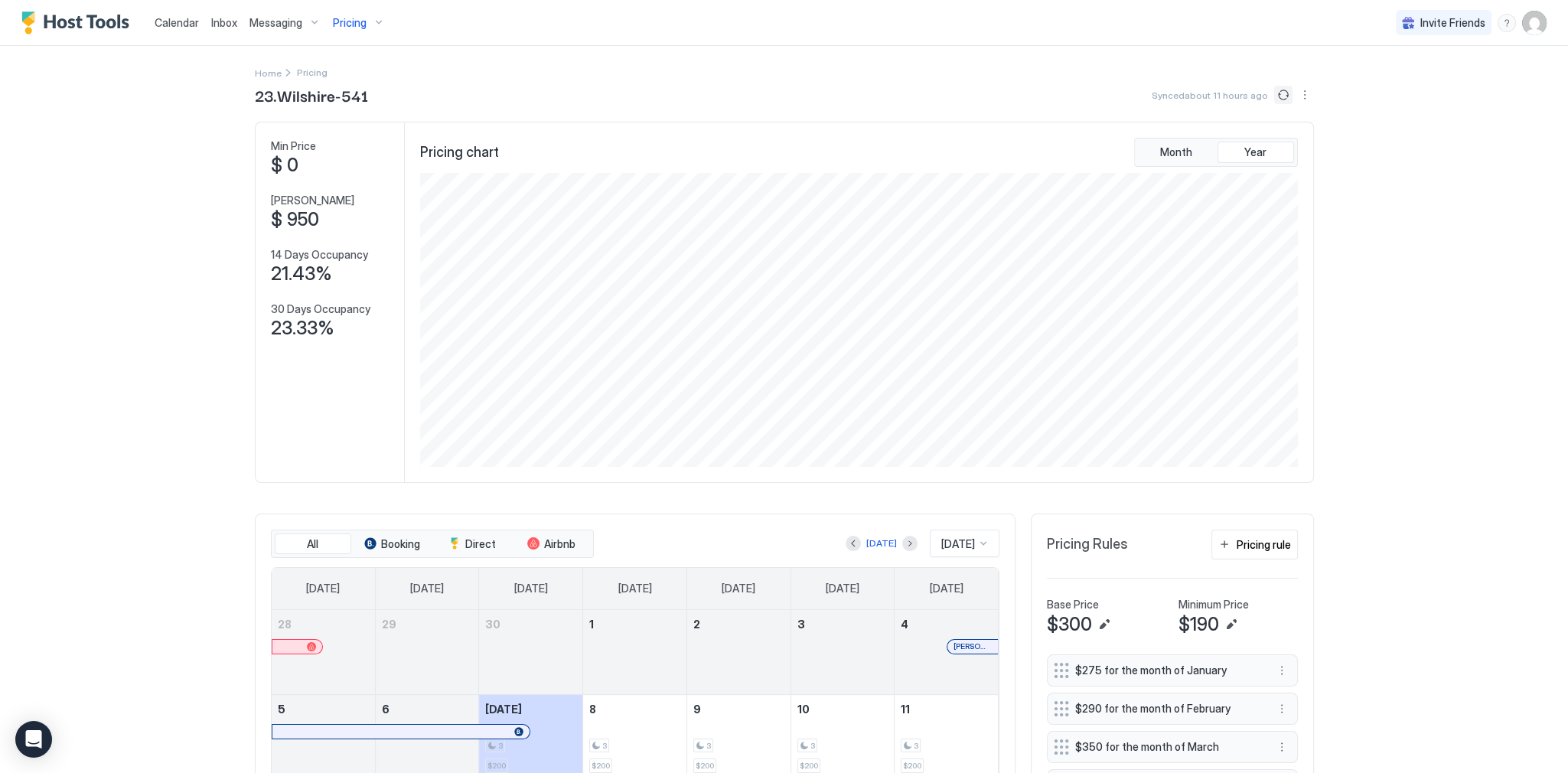
click at [1283, 95] on button "Sync prices" at bounding box center [1283, 95] width 18 height 18
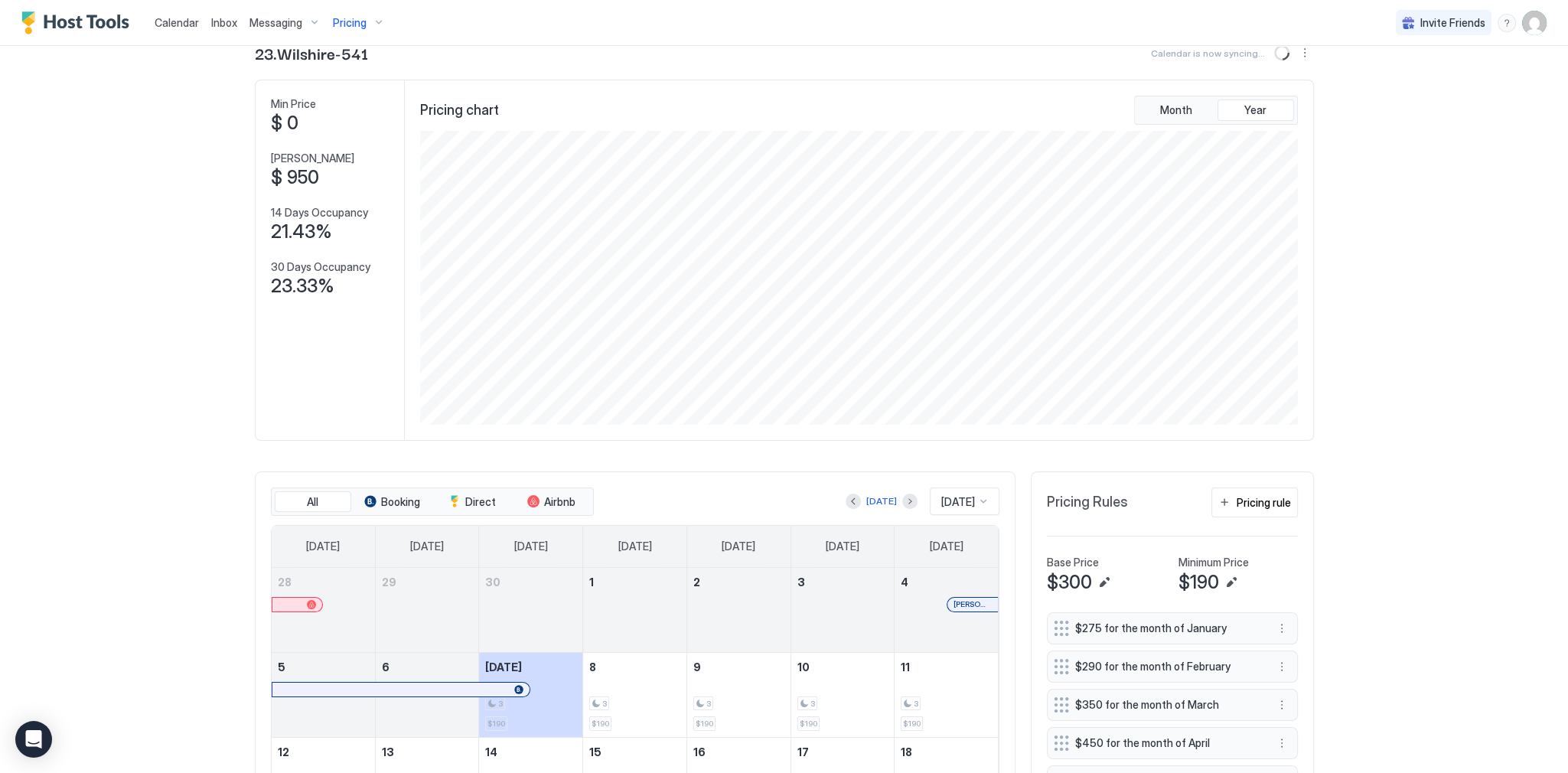
scroll to position [0, 0]
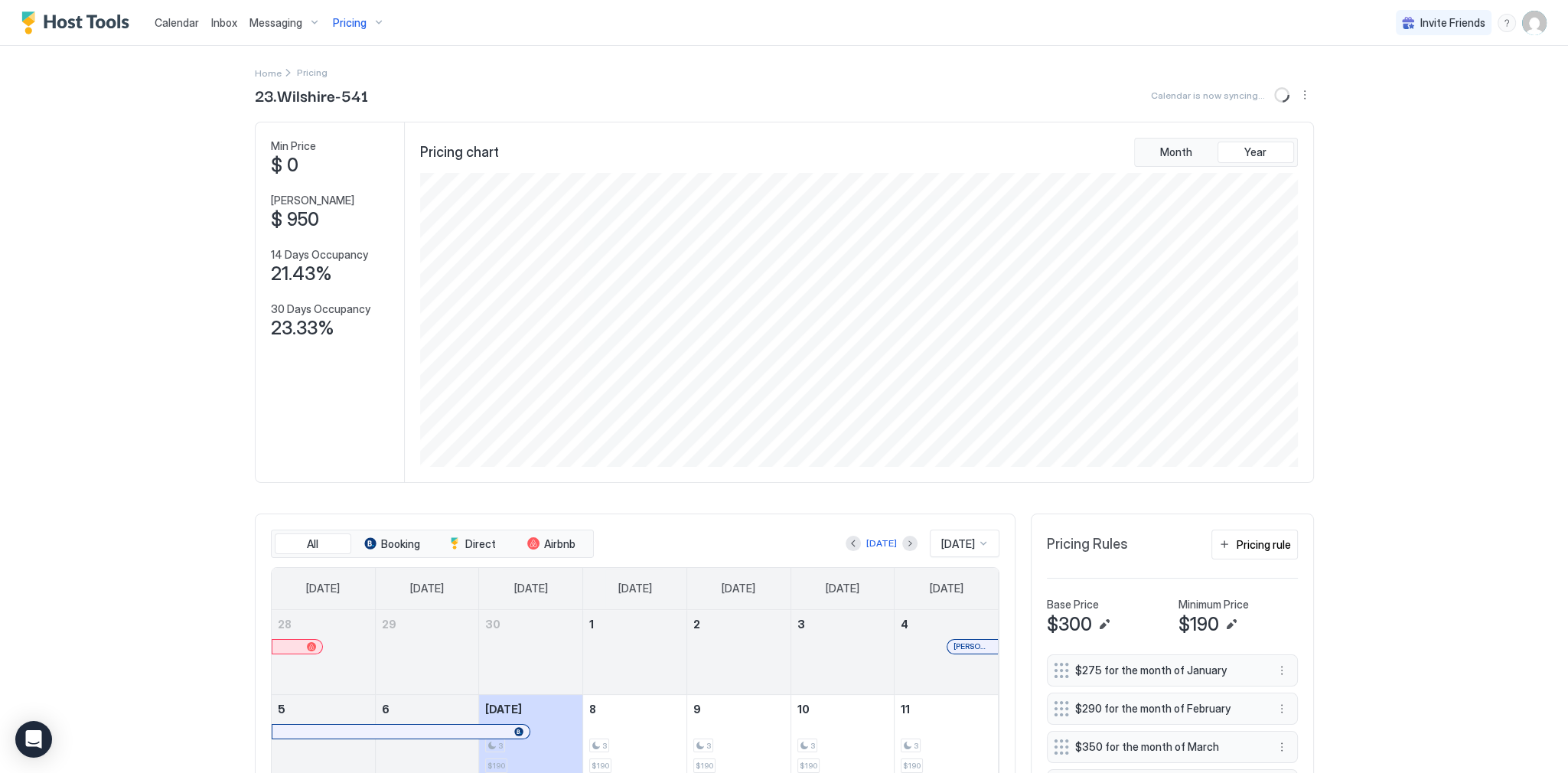
click at [1401, 369] on div "Calendar Inbox Messaging Pricing Invite Friends SG Home Pricing 23.Wilshire-541…" at bounding box center [784, 386] width 1568 height 773
click at [172, 28] on link "Calendar" at bounding box center [177, 23] width 44 height 16
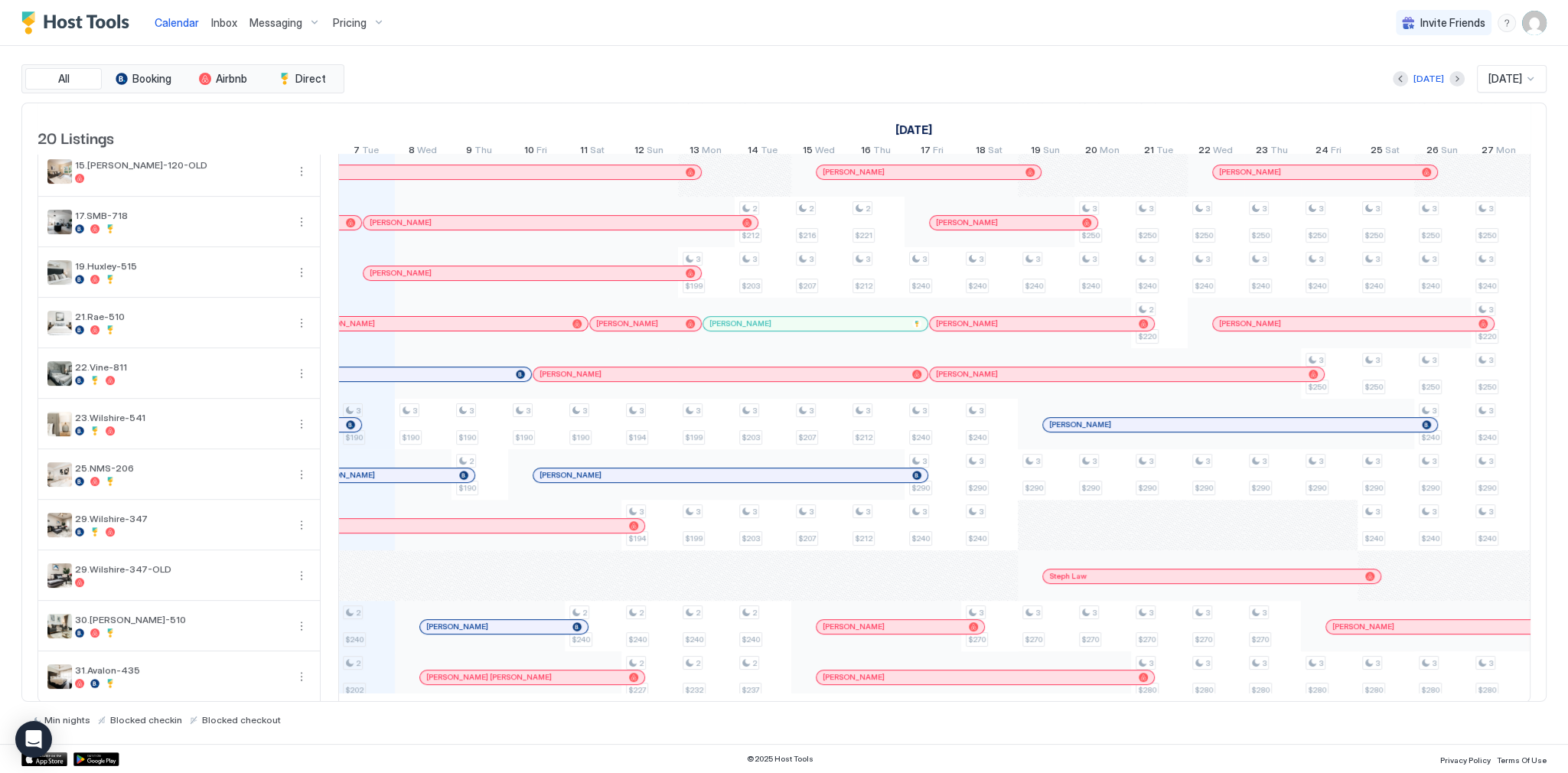
scroll to position [0, 851]
click at [987, 92] on div "Today Oct 2025" at bounding box center [947, 79] width 1199 height 28
click at [942, 71] on div "Today Oct 2025" at bounding box center [947, 79] width 1199 height 28
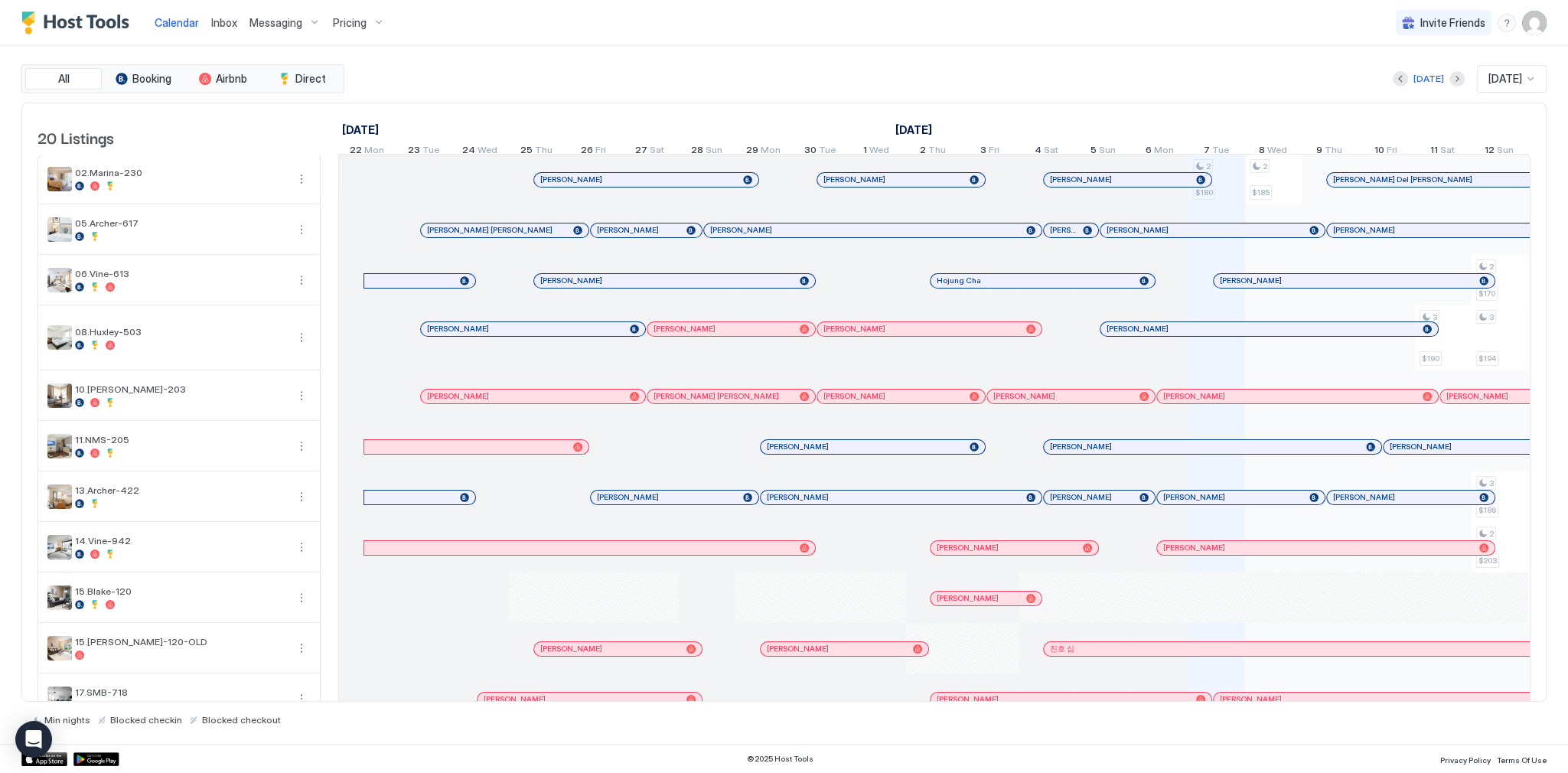
scroll to position [0, 851]
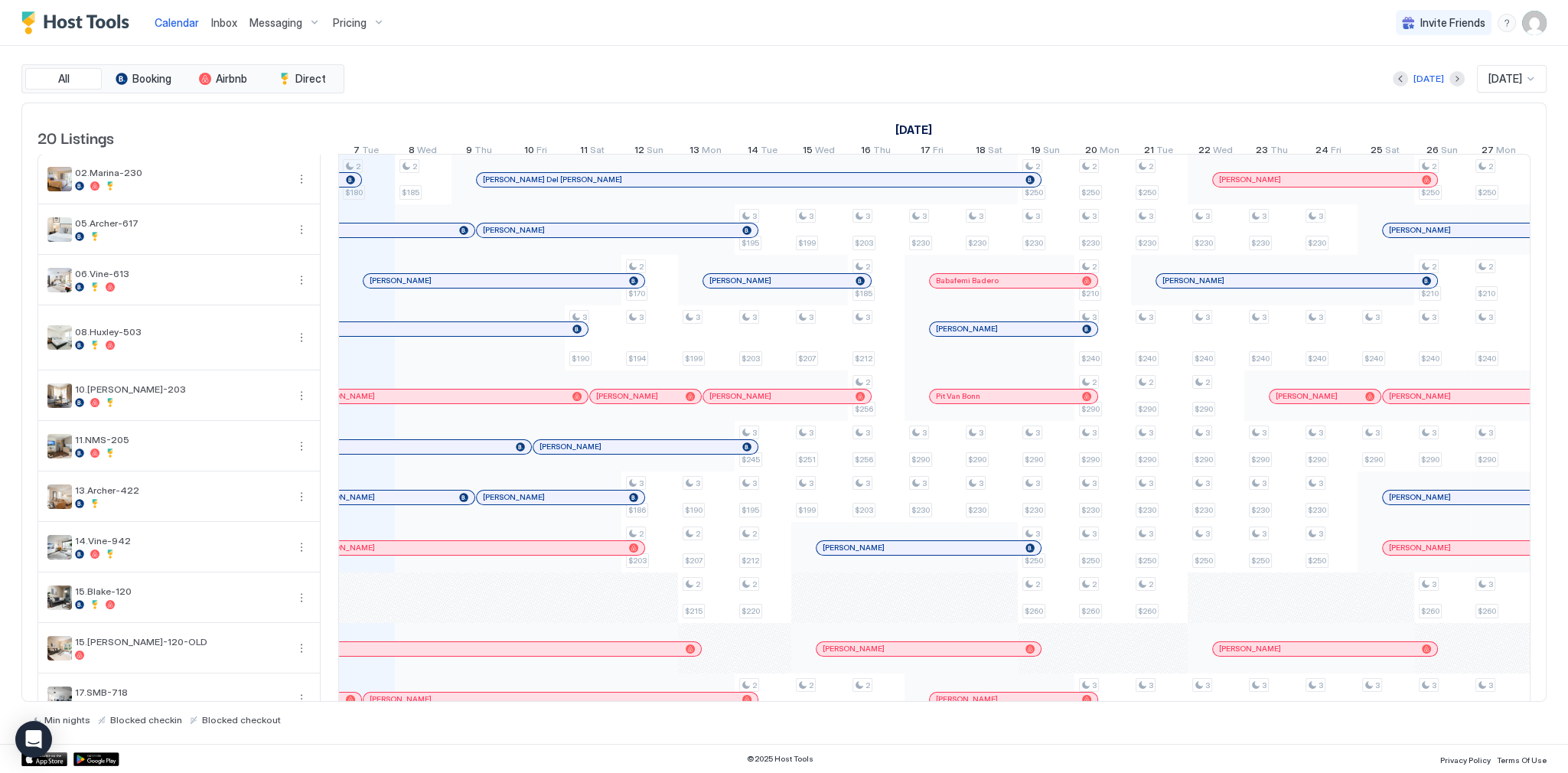
click at [689, 100] on div "All Booking Airbnb Direct Today Oct 2025 20 Listings September 2025 October 202…" at bounding box center [784, 394] width 1526 height 661
click at [559, 28] on div "Calendar Inbox Messaging Pricing Invite Friends SG" at bounding box center [784, 23] width 1568 height 46
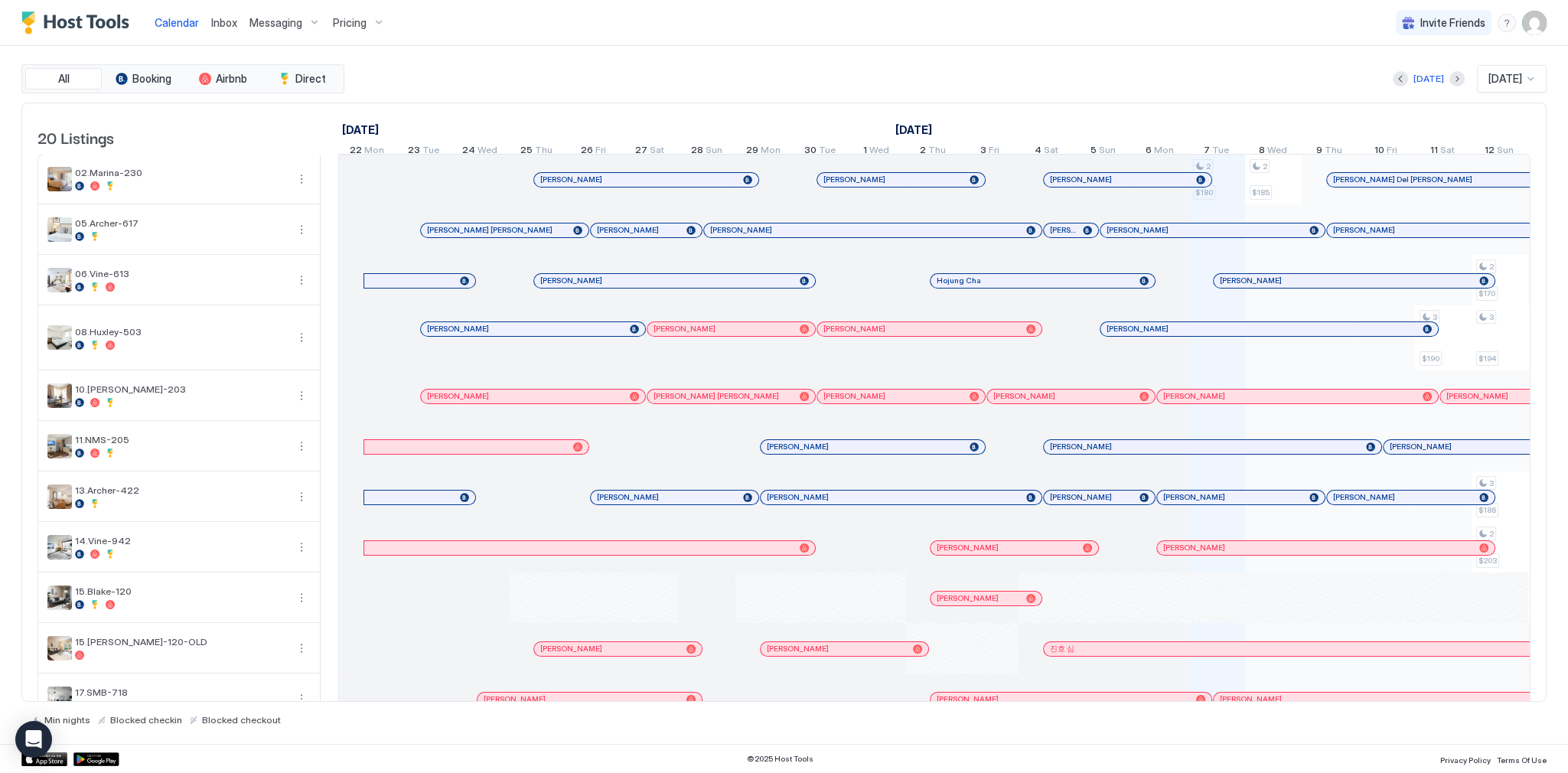
scroll to position [0, 851]
